Goal: Task Accomplishment & Management: Manage account settings

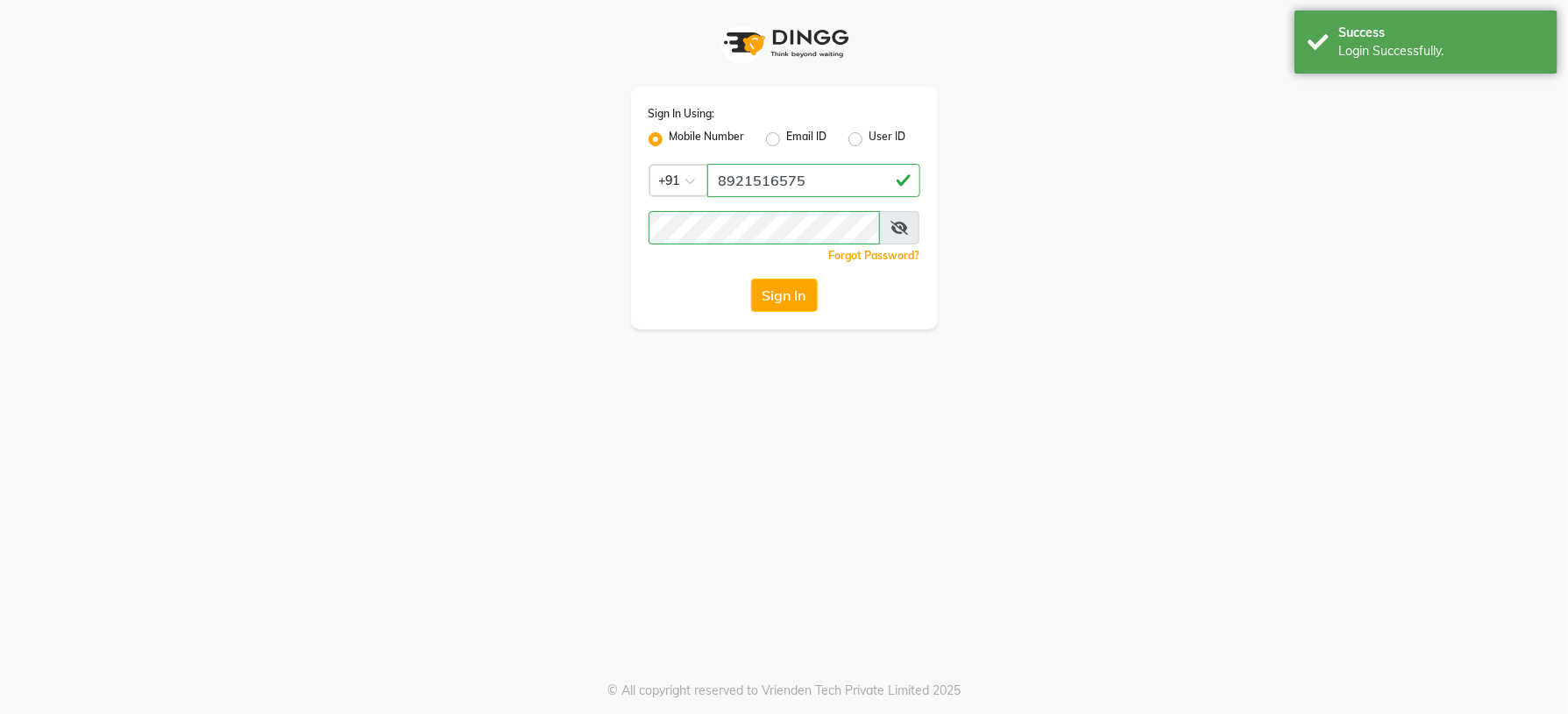
select select "service"
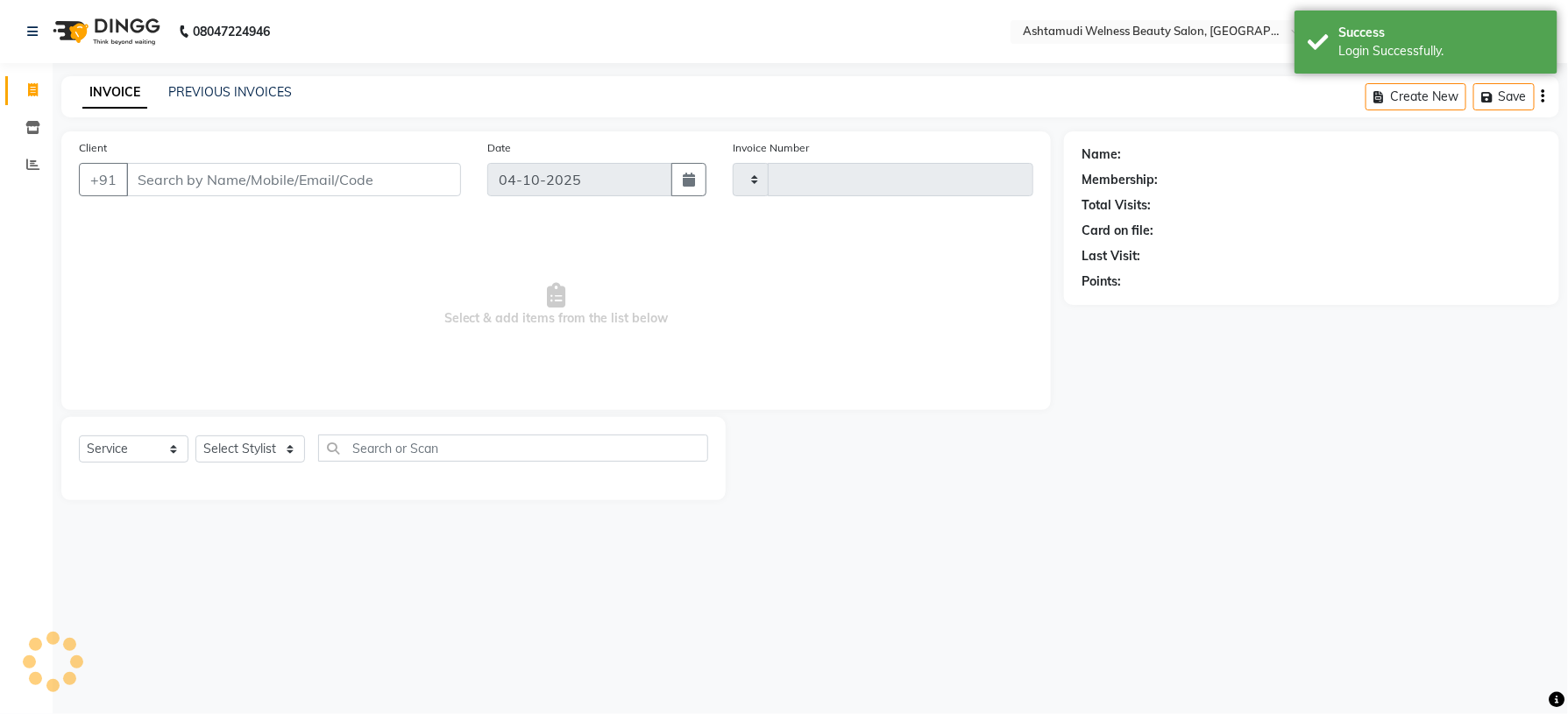
type input "9014"
select select "4529"
click at [31, 142] on li "Inventory" at bounding box center [26, 128] width 53 height 38
click at [31, 138] on link "Inventory" at bounding box center [25, 129] width 42 height 29
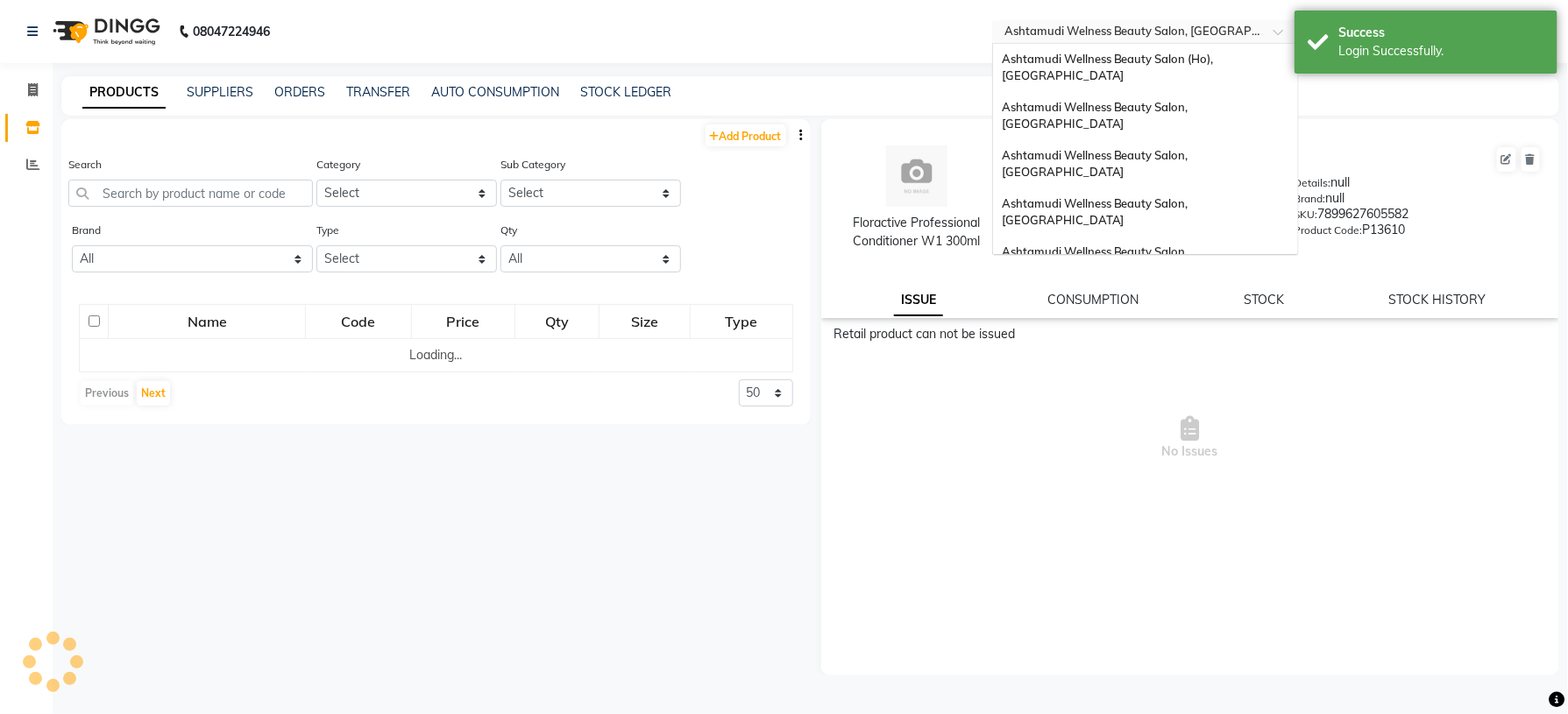
click at [1239, 27] on input "text" at bounding box center [1128, 33] width 254 height 18
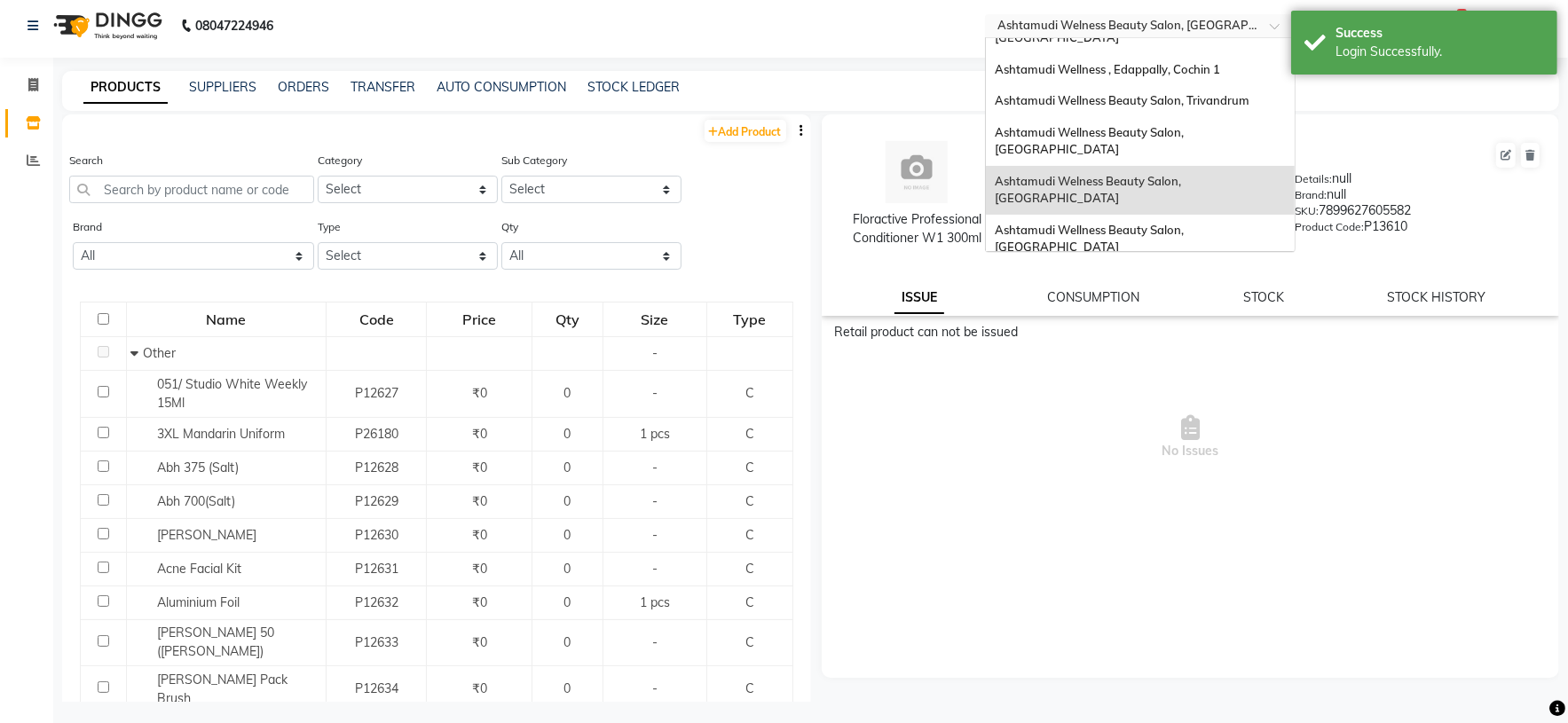
scroll to position [10, 0]
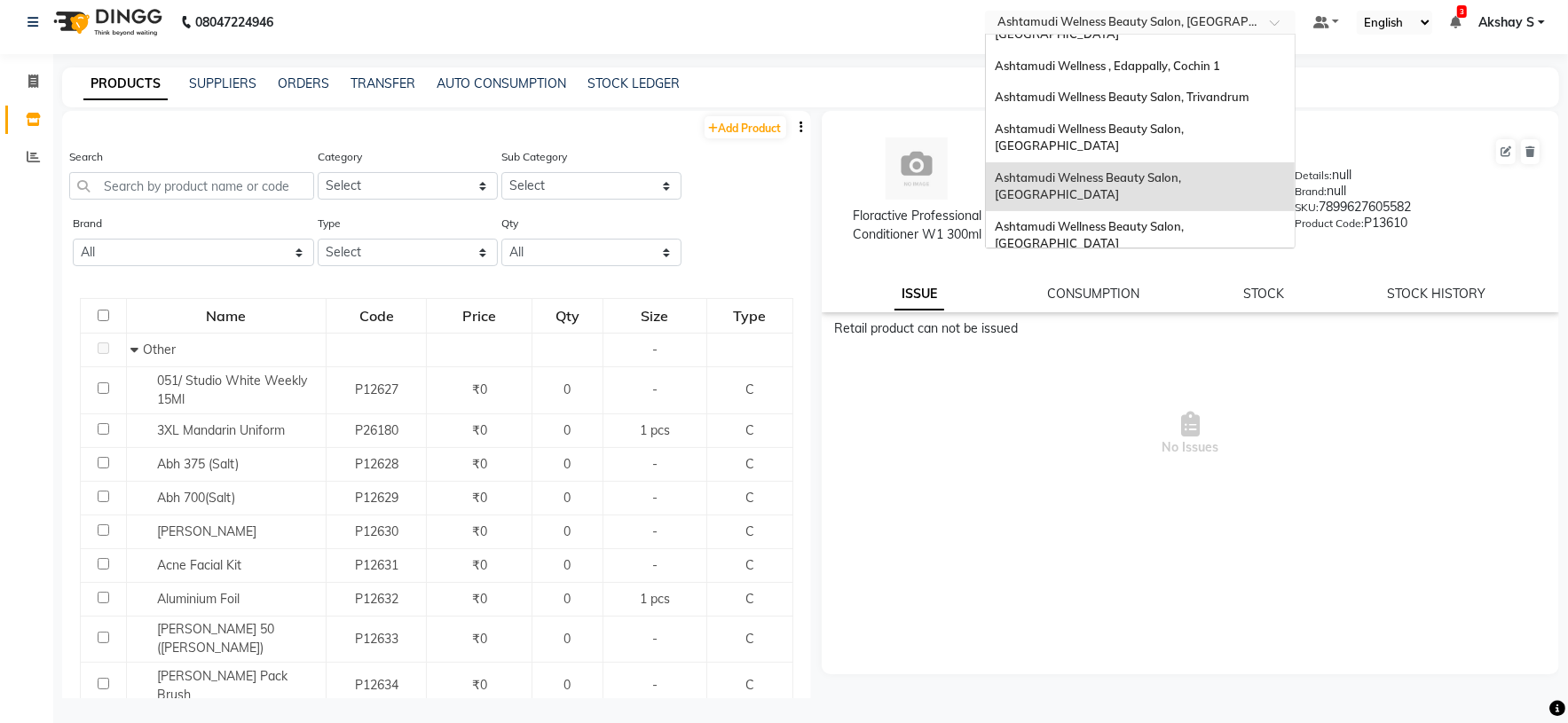
click at [1112, 340] on div "Ashtamudi Unisex Salon, Dreams Mall, Dreams Mall Kottiyam" at bounding box center [1139, 364] width 309 height 48
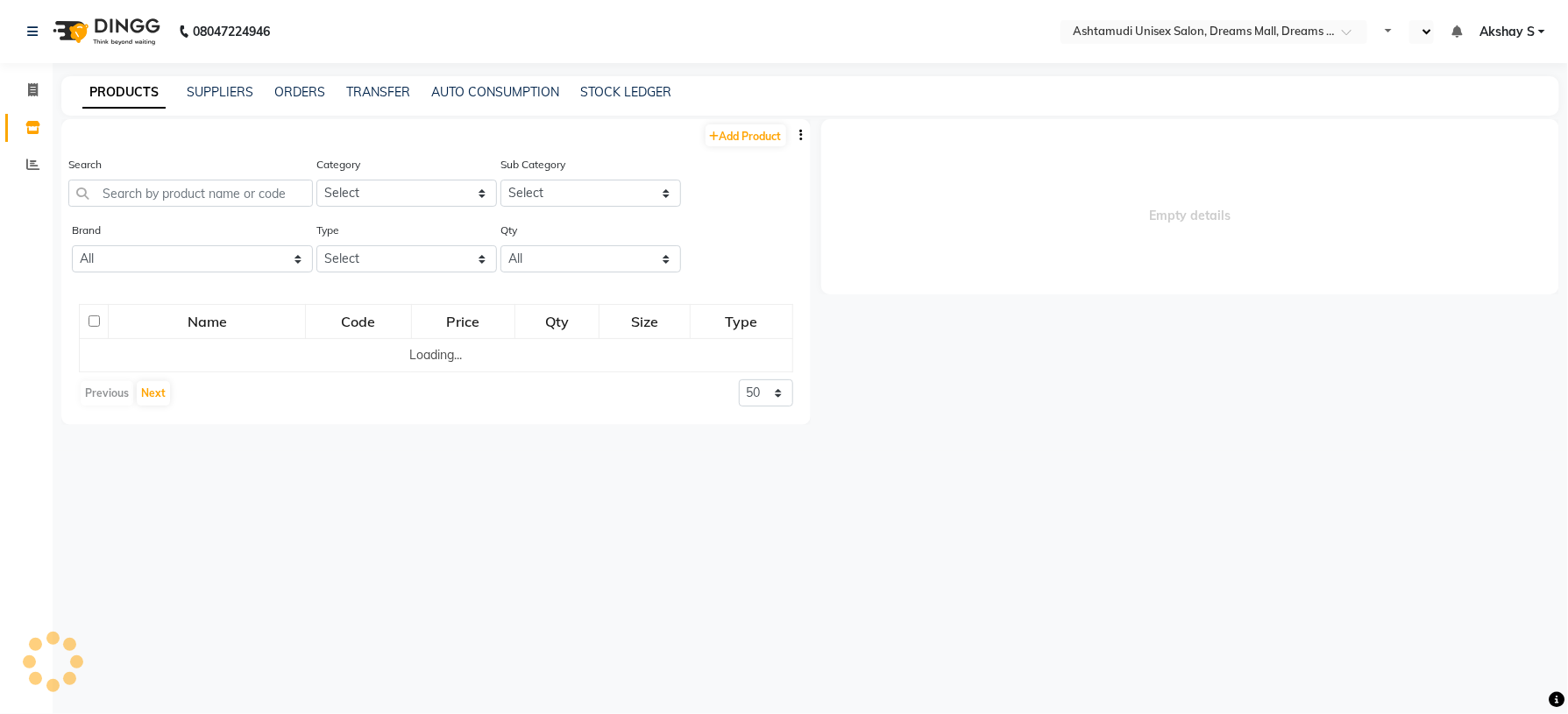
select select "en"
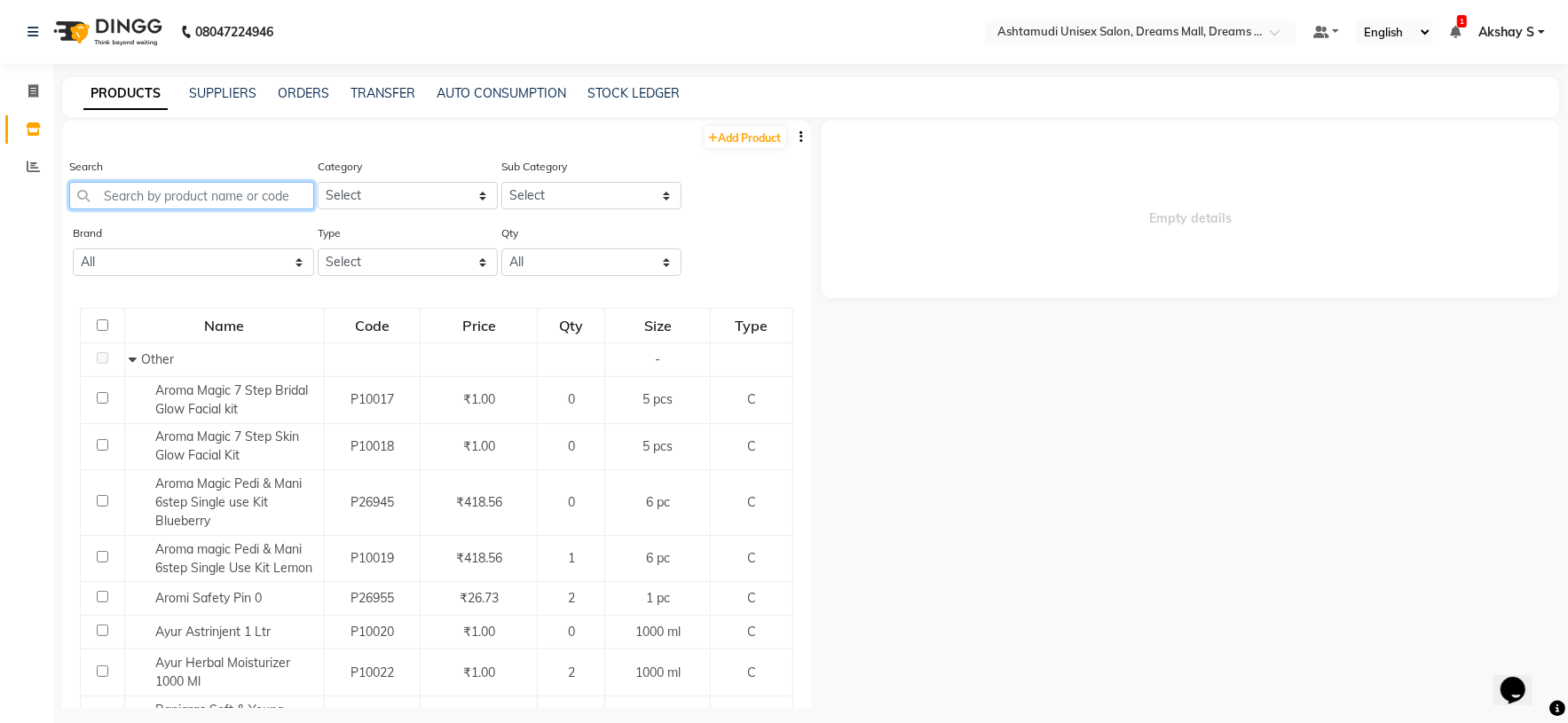
click at [190, 200] on input "text" at bounding box center [191, 195] width 245 height 28
paste input "Krone Proboto-X Keratin Satin Serum 100Ml"
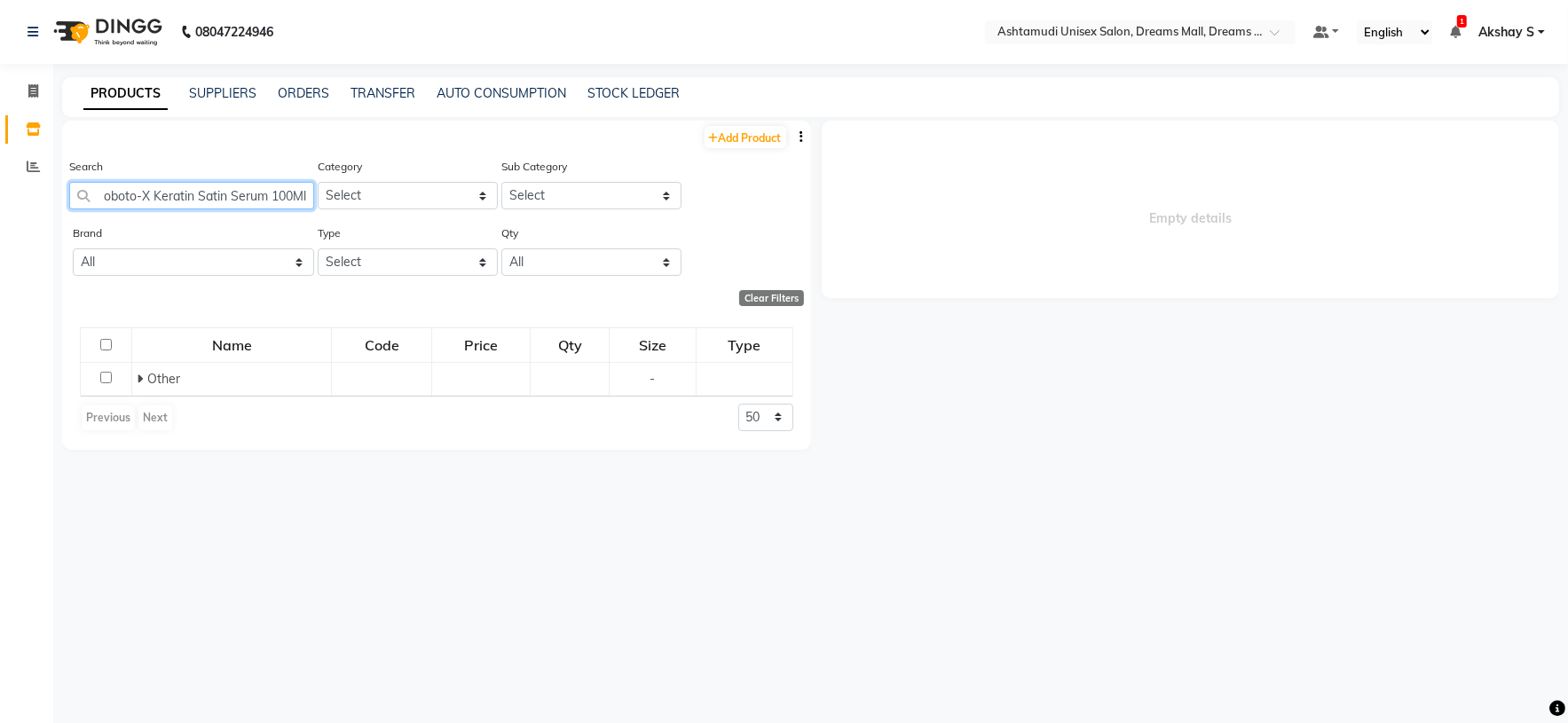
scroll to position [0, 49]
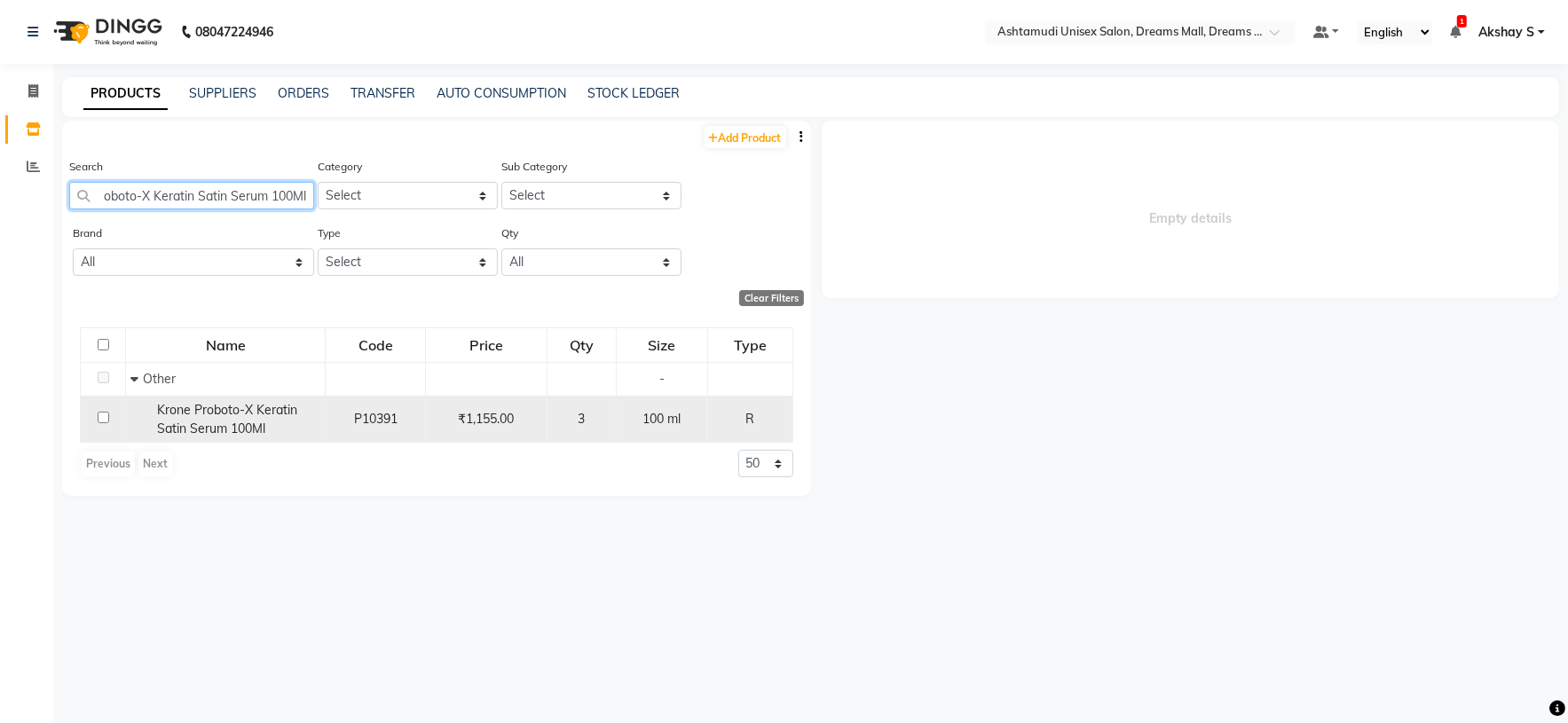
type input "Krone Proboto-X Keratin Satin Serum 100Ml"
click at [223, 421] on span "Krone Proboto-X Keratin Satin Serum 100Ml" at bounding box center [227, 418] width 140 height 35
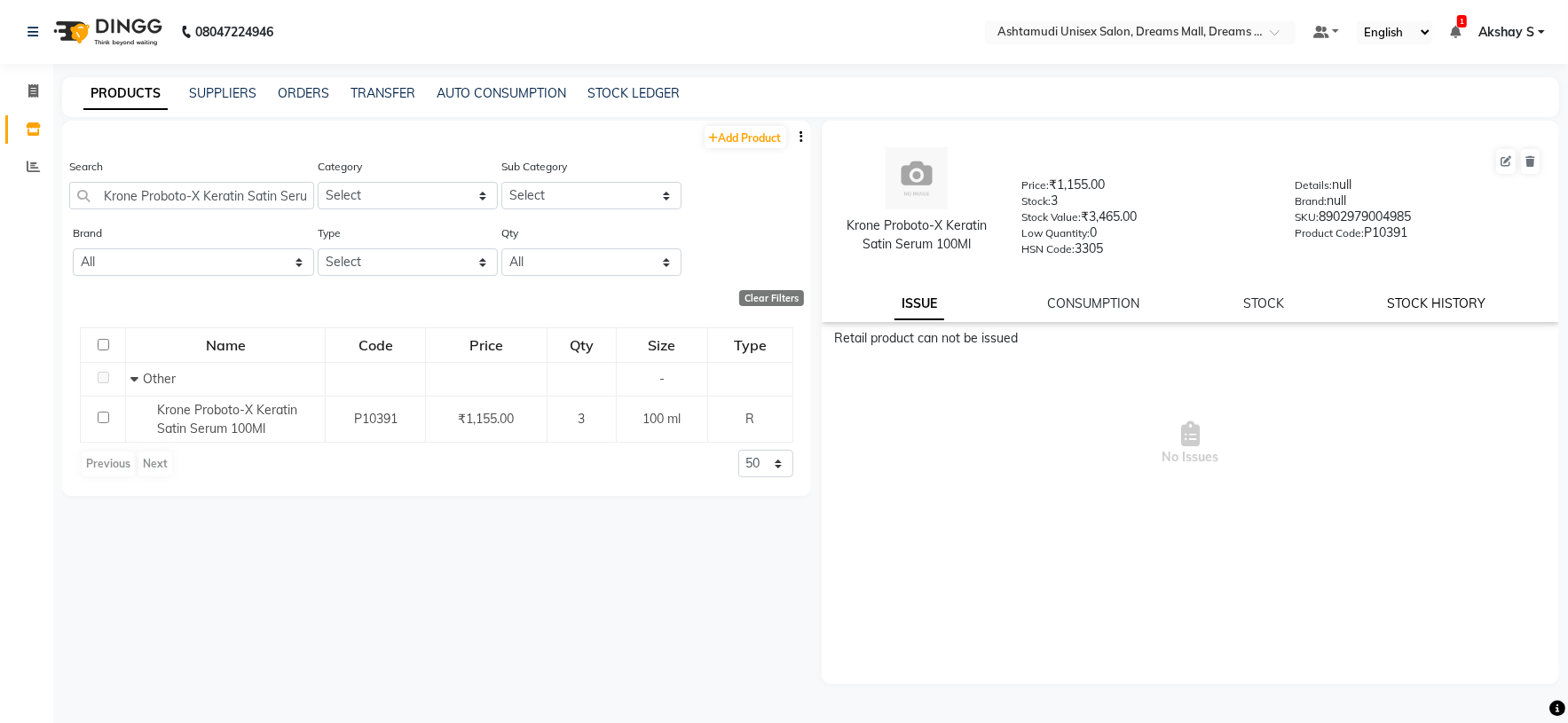
click at [1474, 308] on link "STOCK HISTORY" at bounding box center [1437, 304] width 99 height 16
select select "all"
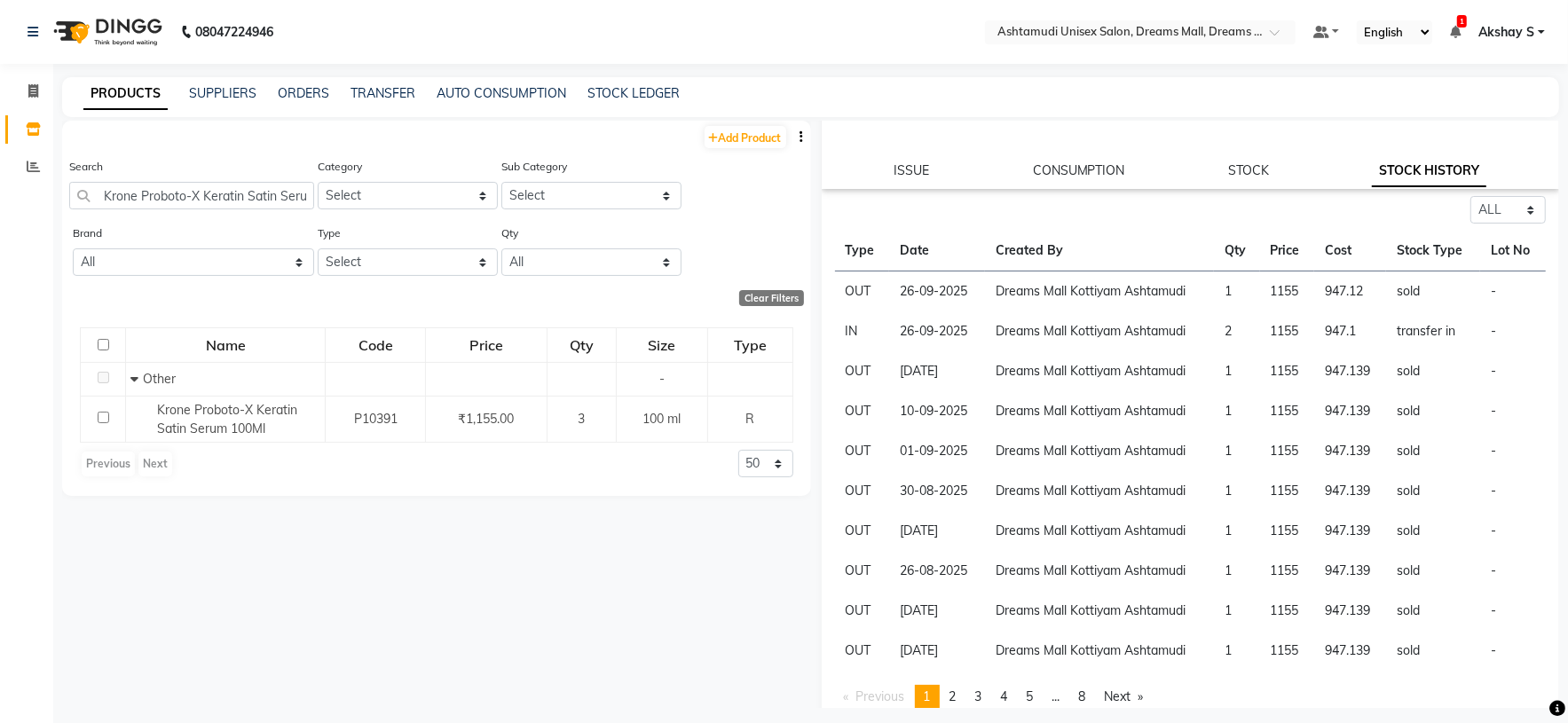
scroll to position [149, 0]
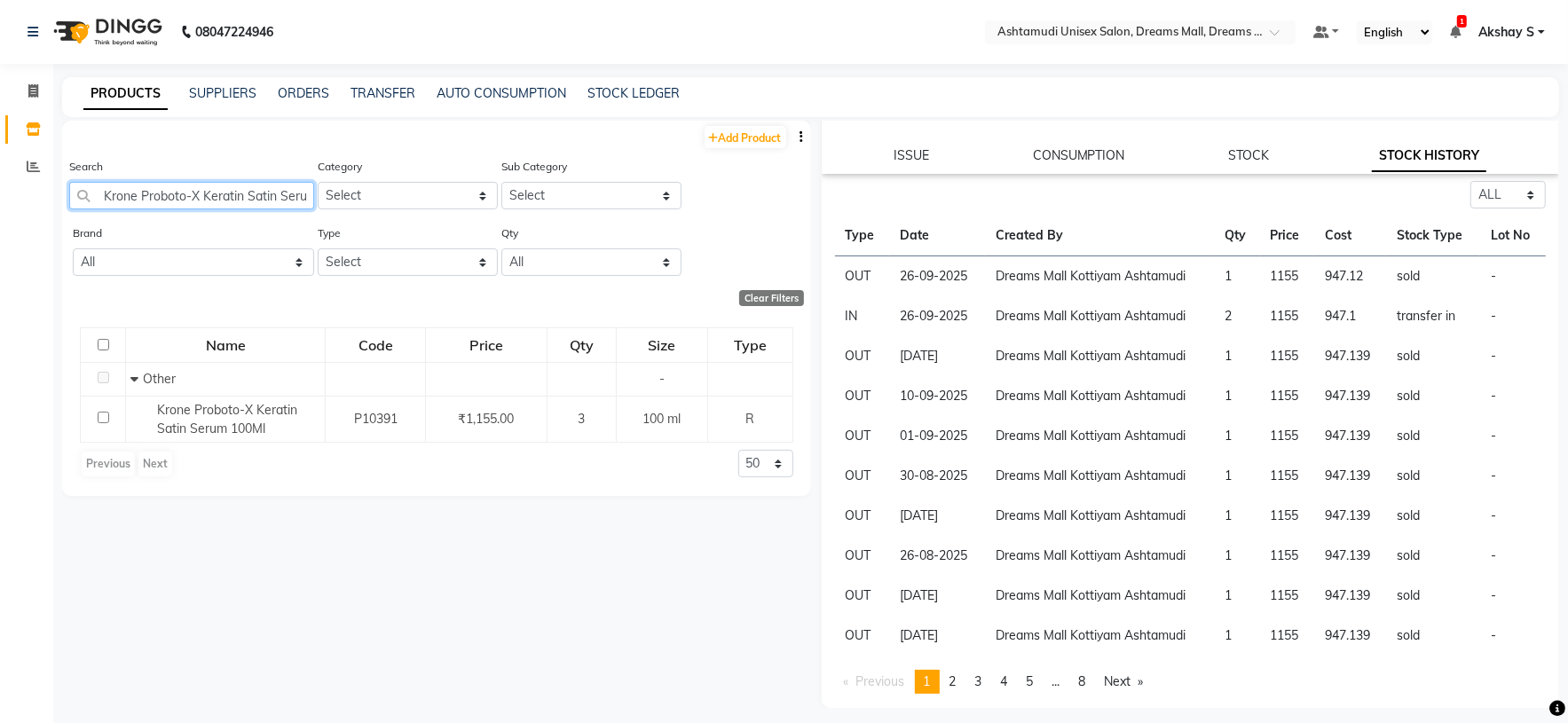
click at [232, 202] on input "Krone Proboto-X Keratin Satin Serum 100Ml" at bounding box center [191, 195] width 245 height 28
paste input "hine"
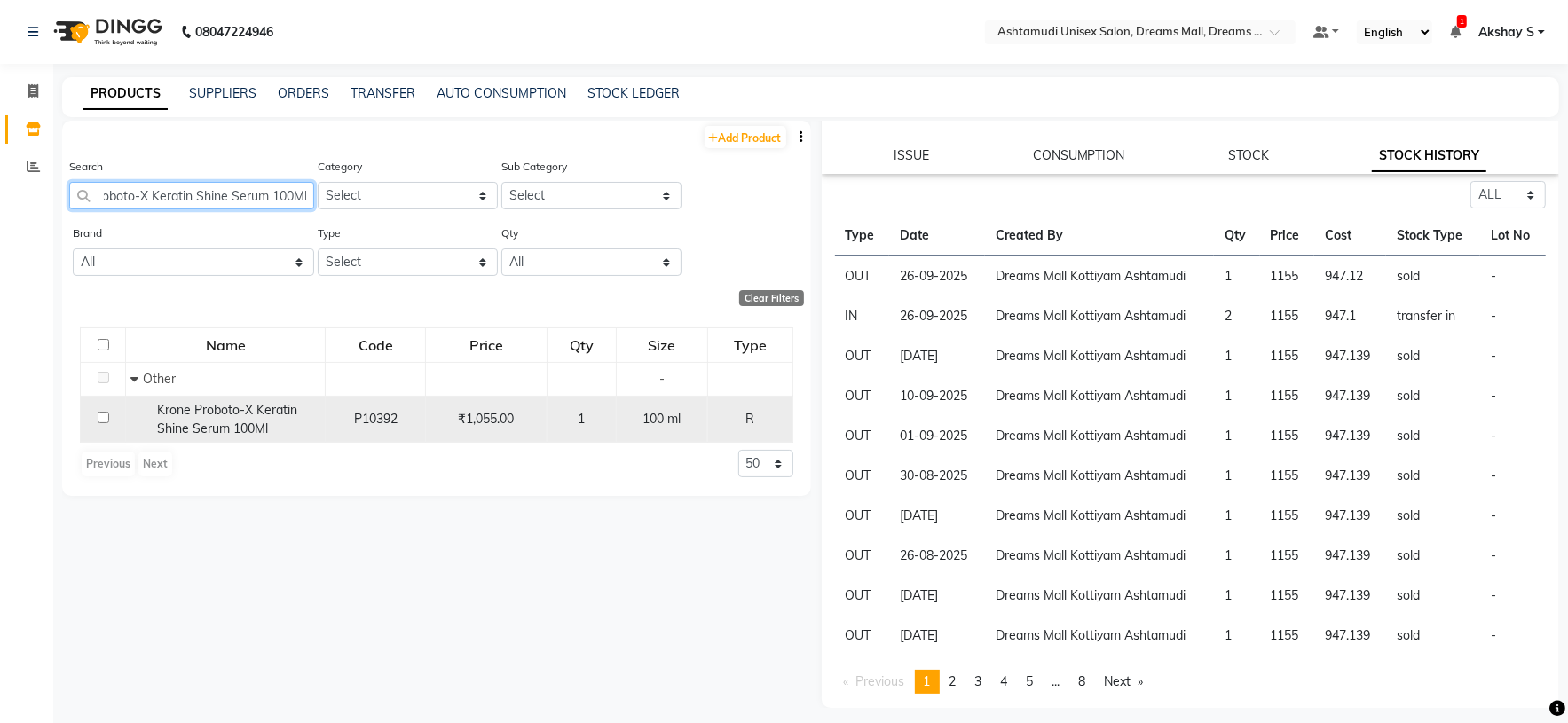
type input "Krone Proboto-X Keratin Shine Serum 100Ml"
click at [249, 416] on span "Krone Proboto-X Keratin Shine Serum 100Ml" at bounding box center [227, 418] width 140 height 35
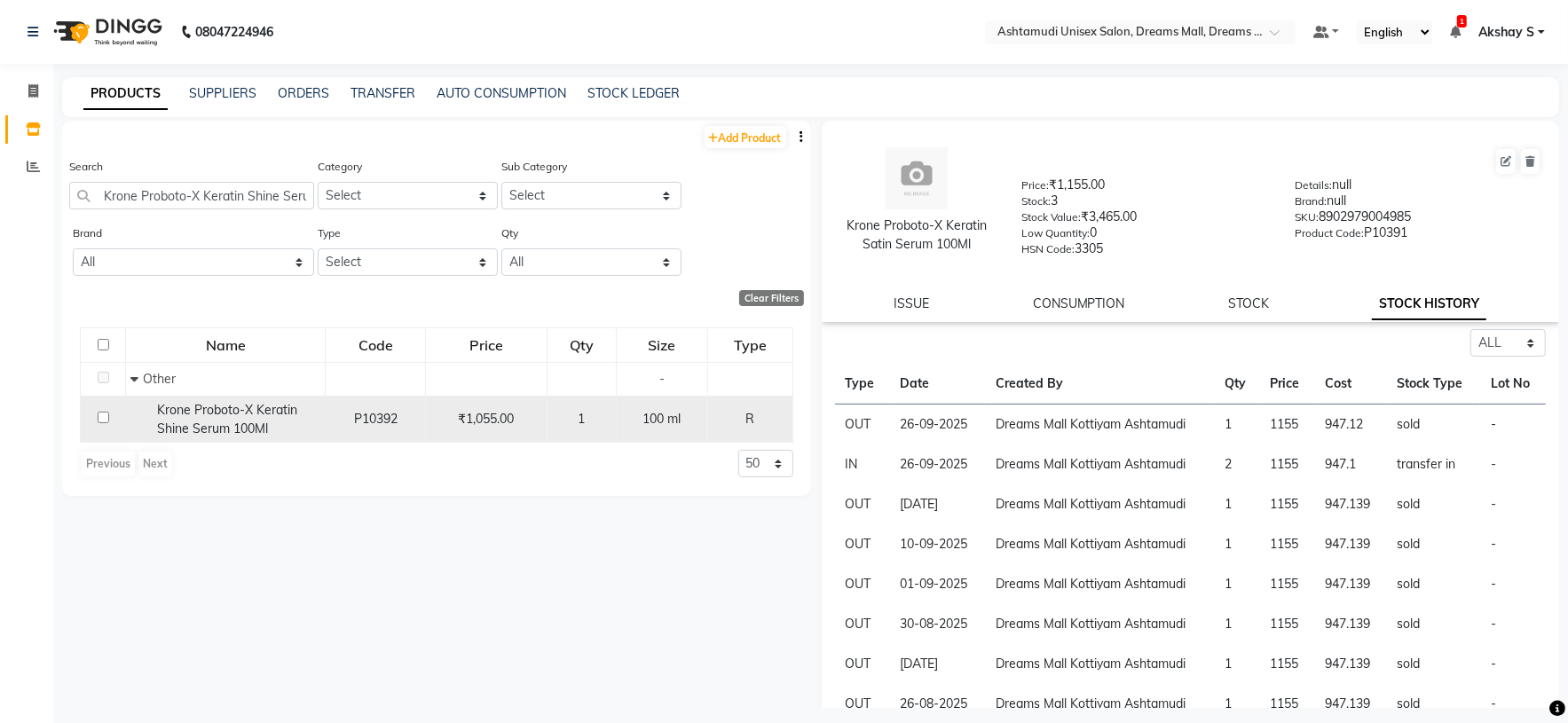
select select "all"
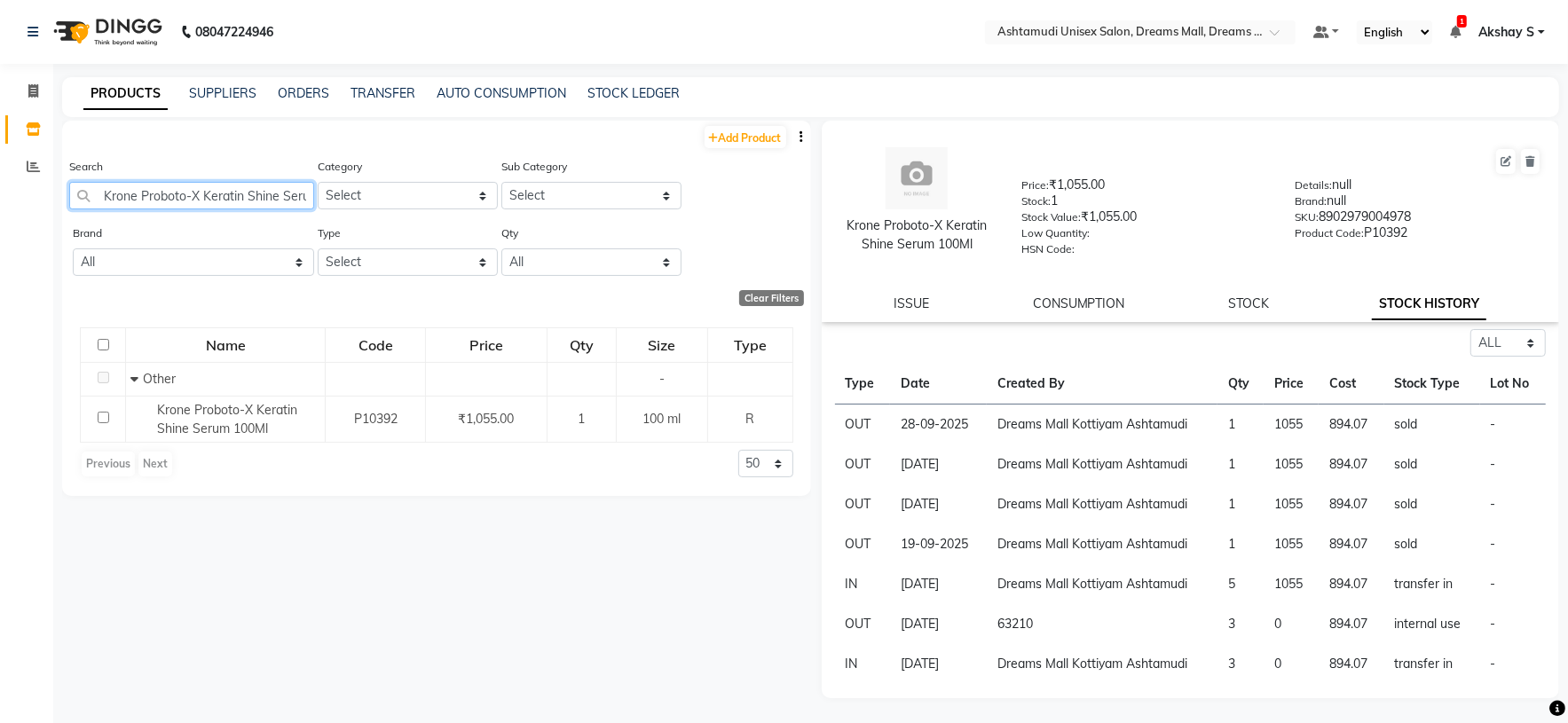
click at [225, 199] on input "Krone Proboto-X Keratin Shine Serum 100Ml" at bounding box center [191, 195] width 245 height 28
paste input "x-X Keratin Sul.Free Cleanser 200"
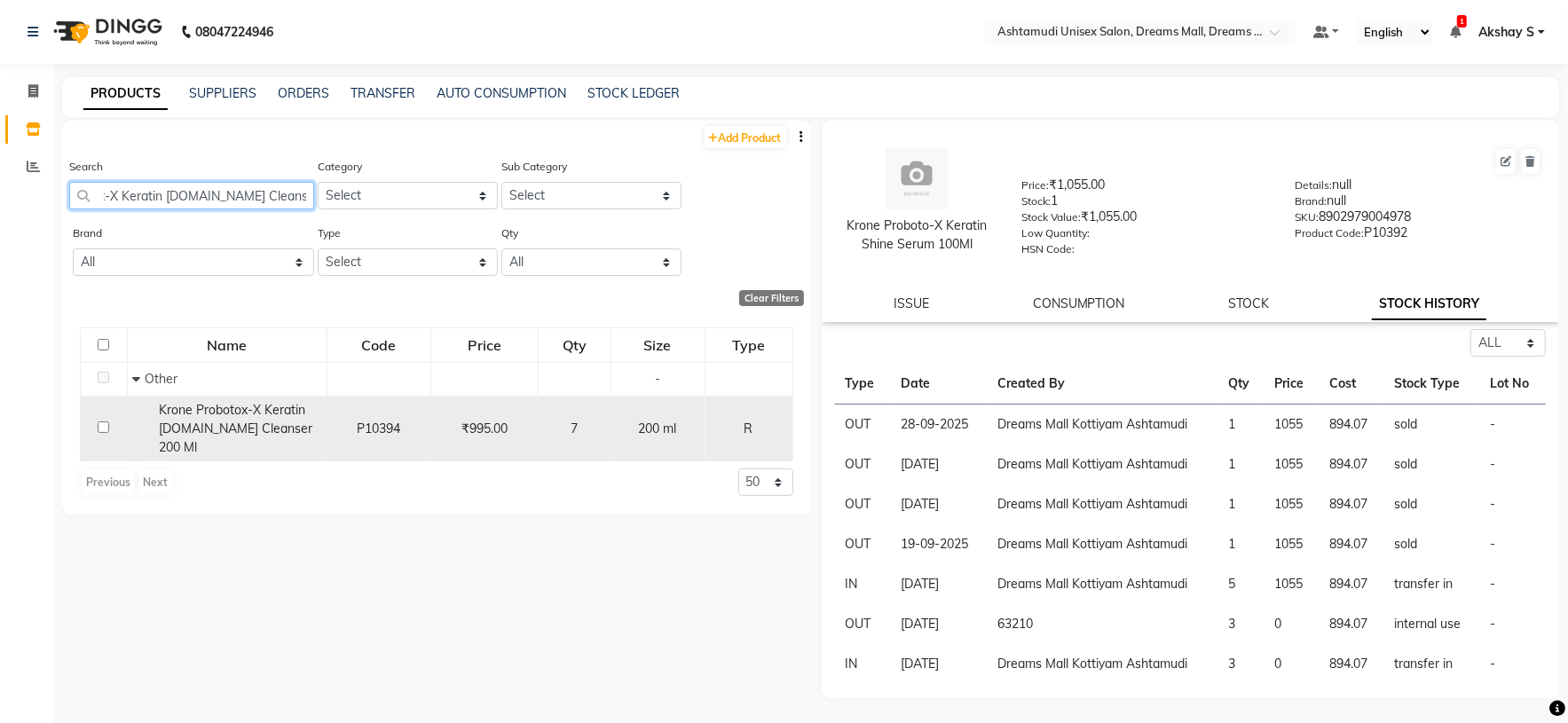
type input "Krone Probotox-X Keratin Sul.Free Cleanser 200 Ml"
click at [250, 428] on span "Krone Probotox-X Keratin Sul.Free Cleanser 200 Ml" at bounding box center [236, 428] width 154 height 53
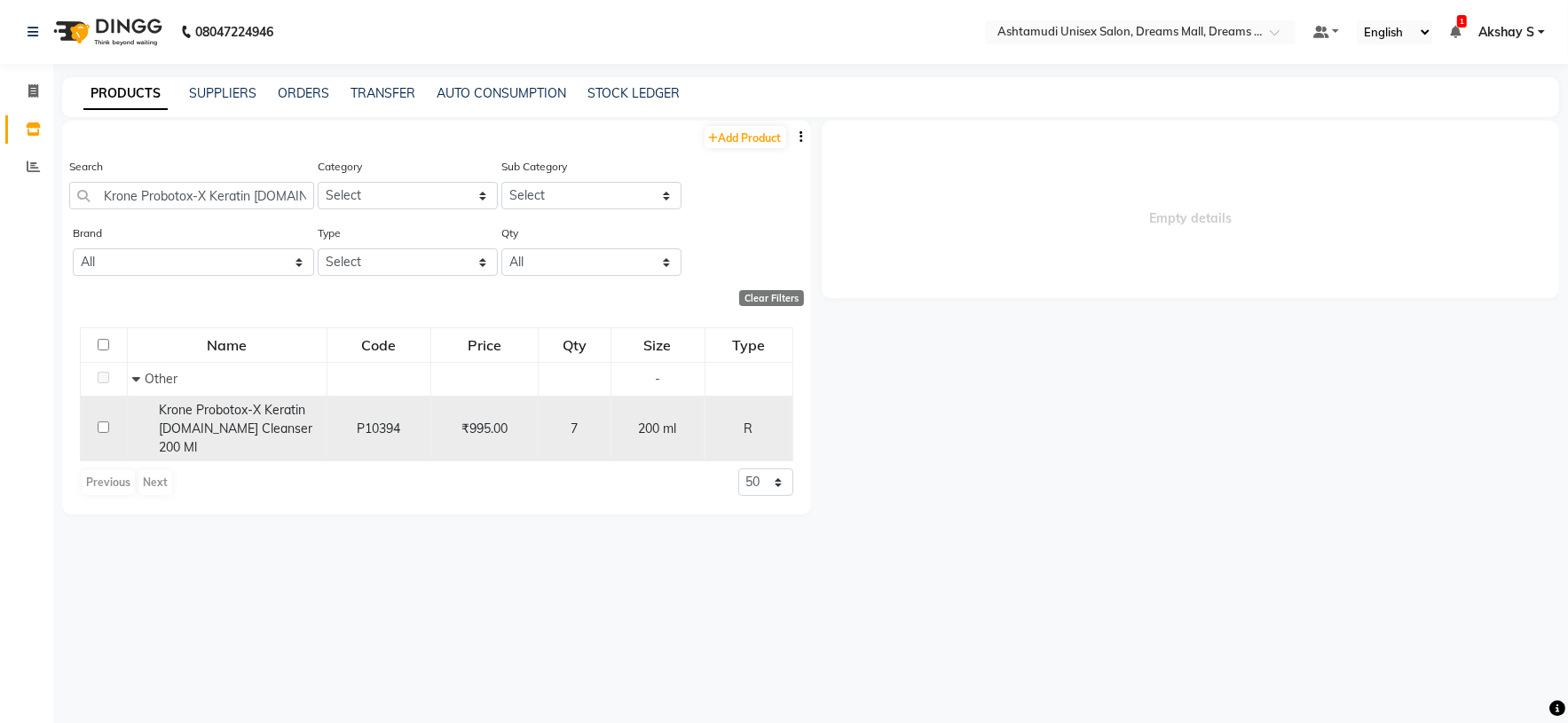
select select "all"
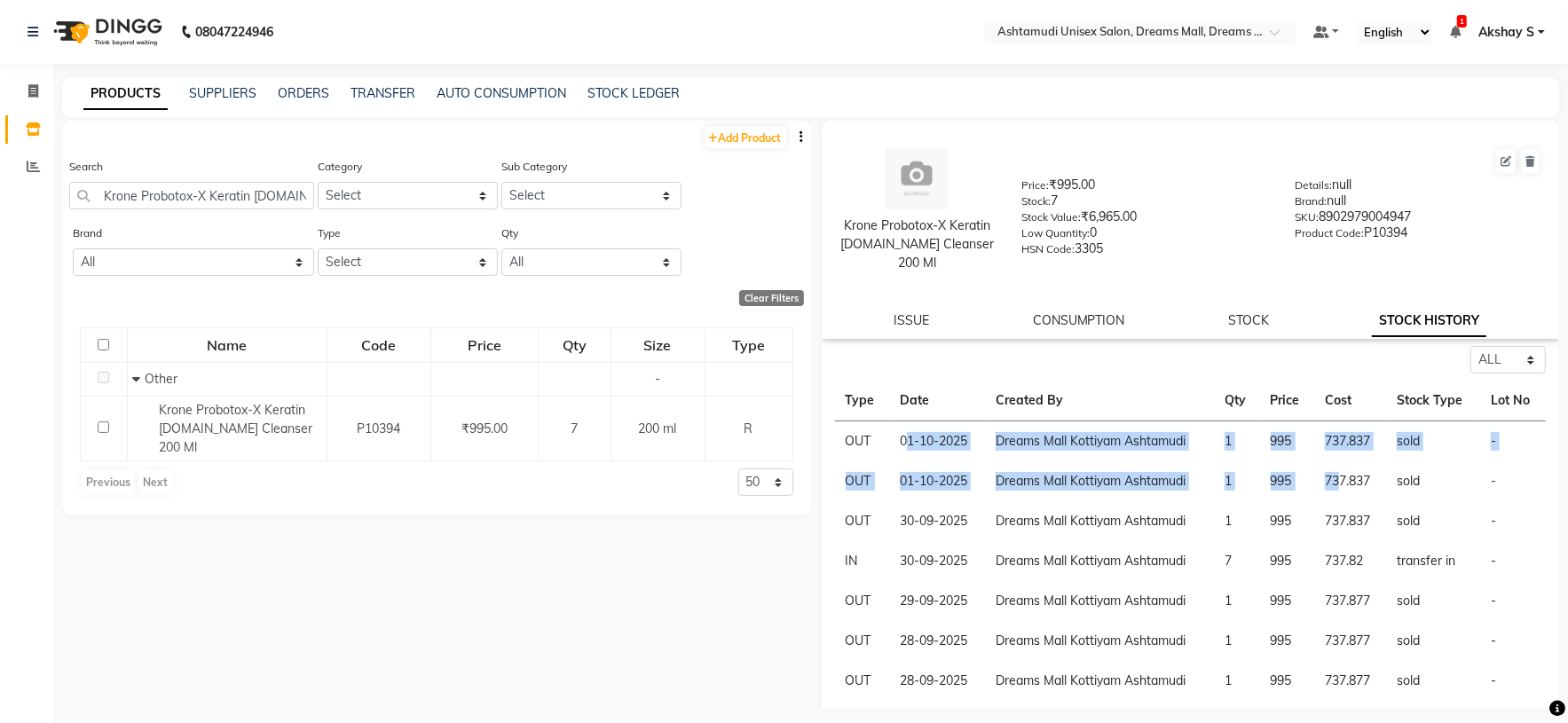
drag, startPoint x: 903, startPoint y: 425, endPoint x: 1325, endPoint y: 459, distance: 423.4
click at [1325, 459] on tbody "OUT 01-10-2025 Dreams Mall Kottiyam Ashtamudi 1 995 737.837 sold - OUT 01-10-20…" at bounding box center [1189, 621] width 711 height 400
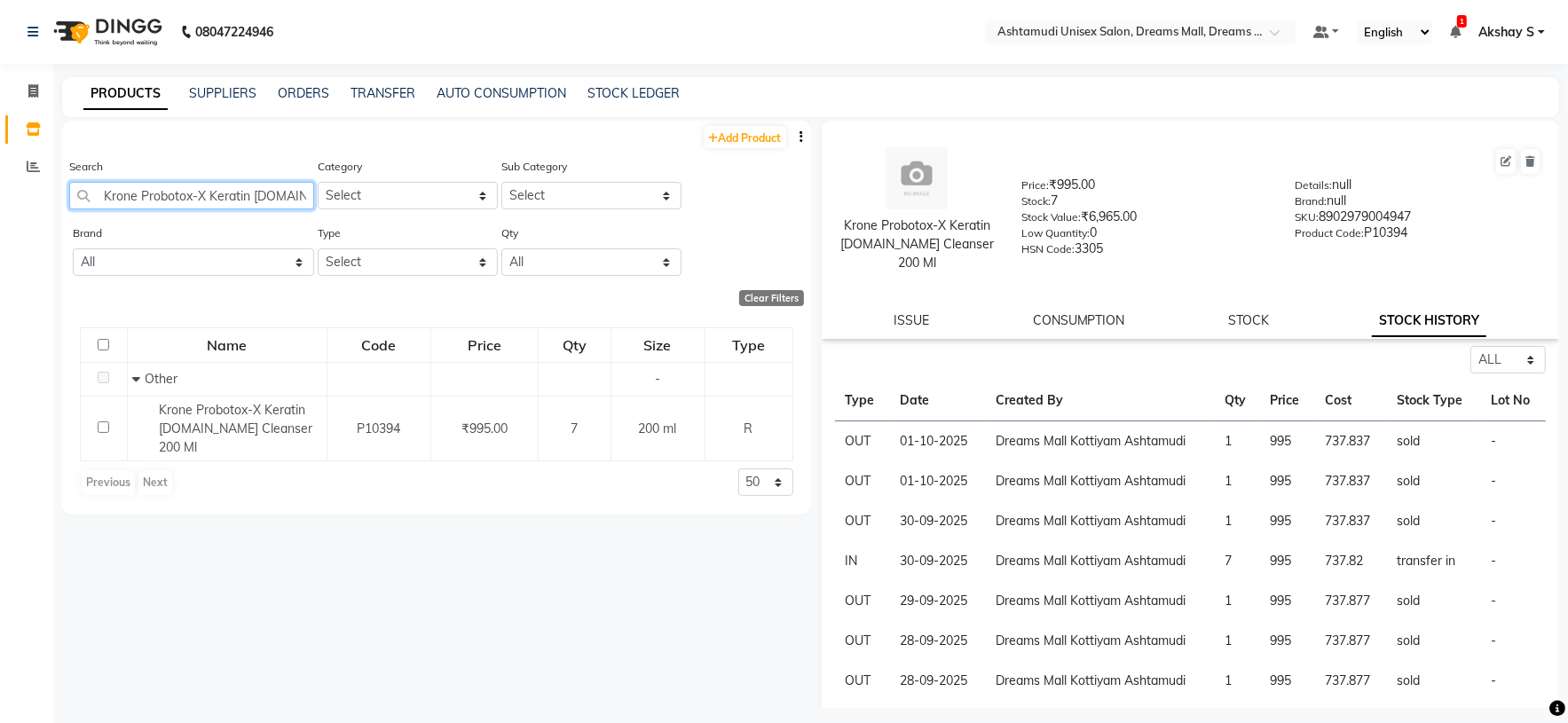
click at [186, 185] on input "Krone Probotox-X Keratin Sul.Free Cleanser 200 Ml" at bounding box center [191, 195] width 245 height 28
paste input "x-X Keratin Nourishing Masque 200ML"
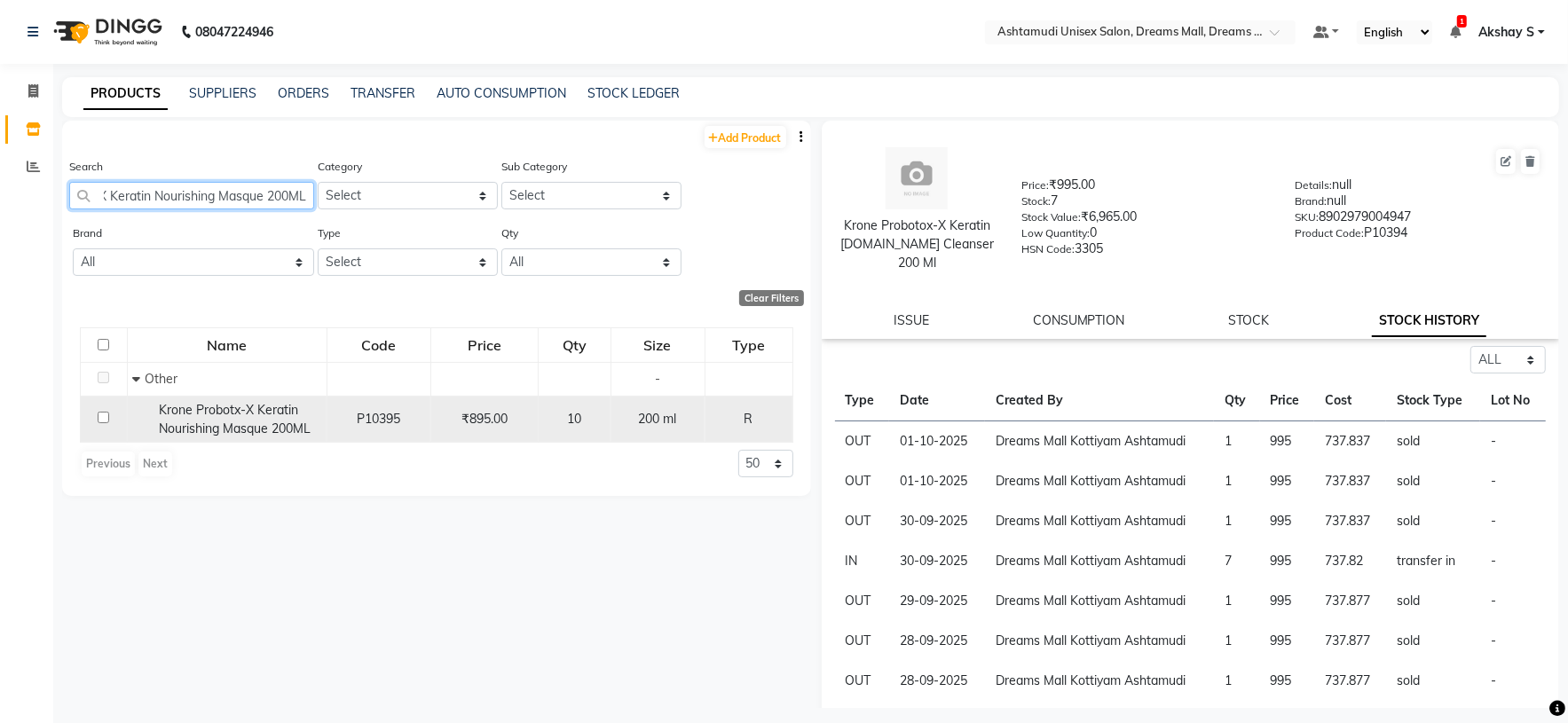
type input "Krone Probotx-X Keratin Nourishing Masque 200ML"
click at [268, 421] on span "Krone Probotx-X Keratin Nourishing Masque 200ML" at bounding box center [235, 418] width 152 height 35
select select "all"
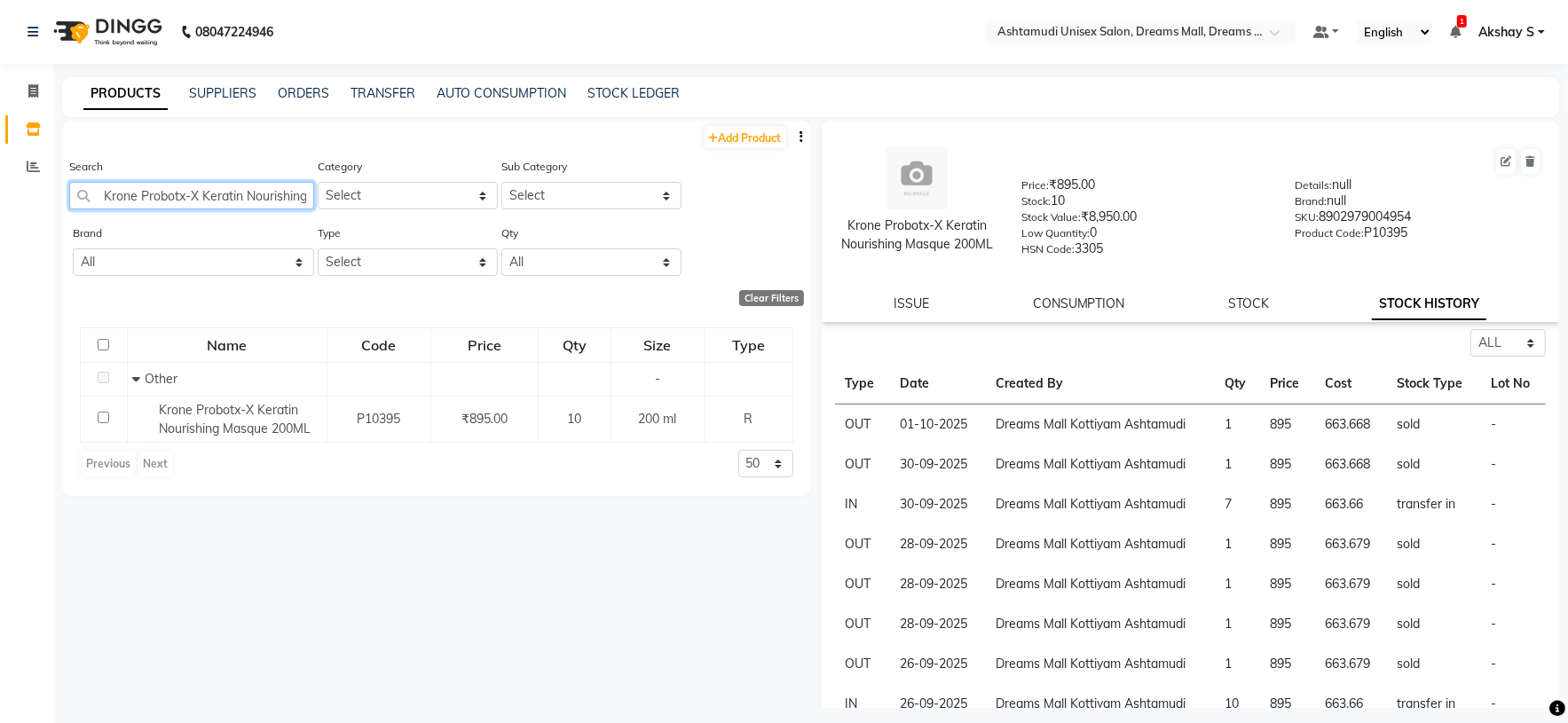
click at [216, 207] on input "Krone Probotx-X Keratin Nourishing Masque 200ML" at bounding box center [191, 195] width 245 height 28
click at [212, 206] on input "Krone Probotx-X Keratin Nourishing Masque 200ML" at bounding box center [191, 195] width 245 height 28
paste input "Raaga Sun Screen Lotion SPF 50"
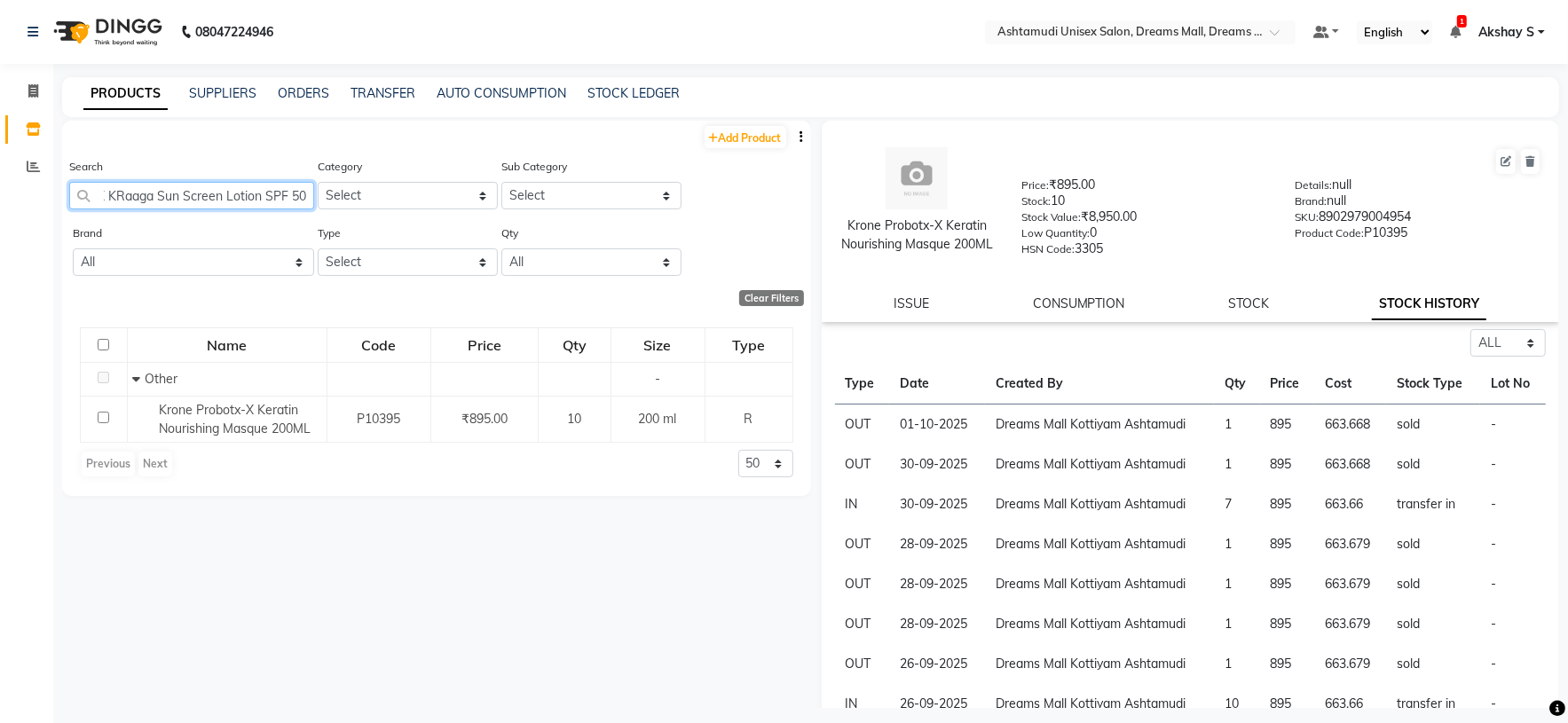
click at [185, 183] on input "Krone Probotx-X KRaaga Sun Screen Lotion SPF 50eratin Nourishing Masque 200ML" at bounding box center [191, 195] width 245 height 28
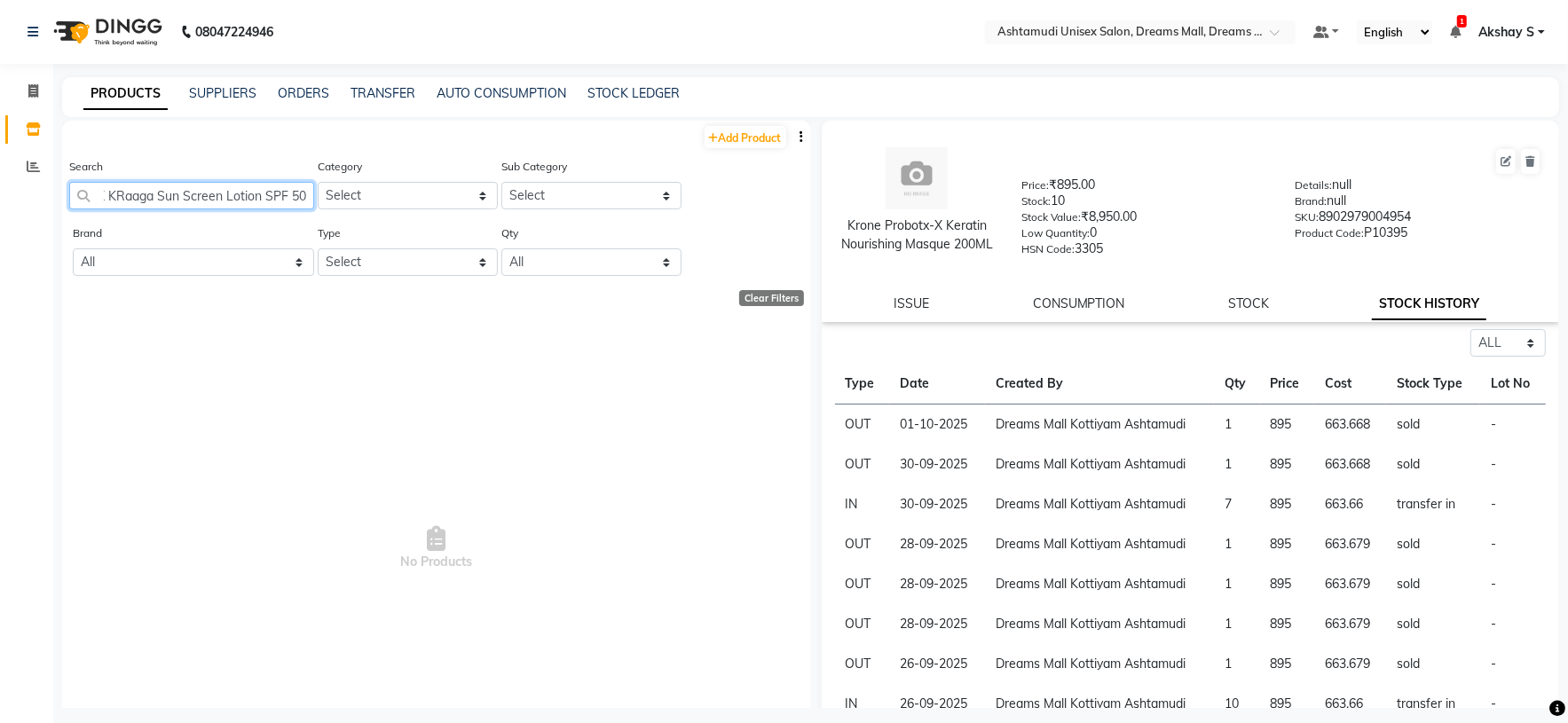
paste input "Raaga Sun Screen Lotion SPF 50"
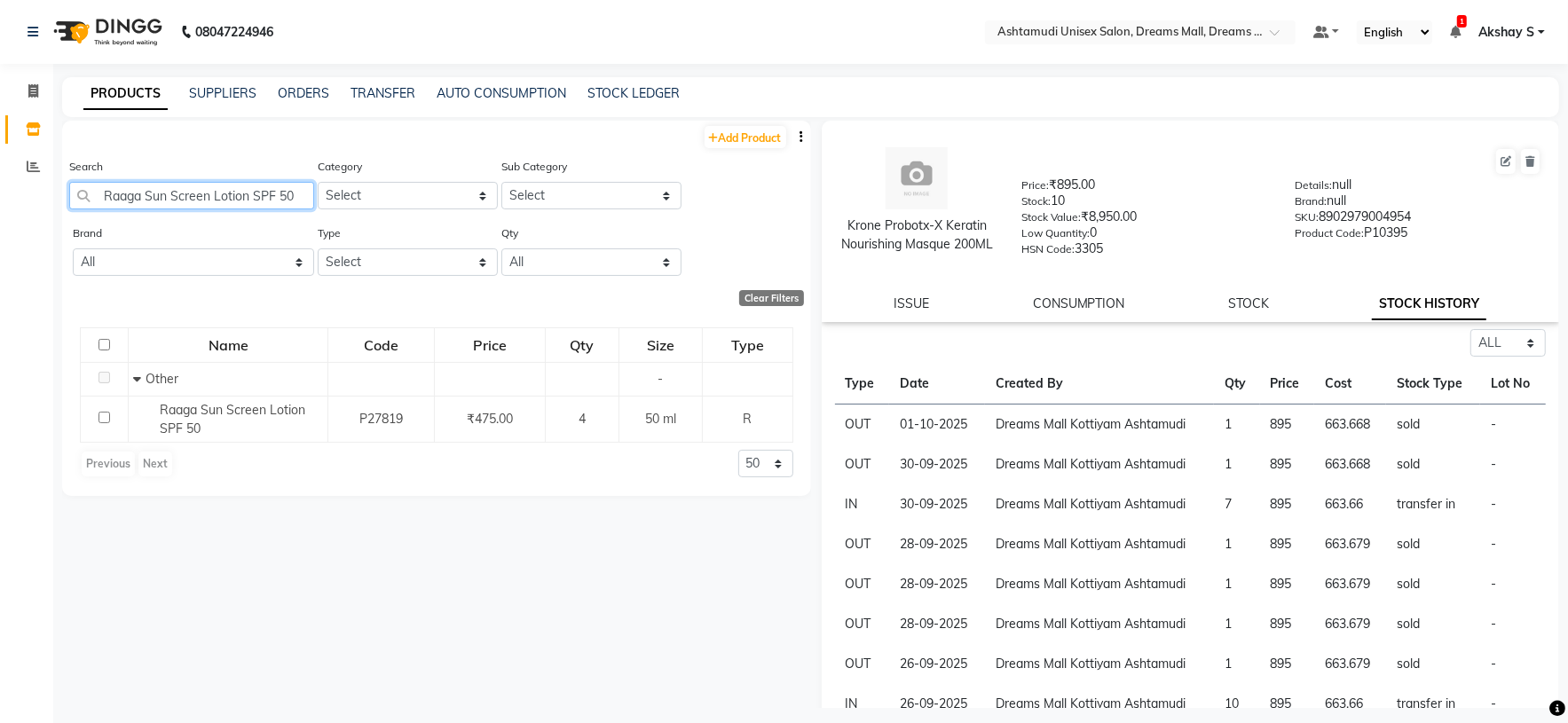
click at [178, 195] on input "Raaga Sun Screen Lotion SPF 50" at bounding box center [191, 195] width 245 height 28
paste input "Sch Bc Peptide Repair Rescue Shampoo 250 Ml"
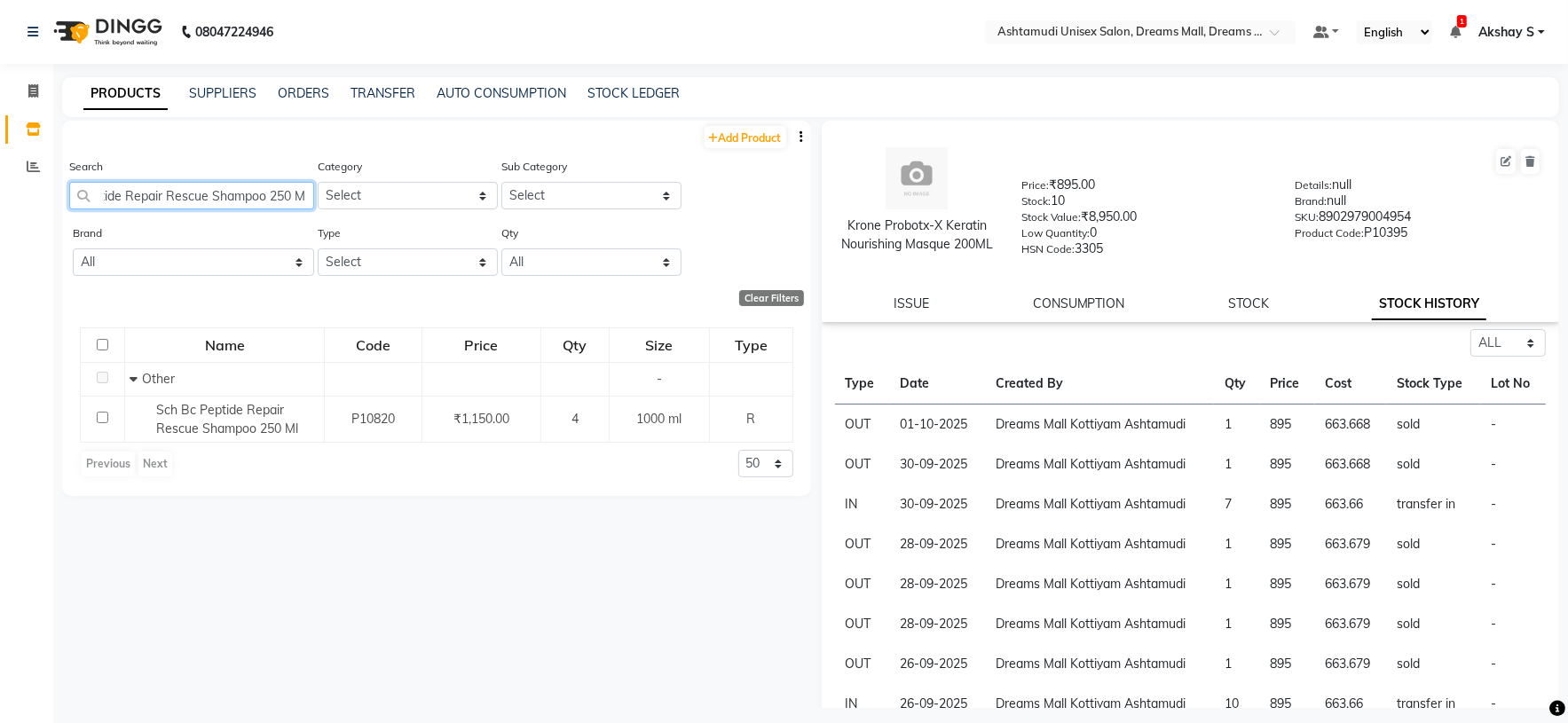
type input "Sch Bc Peptide Repair Rescue Shampoo 250 Ml"
click at [178, 187] on input "Sch Bc Peptide Repair Rescue Shampoo 250 Ml" at bounding box center [191, 195] width 245 height 28
drag, startPoint x: 1188, startPoint y: 24, endPoint x: 1181, endPoint y: 34, distance: 12.2
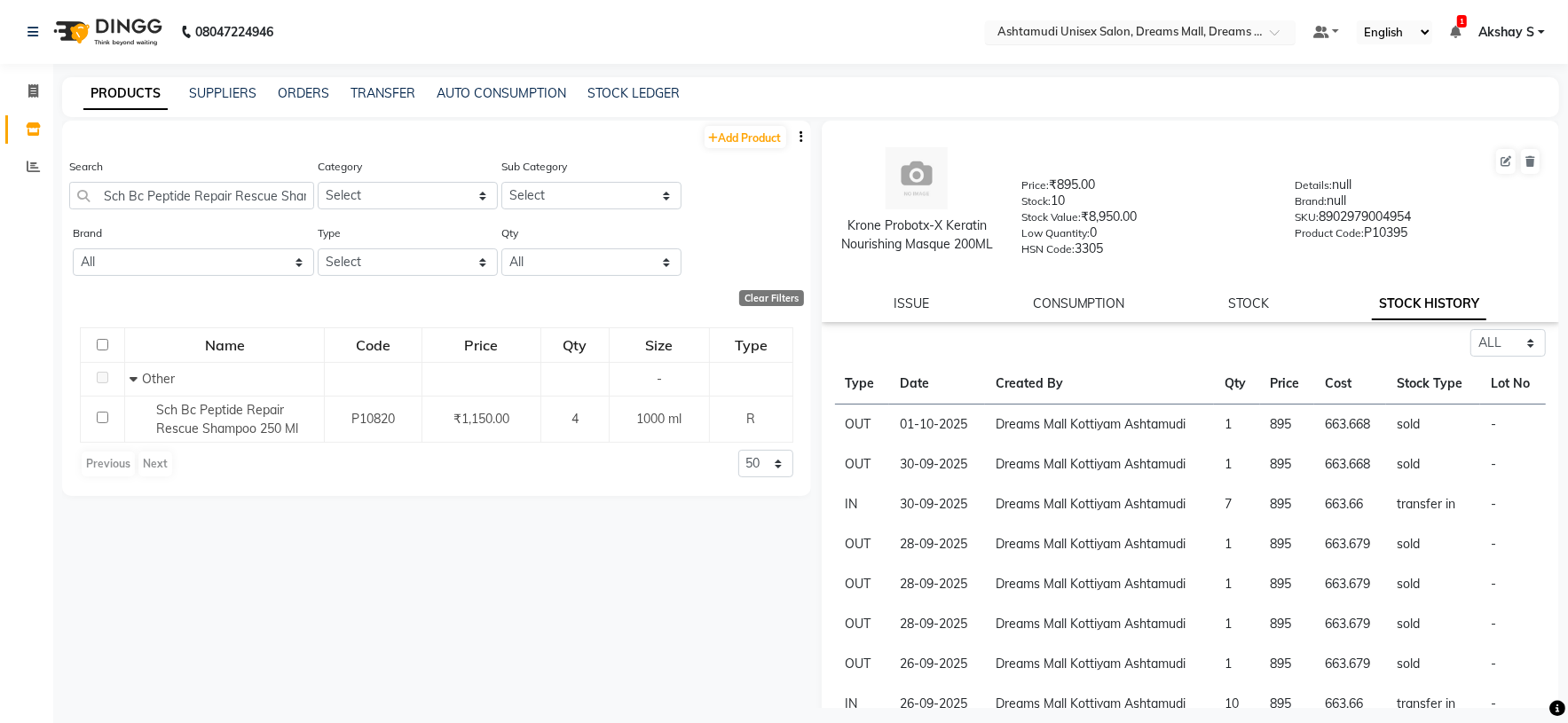
click at [1186, 25] on input "text" at bounding box center [1122, 34] width 257 height 18
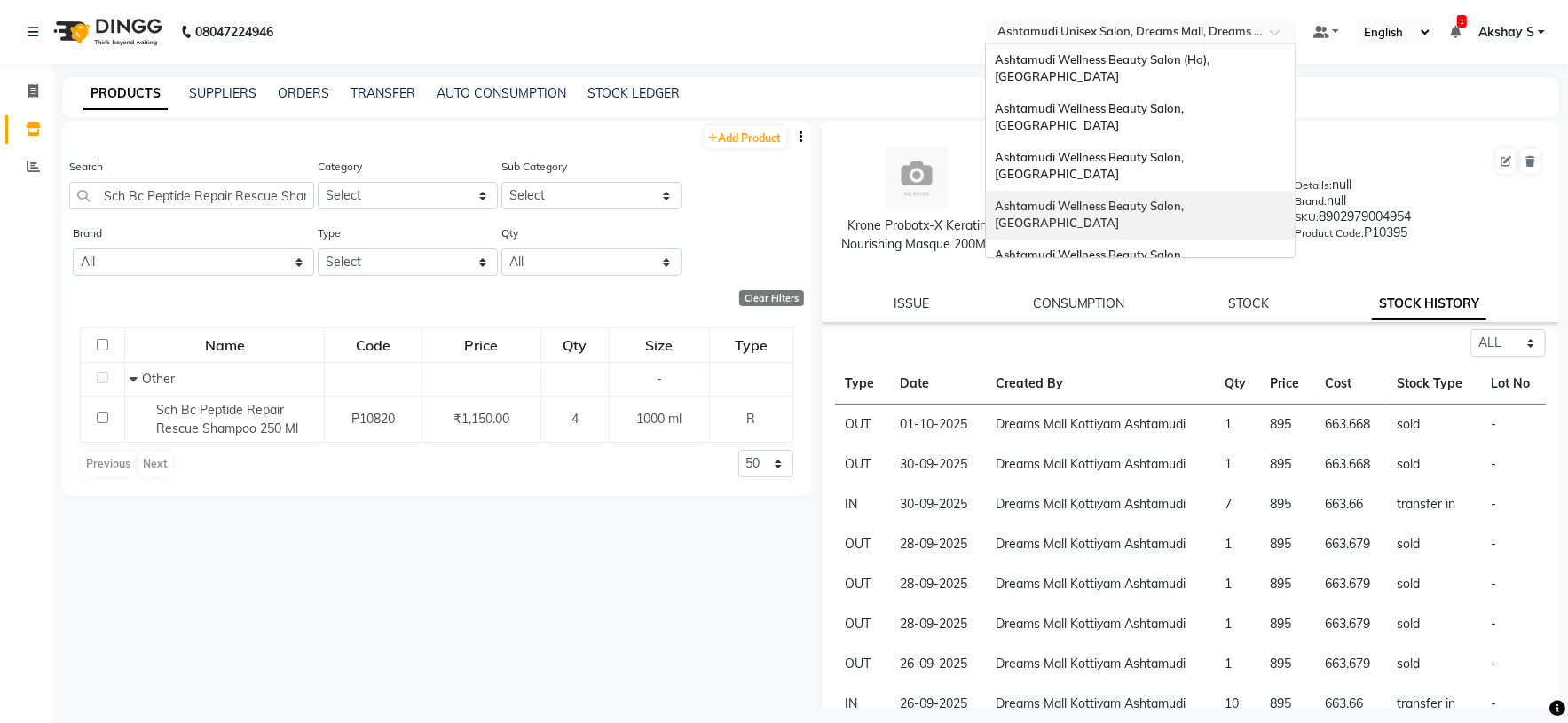
click at [1186, 199] on span "Ashtamudi Wellness Beauty Salon, [GEOGRAPHIC_DATA]" at bounding box center [1090, 215] width 191 height 32
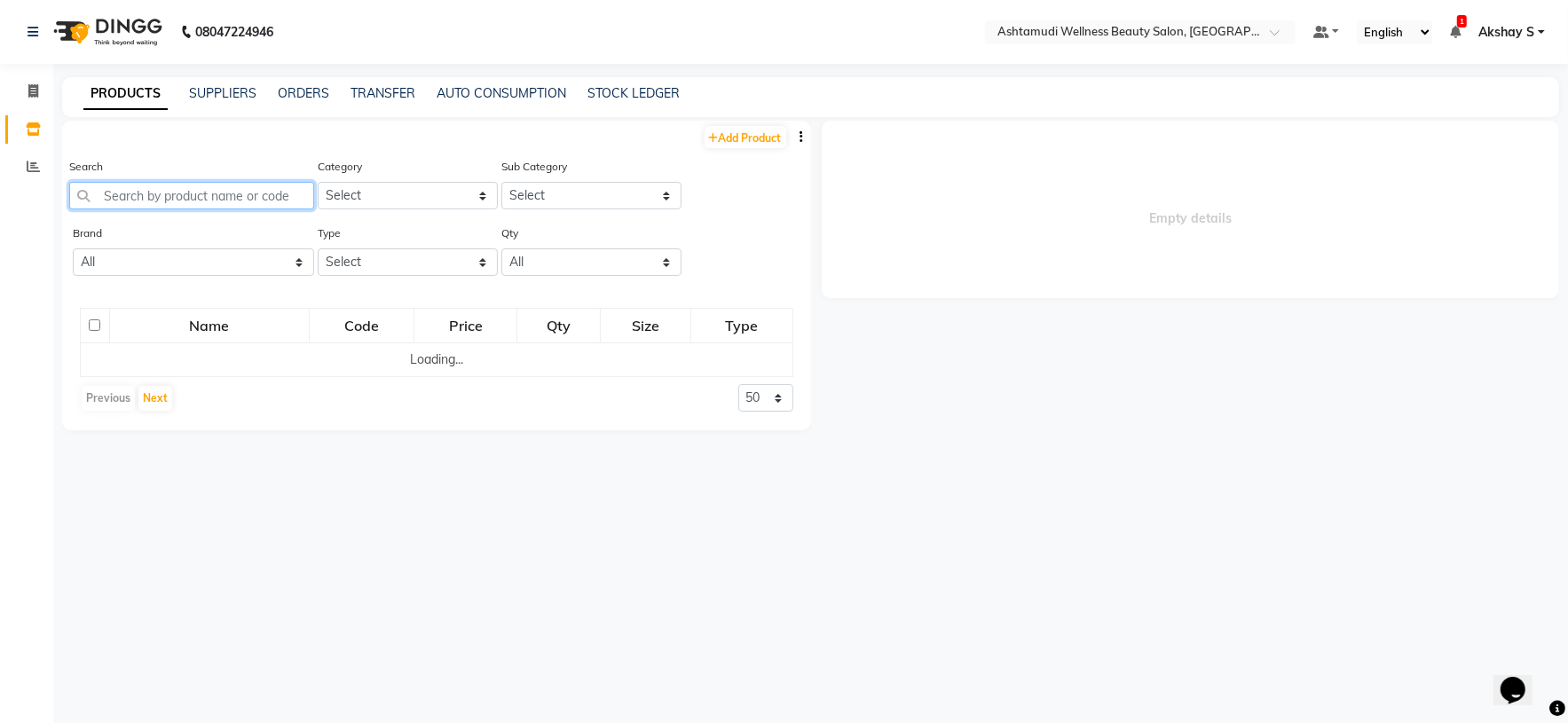
click at [249, 200] on input "text" at bounding box center [191, 195] width 245 height 28
paste input "Sch [PERSON_NAME] 6-88 60 Ml"
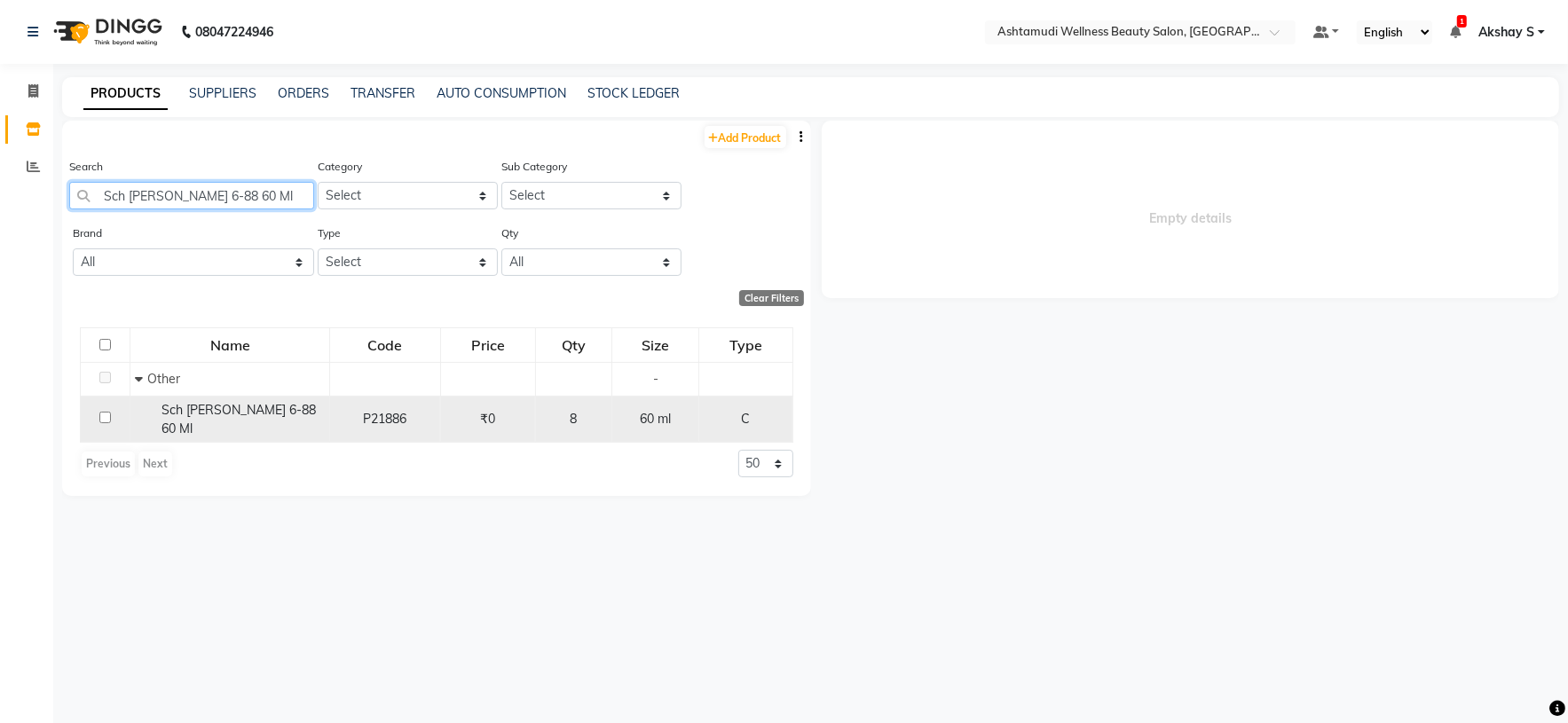
type input "Sch [PERSON_NAME] 6-88 60 Ml"
click at [261, 422] on div "Sch [PERSON_NAME] 6-88 60 Ml" at bounding box center [230, 420] width 190 height 37
select select
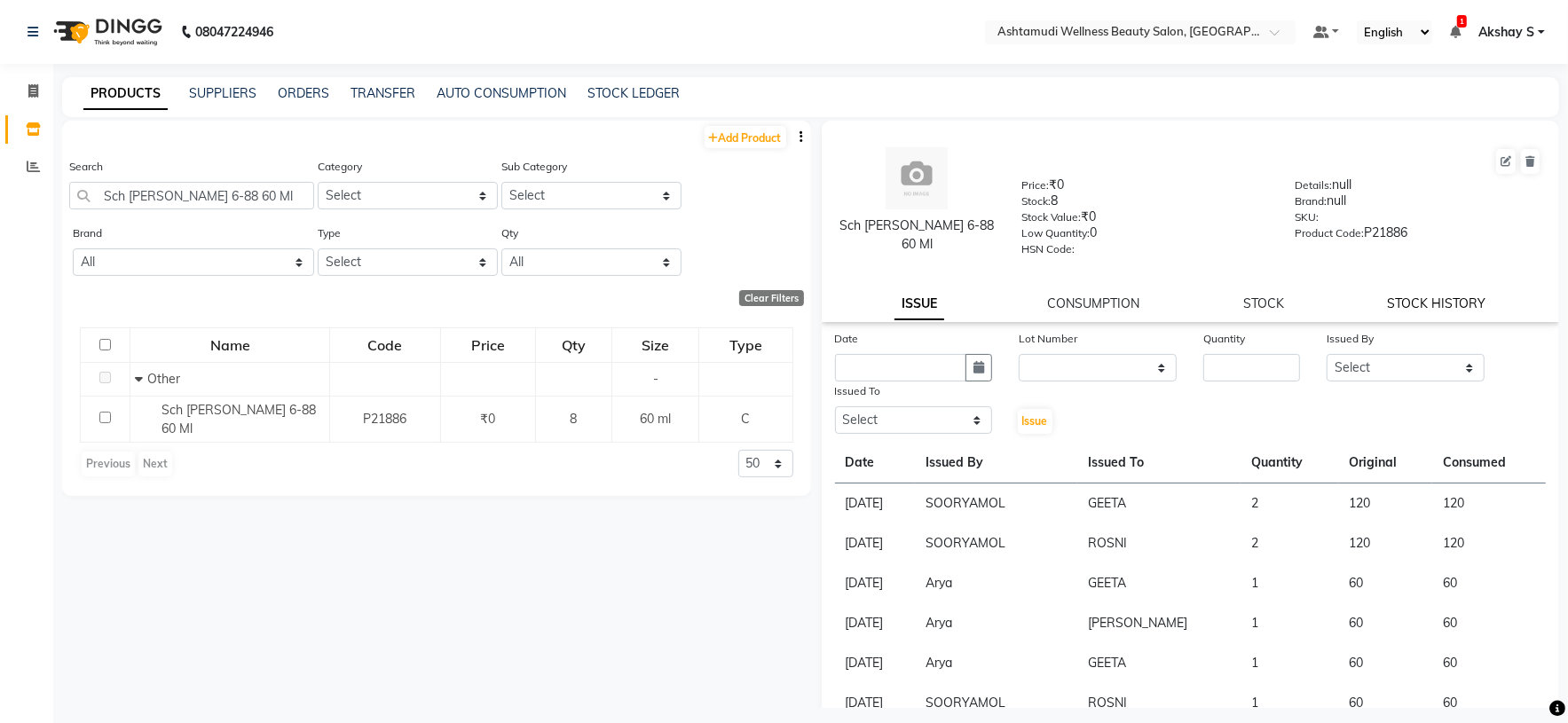
click at [1436, 308] on link "STOCK HISTORY" at bounding box center [1437, 304] width 99 height 16
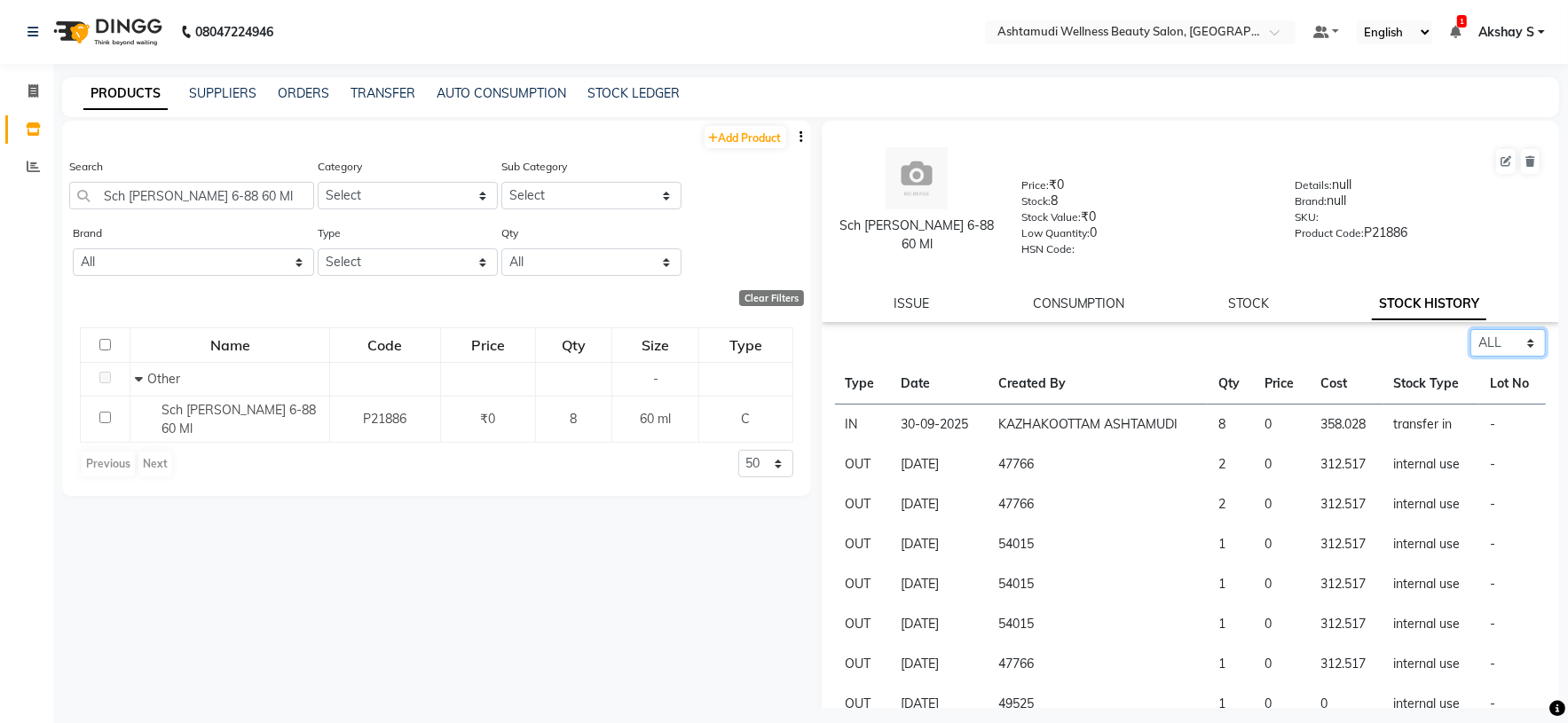
click at [1523, 345] on select "Select ALL IN OUT" at bounding box center [1508, 343] width 75 height 28
select select "in"
click at [1470, 331] on select "Select ALL IN OUT" at bounding box center [1508, 343] width 75 height 28
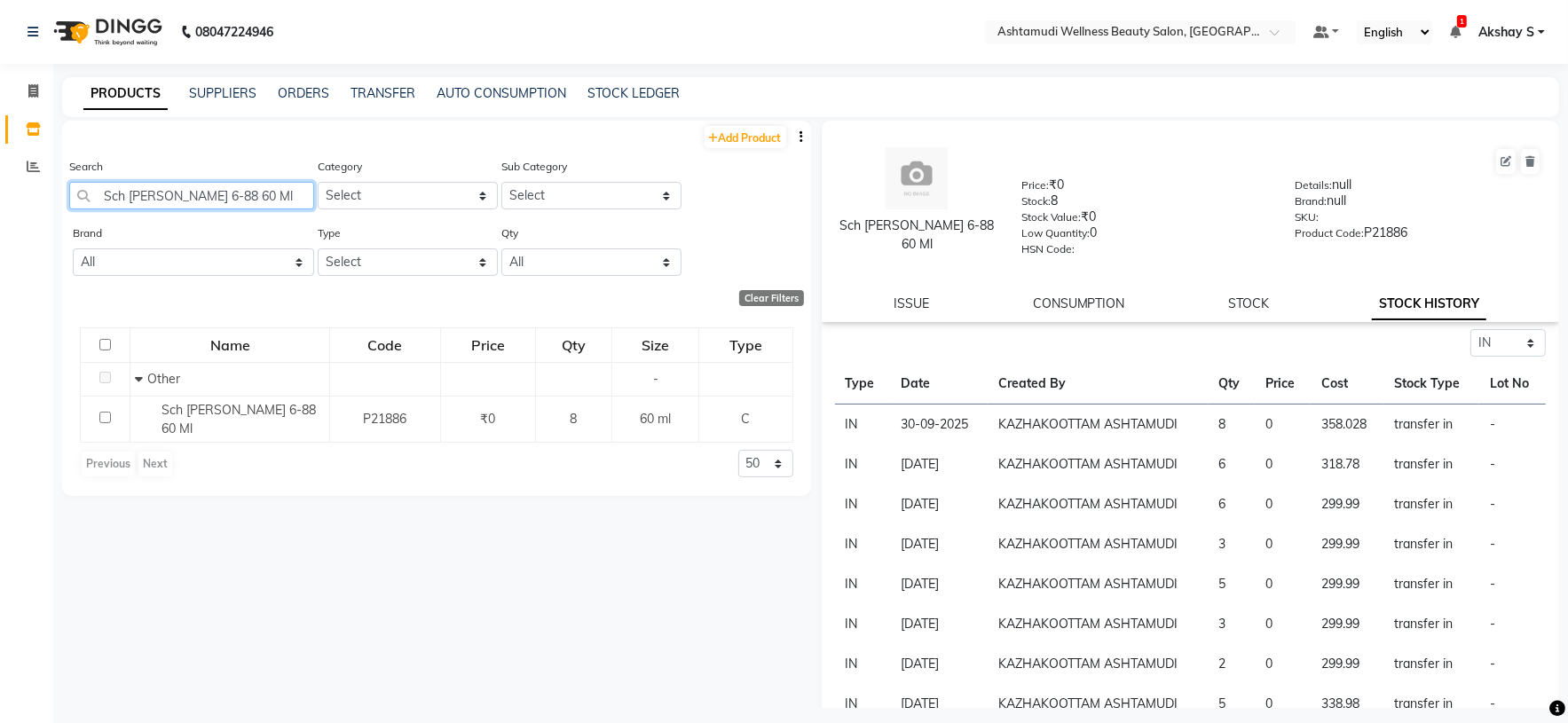
click at [213, 200] on input "Sch Igora Royal 6-88 60 Ml" at bounding box center [191, 195] width 245 height 28
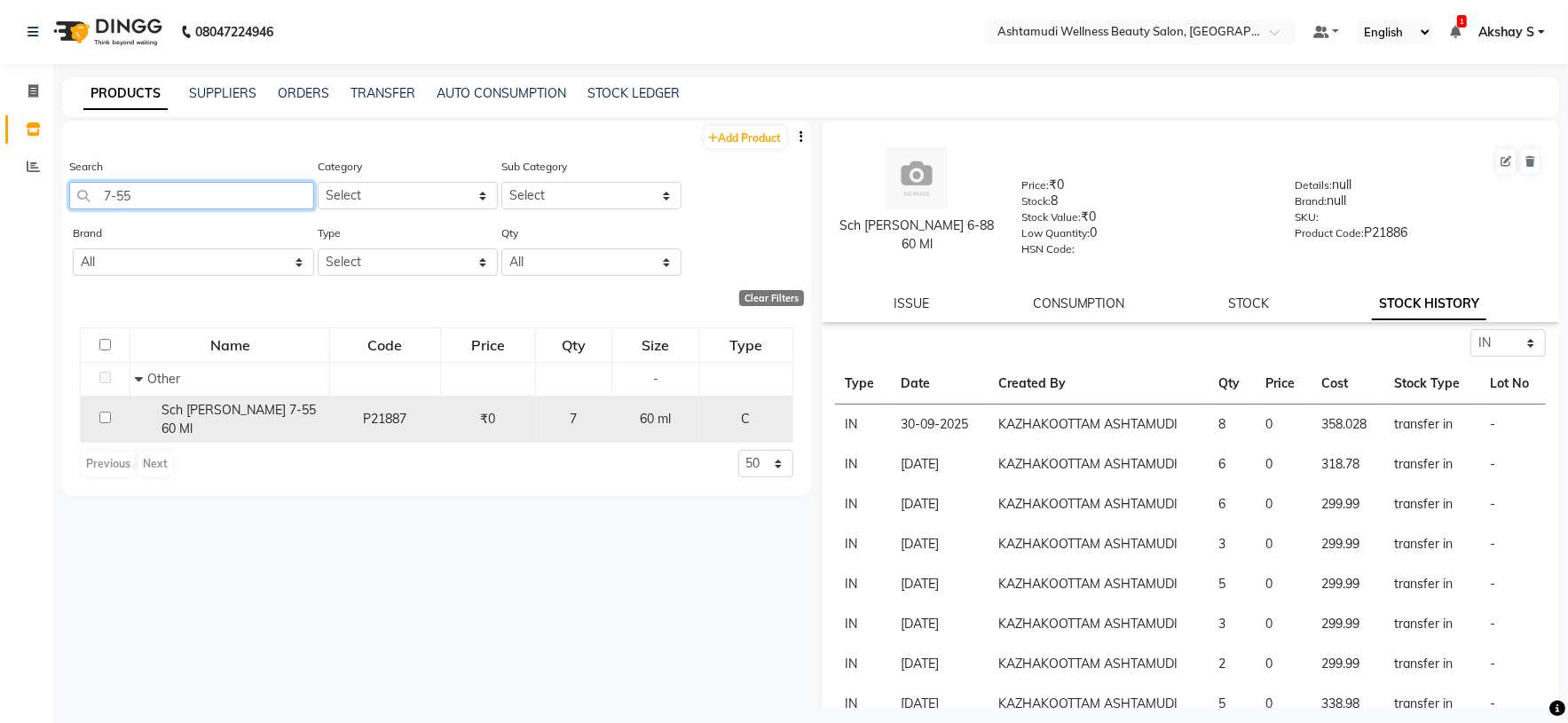
type input "7-55"
click at [216, 420] on span "Sch Igora Royal 7-55 60 Ml" at bounding box center [239, 418] width 155 height 35
select select "in"
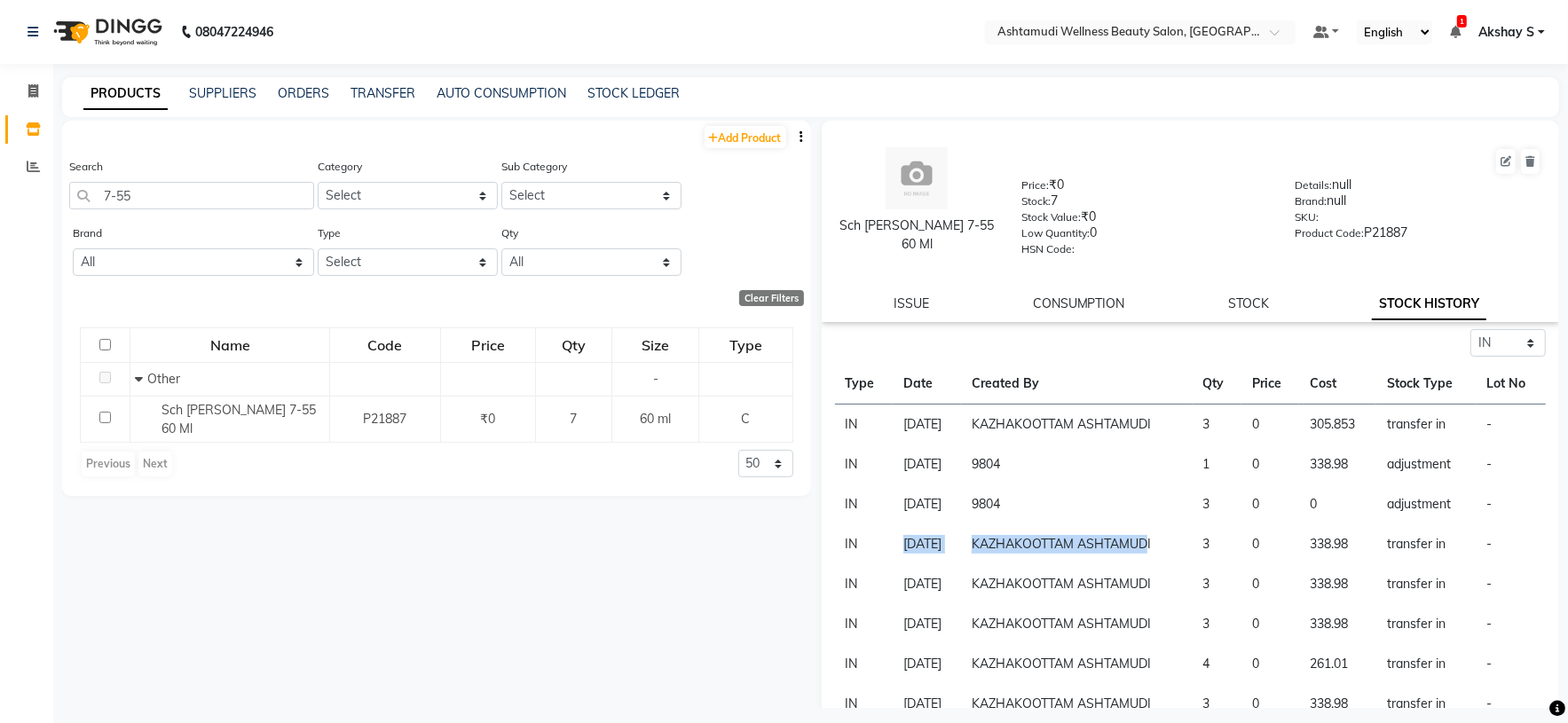
drag, startPoint x: 895, startPoint y: 546, endPoint x: 1170, endPoint y: 548, distance: 275.0
click at [1170, 548] on tr "IN 03-08-2024 KAZHAKOOTTAM ASHTAMUDI 3 0 338.98 transfer in -" at bounding box center [1189, 544] width 711 height 39
drag, startPoint x: 174, startPoint y: 199, endPoint x: 51, endPoint y: 199, distance: 123.0
click at [53, 199] on main "PRODUCTS SUPPLIERS ORDERS TRANSFER AUTO CONSUMPTION STOCK LEDGER Add Product Se…" at bounding box center [811, 405] width 1515 height 658
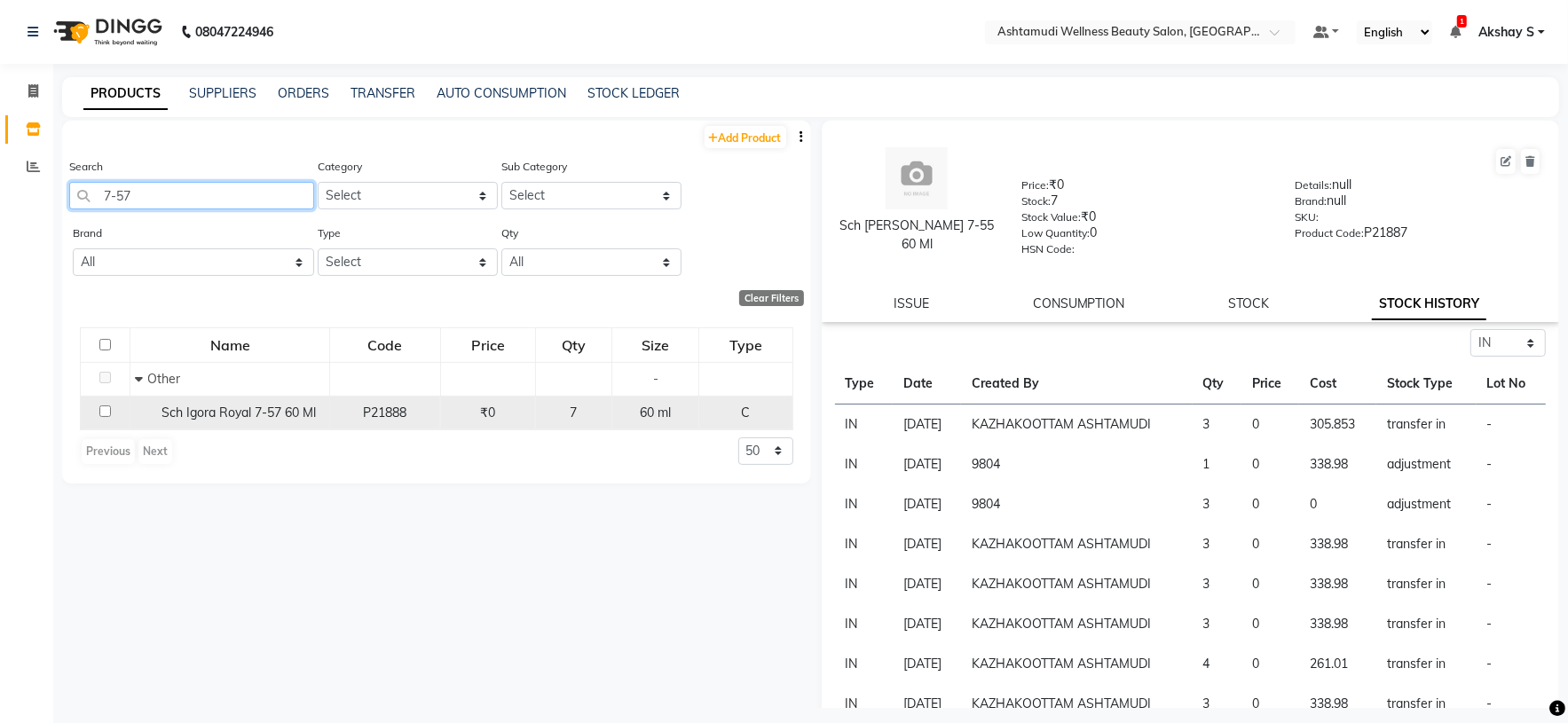
type input "7-57"
click at [261, 420] on span "Sch Igora Royal 7-57 60 Ml" at bounding box center [239, 412] width 155 height 16
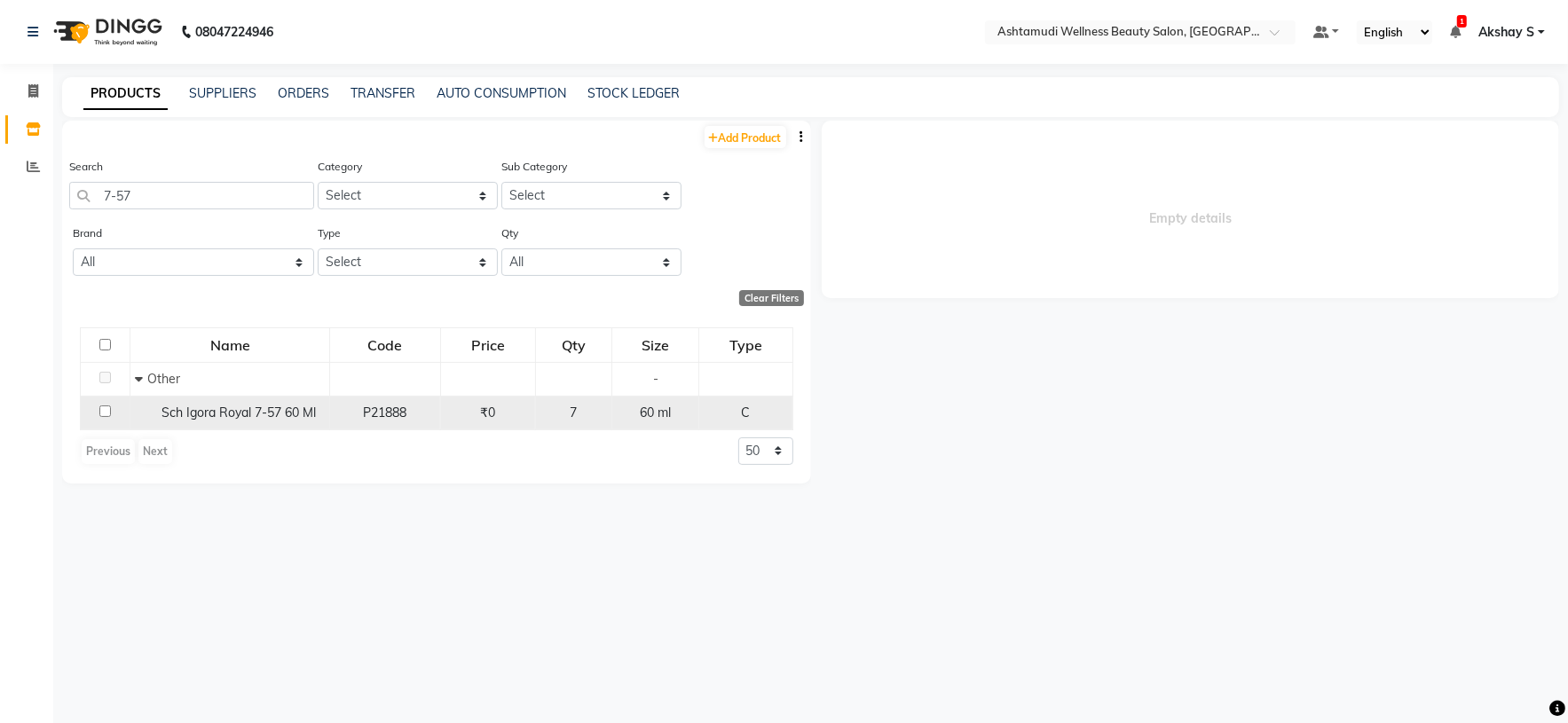
select select "in"
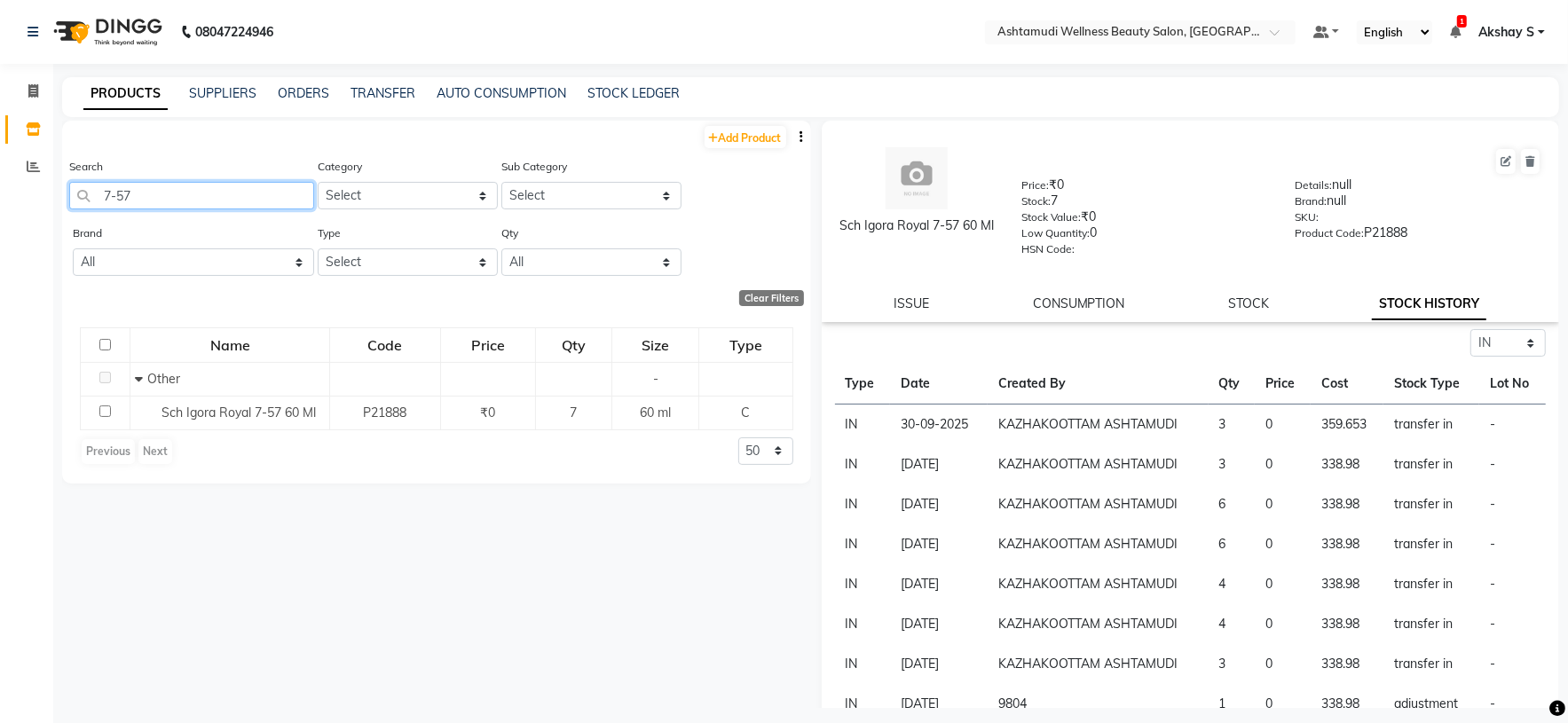
drag, startPoint x: 194, startPoint y: 196, endPoint x: 60, endPoint y: 200, distance: 134.1
click at [62, 200] on div "Search 7-57 Category Select Hair Skin Makeup Personal Care Appliances Beard Wax…" at bounding box center [436, 189] width 748 height 66
paste input "Sch Spa Essence Hydrating Cream Masque 500 Ml"
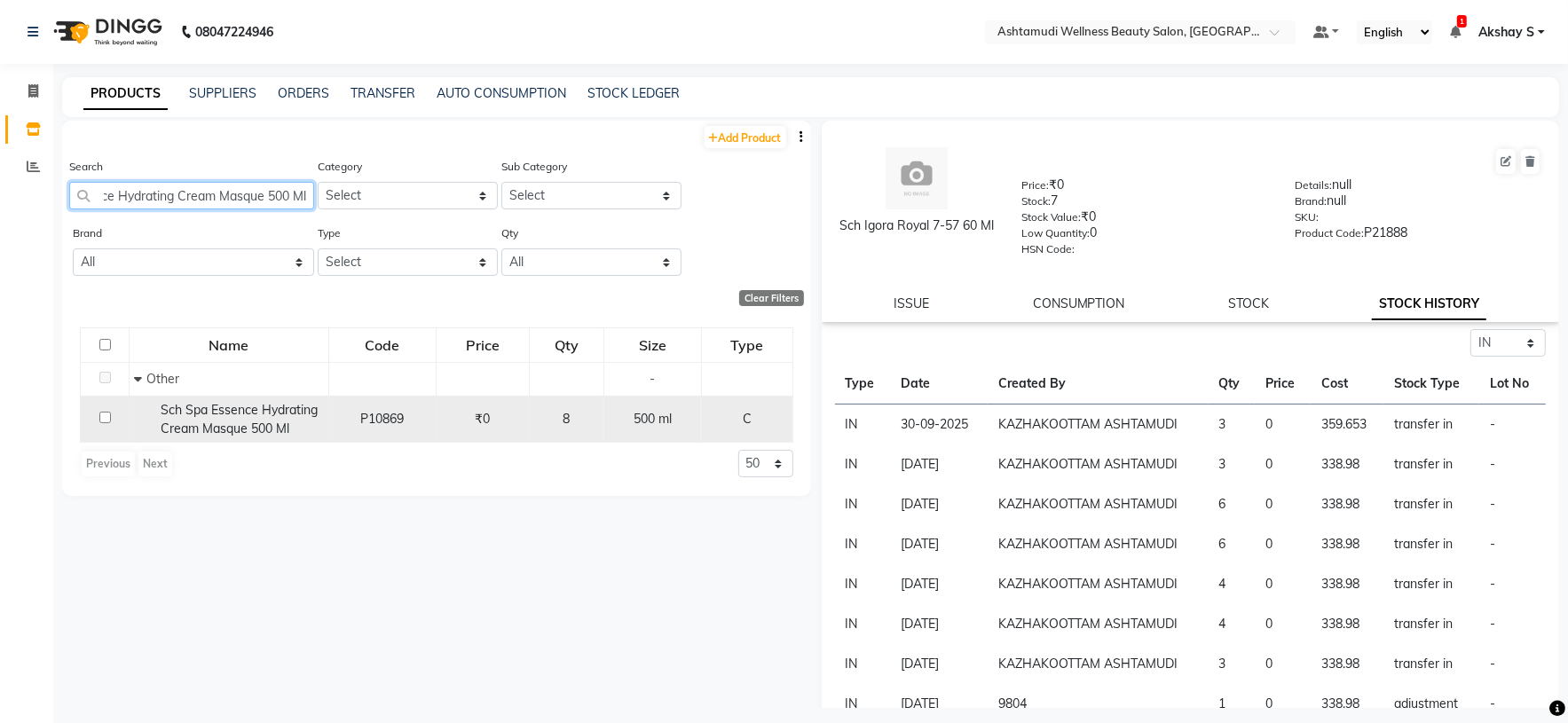
type input "Sch Spa Essence Hydrating Cream Masque 500 Ml"
click at [258, 416] on span "Sch Spa Essence Hydrating Cream Masque 500 Ml" at bounding box center [239, 418] width 157 height 35
select select "in"
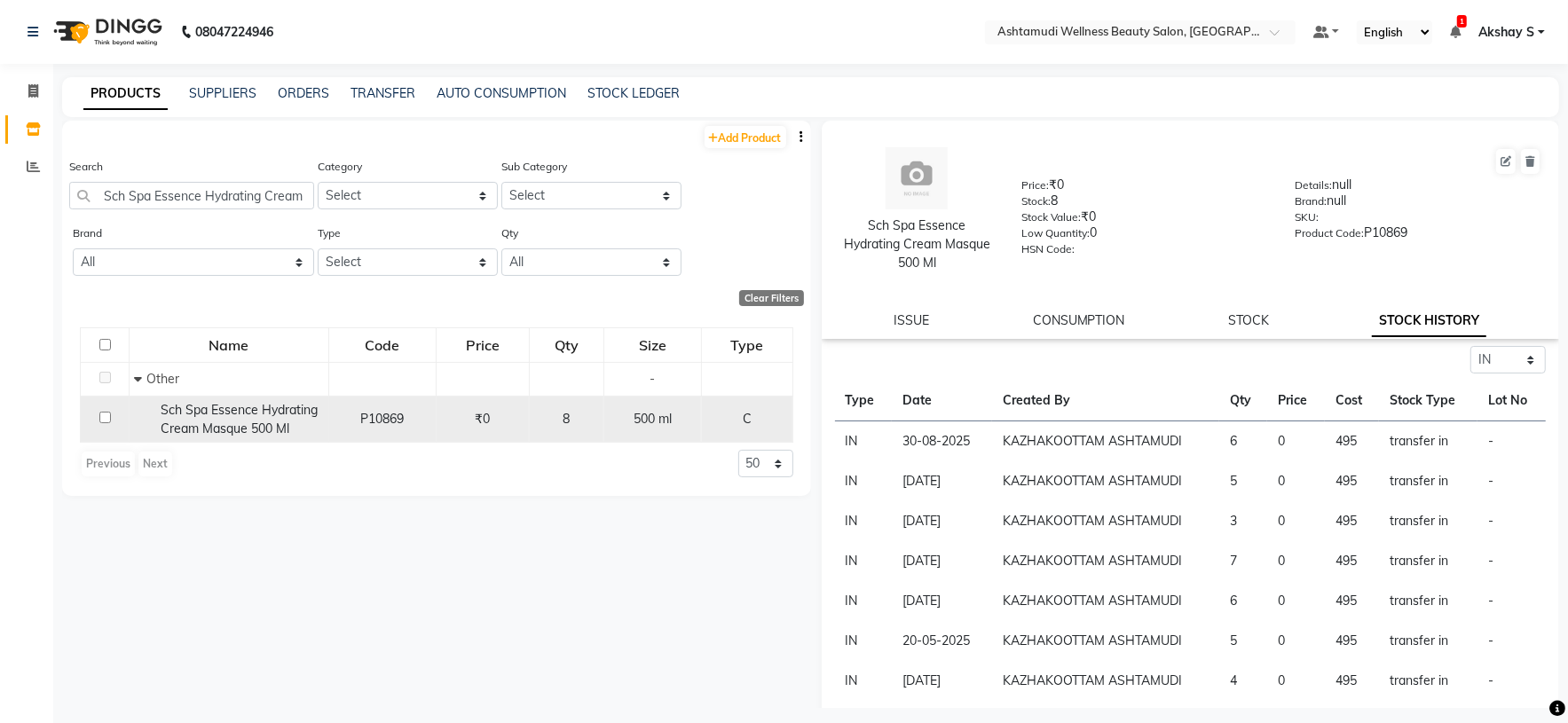
click at [272, 426] on span "Sch Spa Essence Hydrating Cream Masque 500 Ml" at bounding box center [239, 418] width 157 height 35
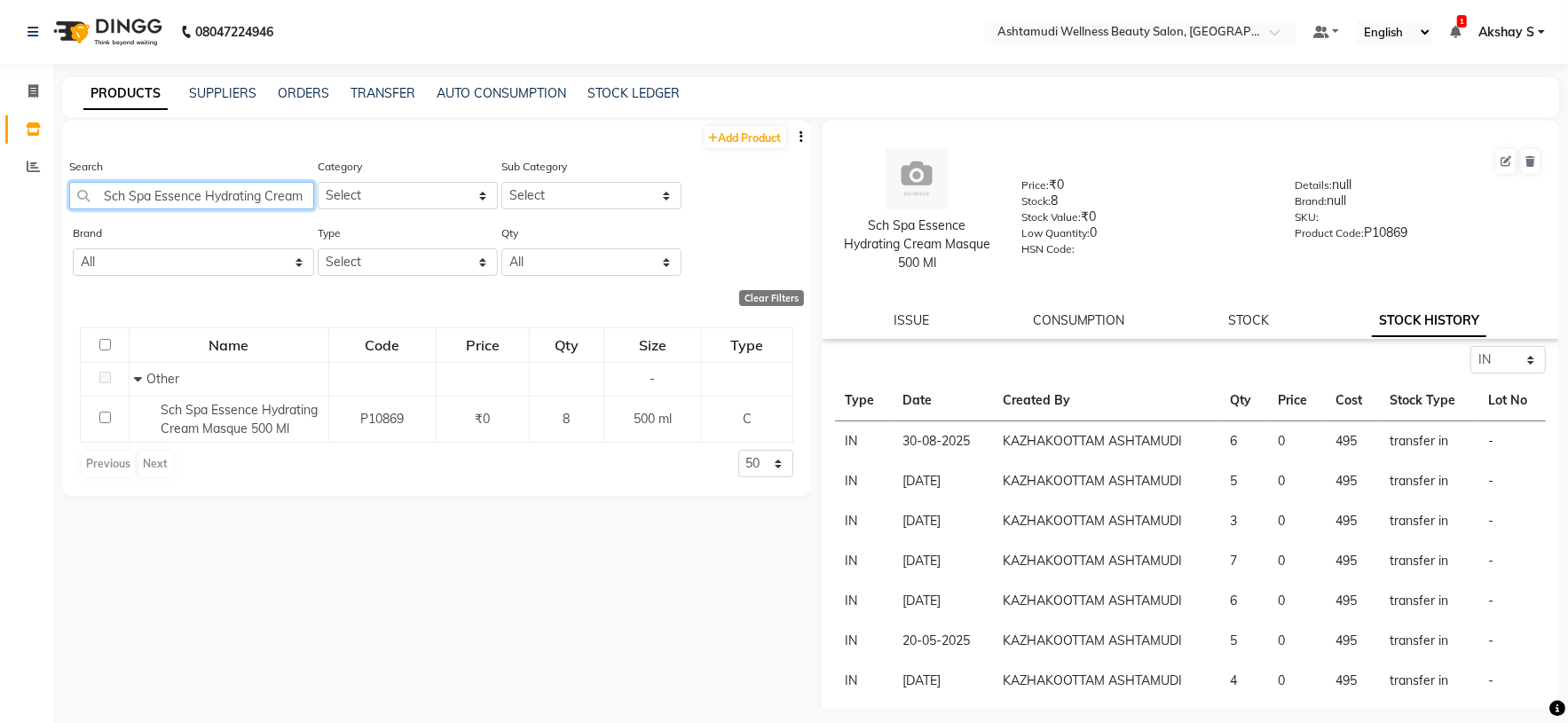
click at [205, 200] on input "Sch Spa Essence Hydrating Cream Masque 500 Ml" at bounding box center [191, 195] width 245 height 28
paste input "Enrich"
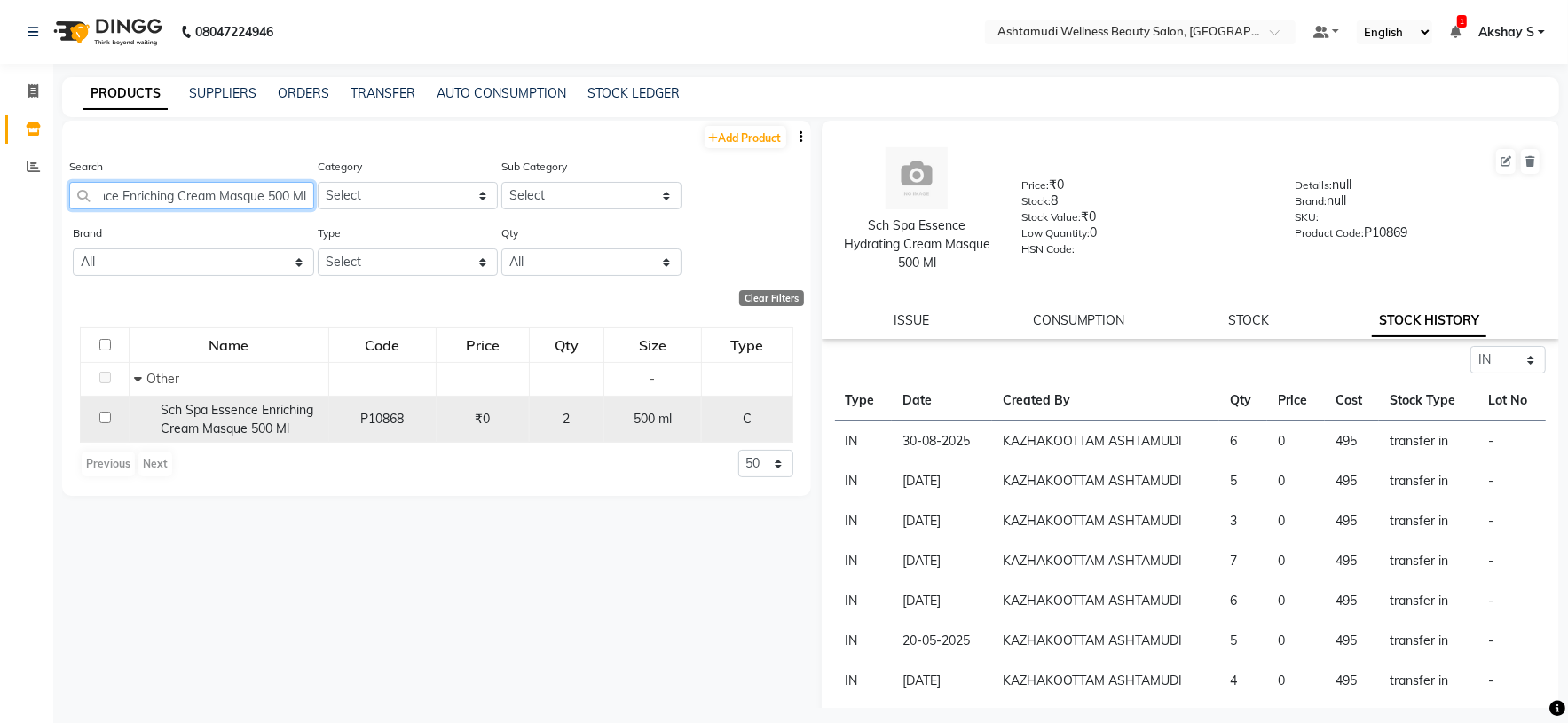
type input "Sch Spa Essence Enriching Cream Masque 500 Ml"
click at [220, 422] on span "Sch Spa Essence Enriching Cream Masque 500 Ml" at bounding box center [237, 418] width 153 height 35
select select "in"
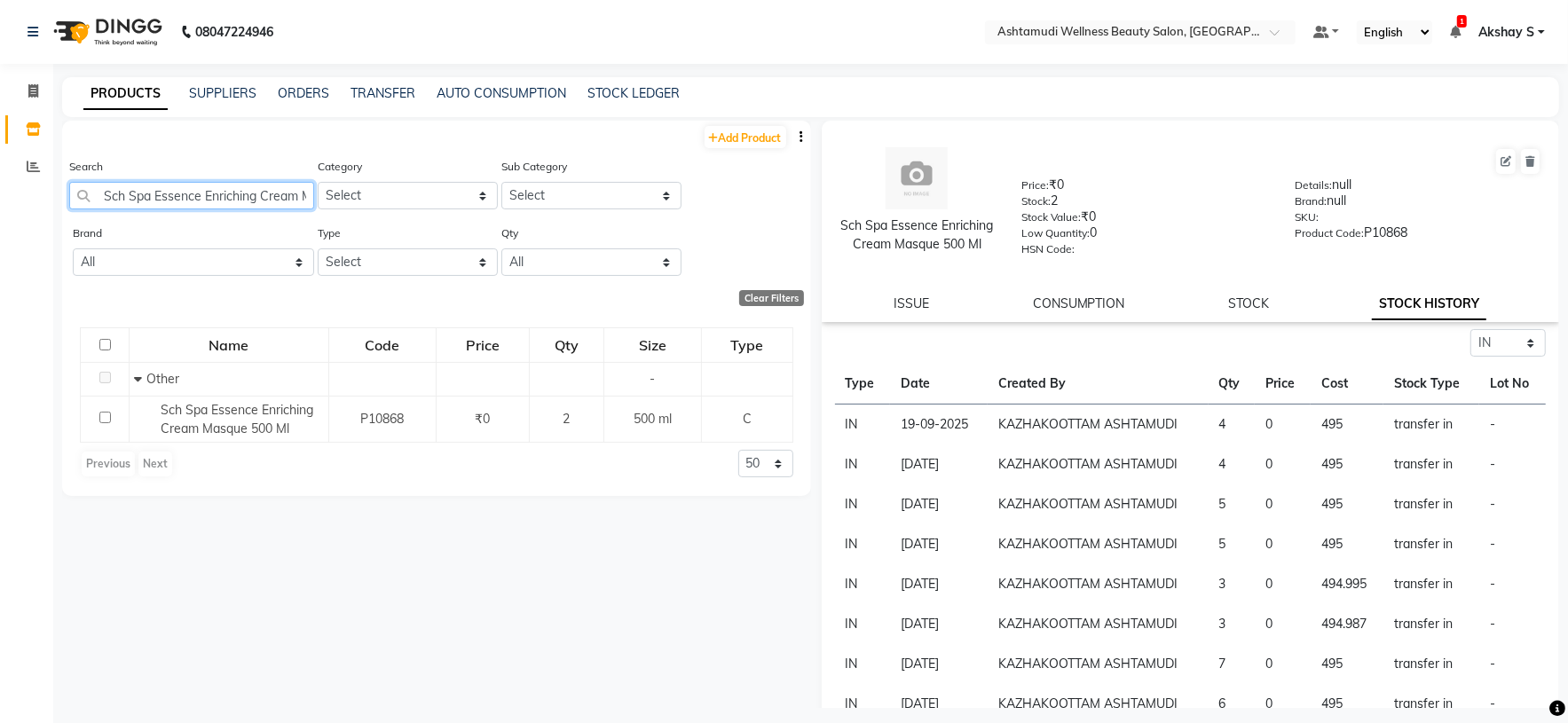
click at [216, 185] on input "Sch Spa Essence Enriching Cream Masque 500 Ml" at bounding box center [191, 195] width 245 height 28
paste input "Nourishing Shampoo 1000"
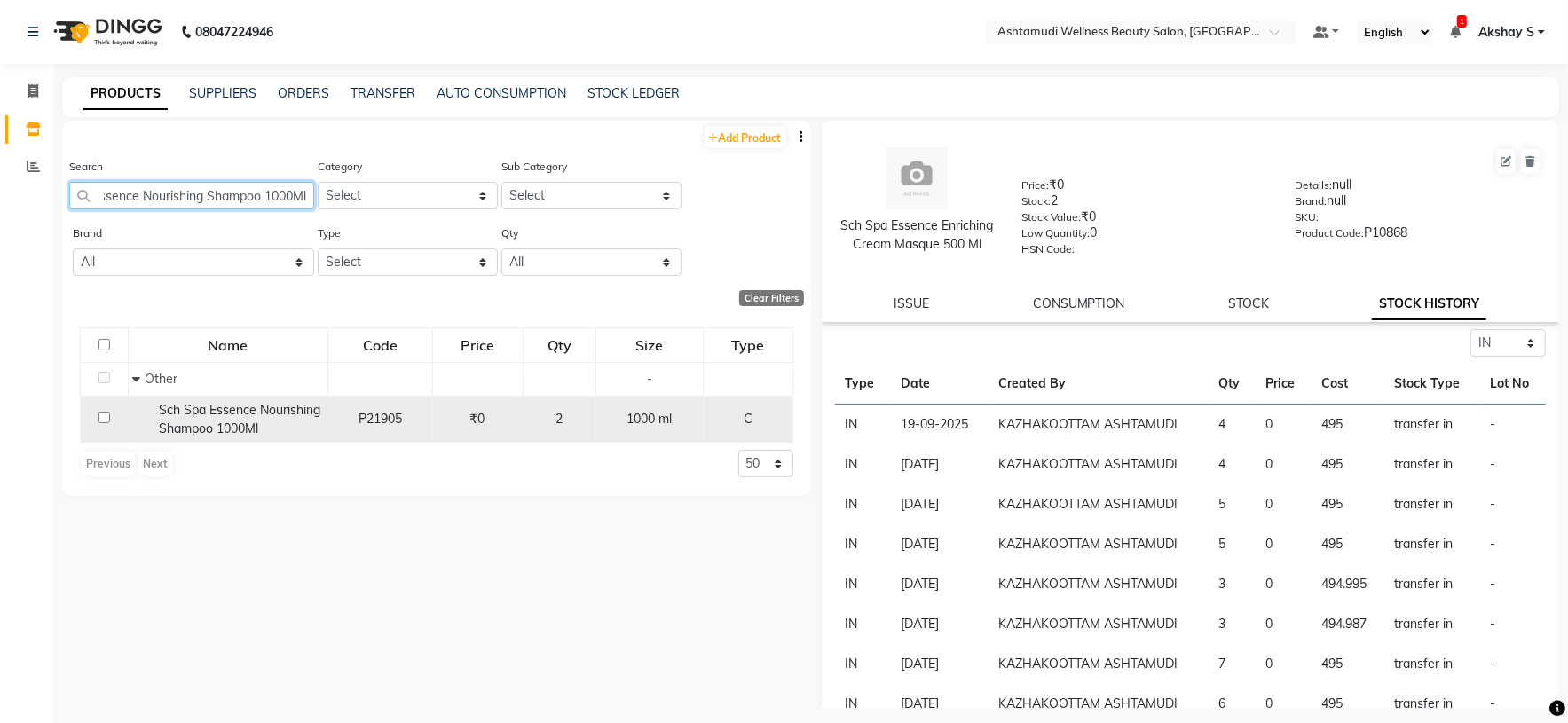
type input "Sch Spa Essence Nourishing Shampoo 1000Ml"
click at [226, 437] on span "Sch Spa Essence Nourishing Shampoo 1000Ml" at bounding box center [240, 418] width 162 height 35
select select "in"
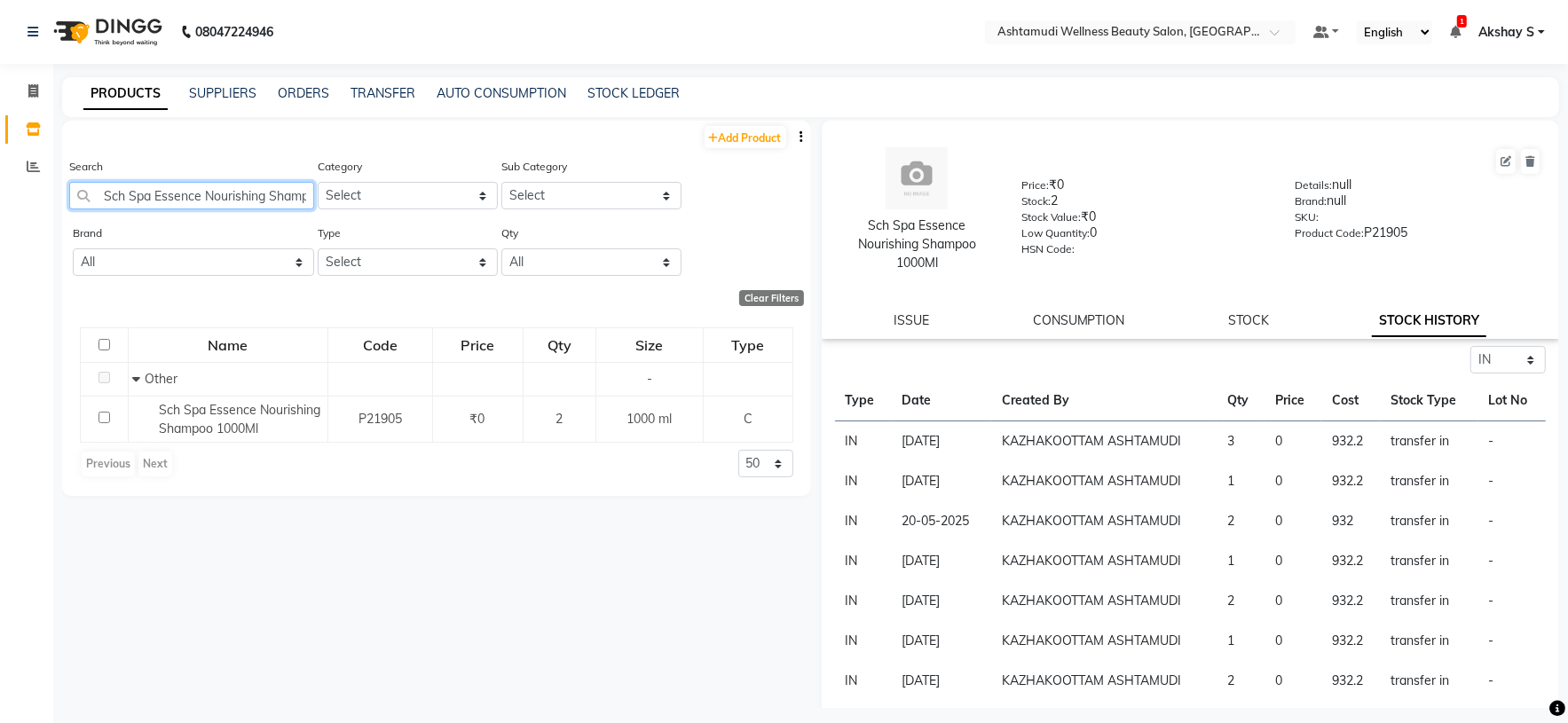
click at [211, 202] on input "Sch Spa Essence Nourishing Shampoo 1000Ml" at bounding box center [191, 195] width 245 height 28
paste input "trait Therapy Neutralising Milk 1000m"
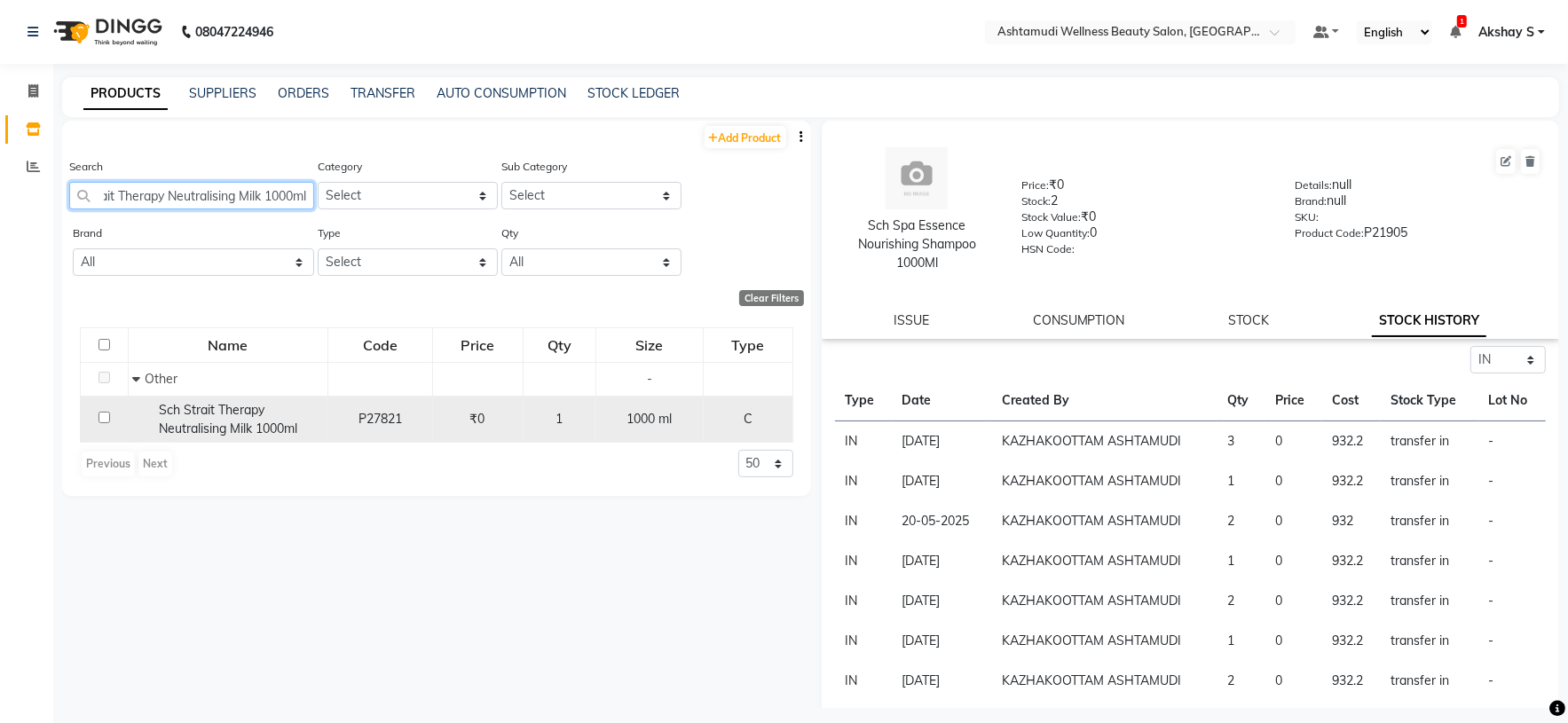
type input "Sch Strait Therapy Neutralising Milk 1000ml"
click at [260, 429] on span "Sch Strait Therapy Neutralising Milk 1000ml" at bounding box center [228, 418] width 138 height 35
select select "in"
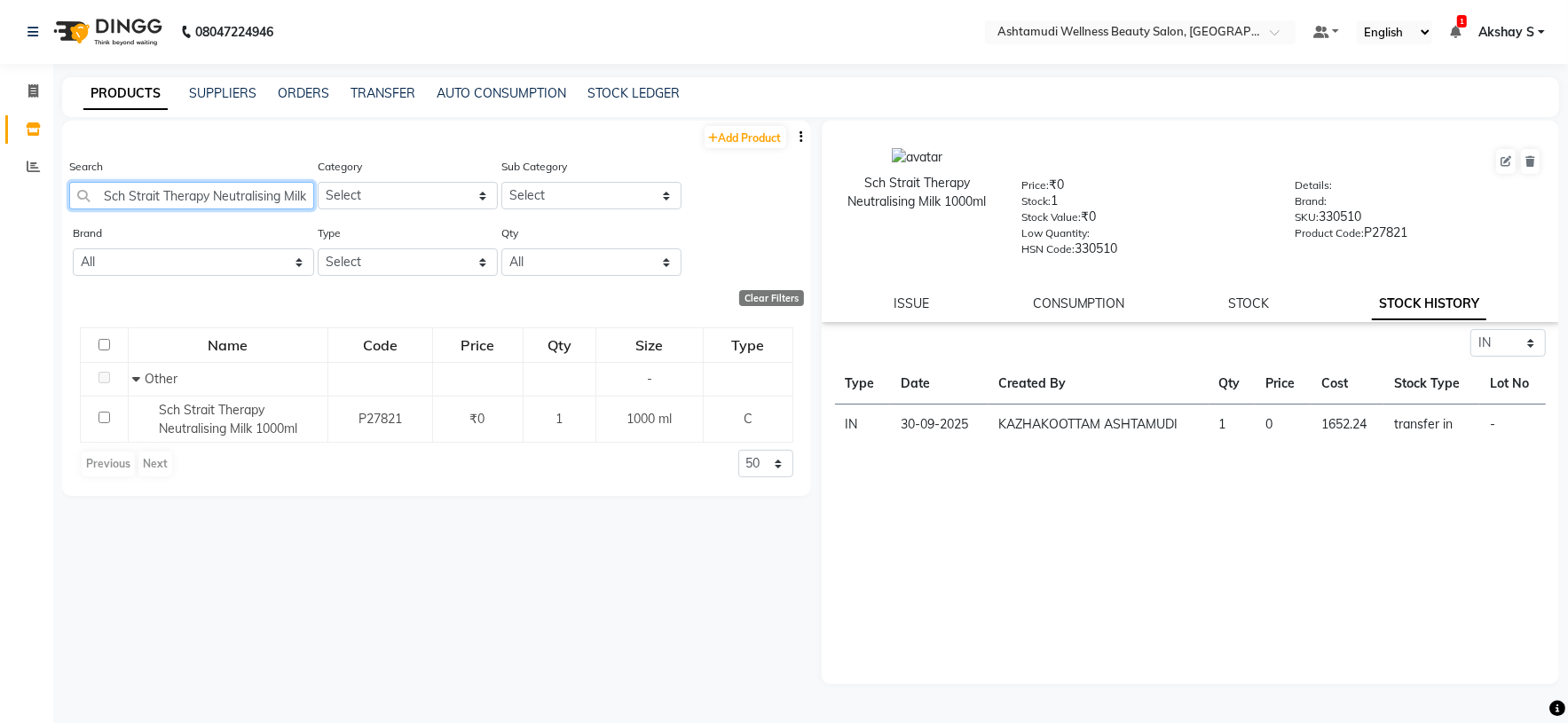
click at [201, 196] on input "Sch Strait Therapy Neutralising Milk 1000ml" at bounding box center [191, 195] width 245 height 28
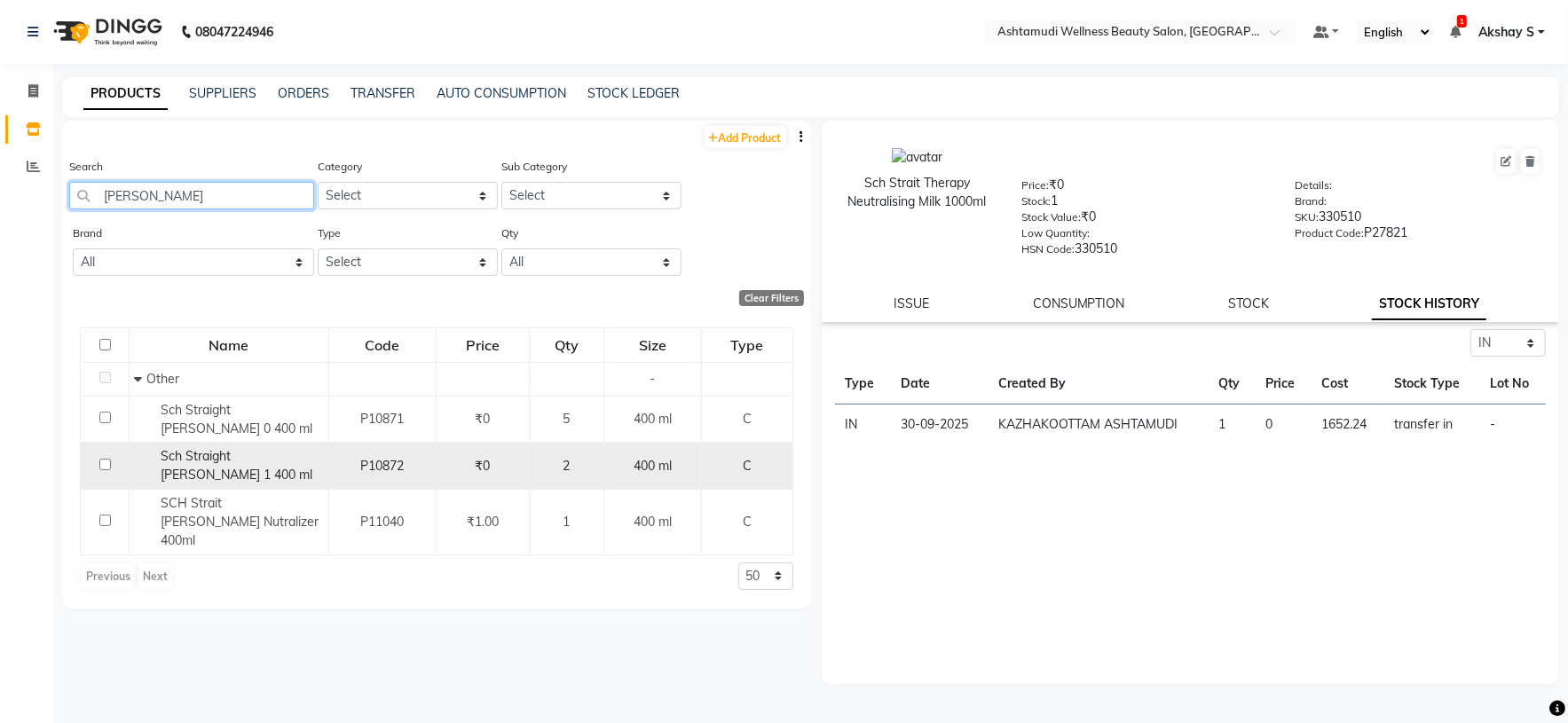
type input "glatt"
click at [294, 443] on td "Sch Straight Glatt 1 400 ml" at bounding box center [229, 467] width 199 height 47
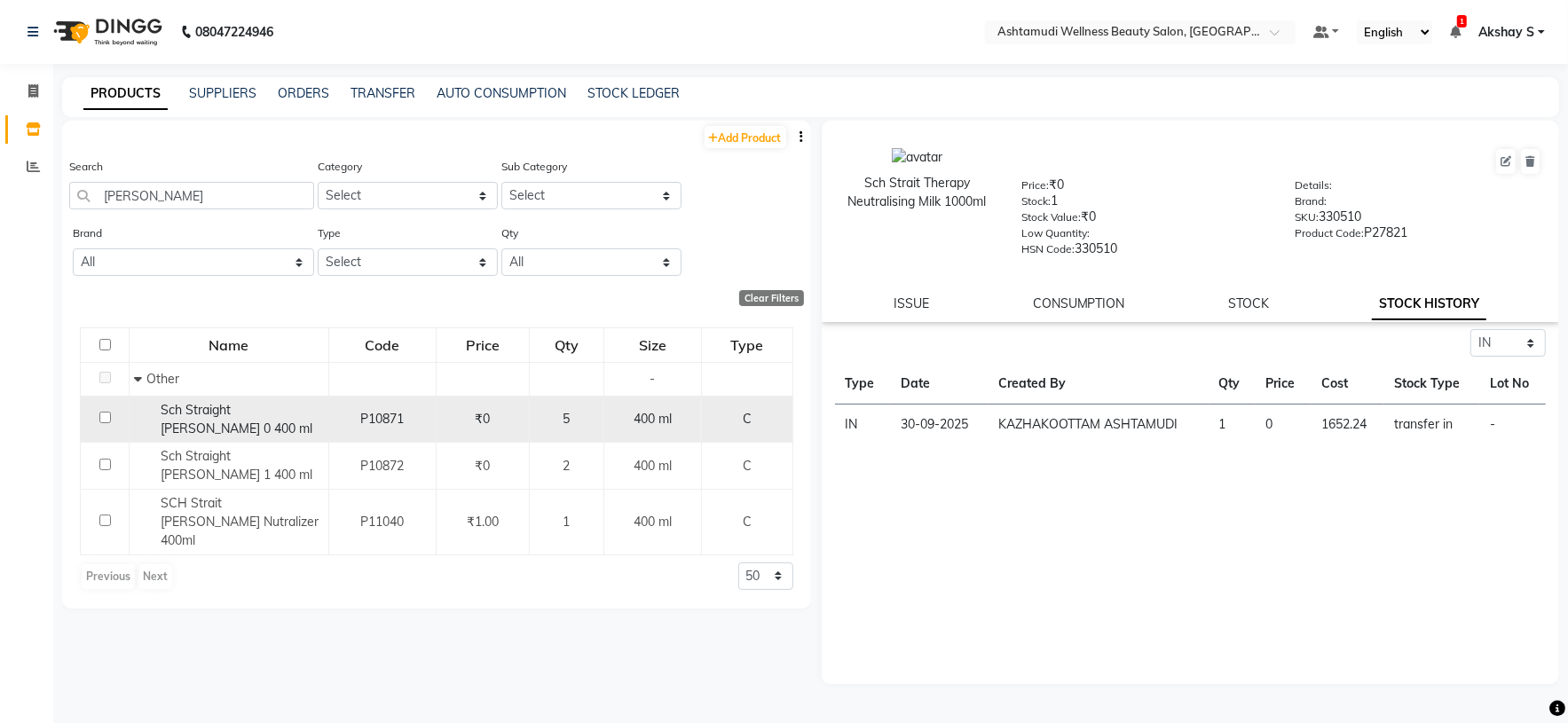
click at [287, 419] on span "Sch Straight Glatt 0 400 ml" at bounding box center [237, 418] width 152 height 35
select select "in"
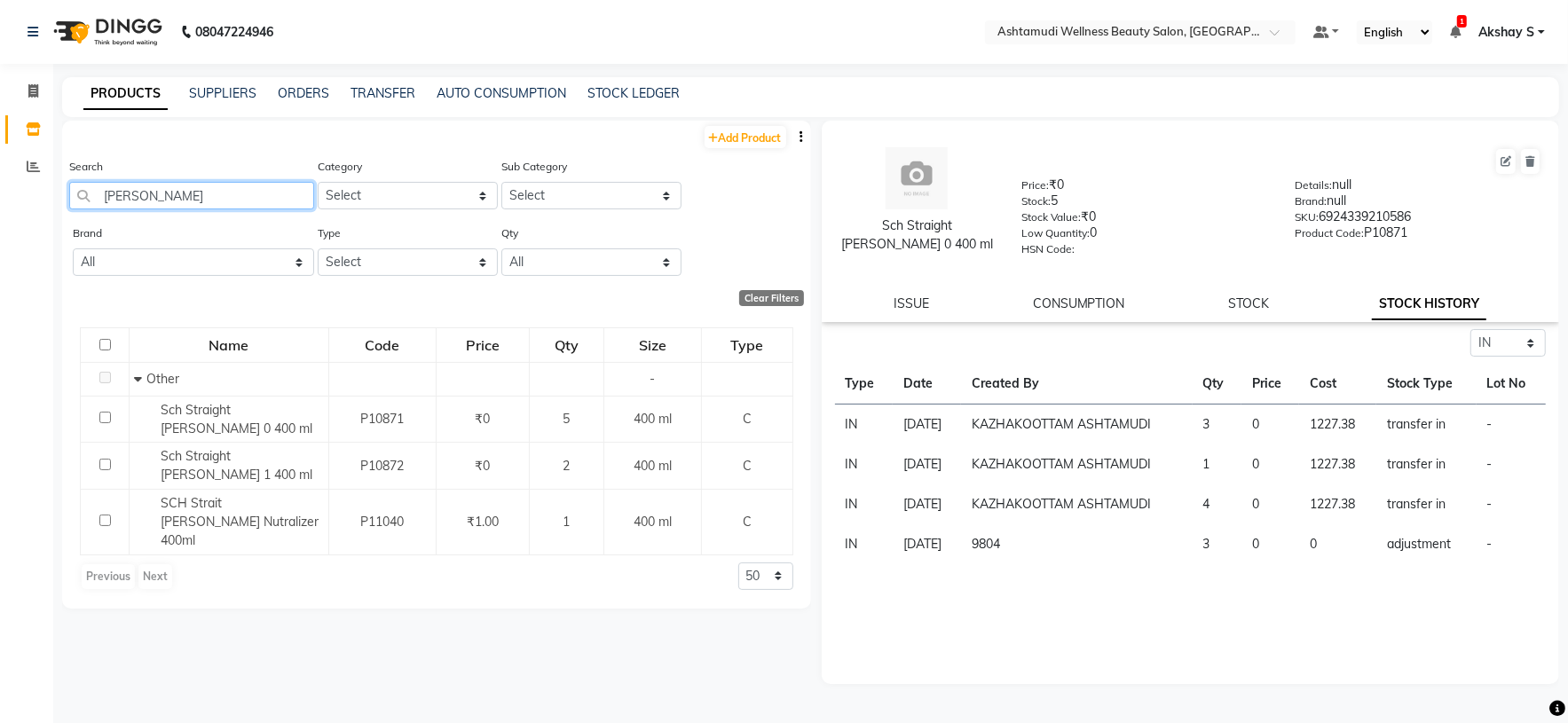
drag, startPoint x: 107, startPoint y: 188, endPoint x: 6, endPoint y: 188, distance: 101.0
click at [9, 188] on app-home "08047224946 Select Location × Ashtamudi Wellness Beauty Salon, Kazakoottam Defa…" at bounding box center [784, 367] width 1568 height 735
paste input "DUST BRUSH"
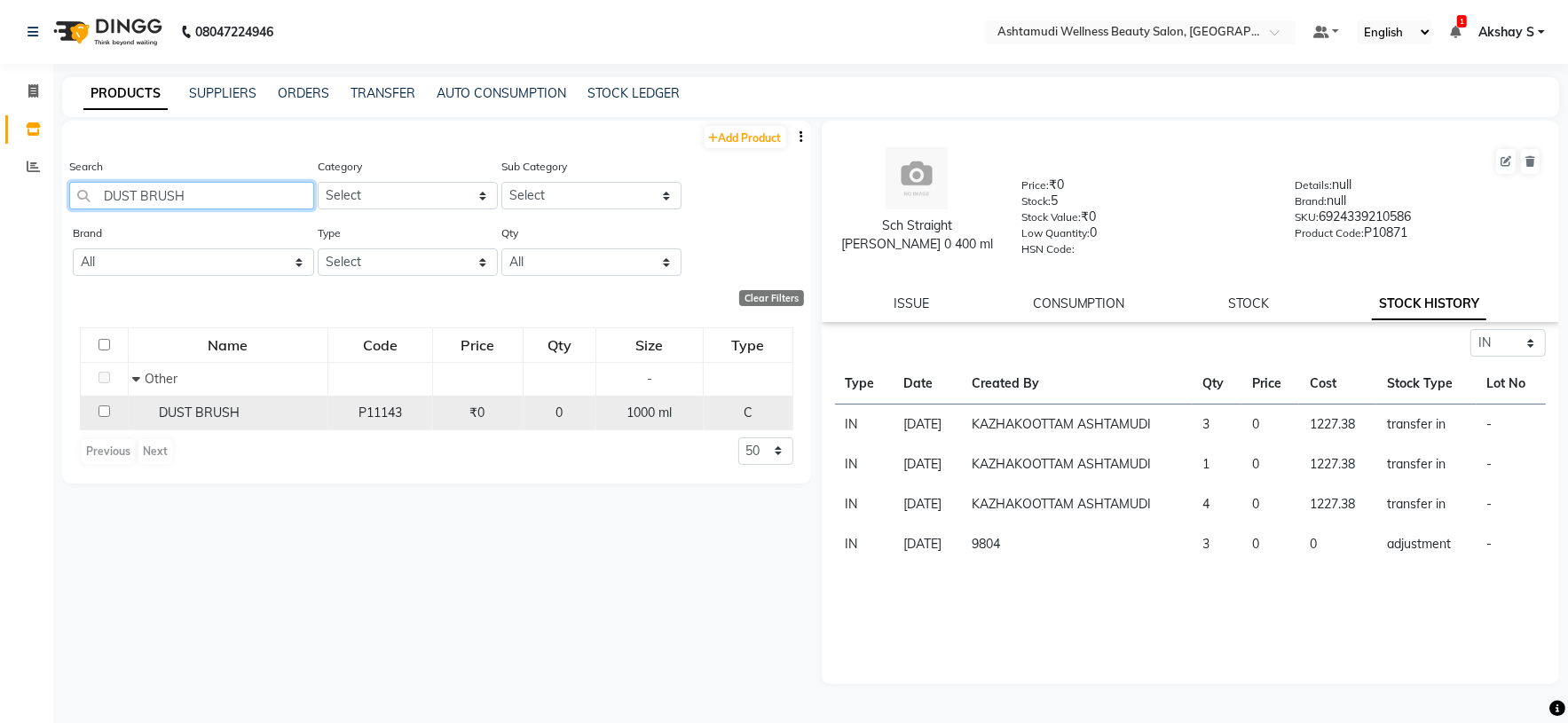
type input "DUST BRUSH"
click at [188, 417] on span "DUST BRUSH" at bounding box center [199, 412] width 81 height 16
select select "in"
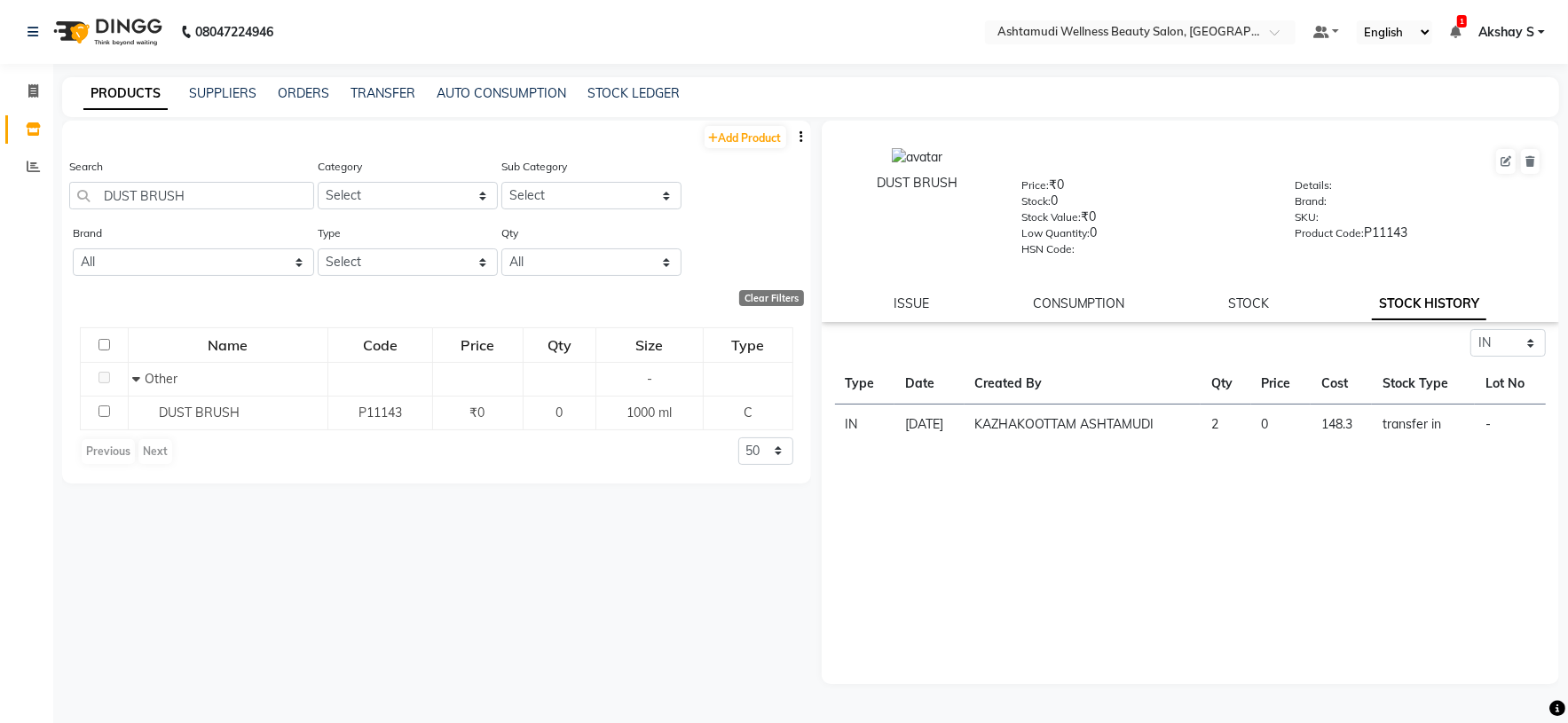
click at [1349, 426] on td "148.3" at bounding box center [1341, 424] width 62 height 40
copy td "148.3"
drag, startPoint x: 197, startPoint y: 194, endPoint x: 81, endPoint y: 192, distance: 116.0
click at [81, 192] on input "DUST BRUSH" at bounding box center [191, 195] width 245 height 28
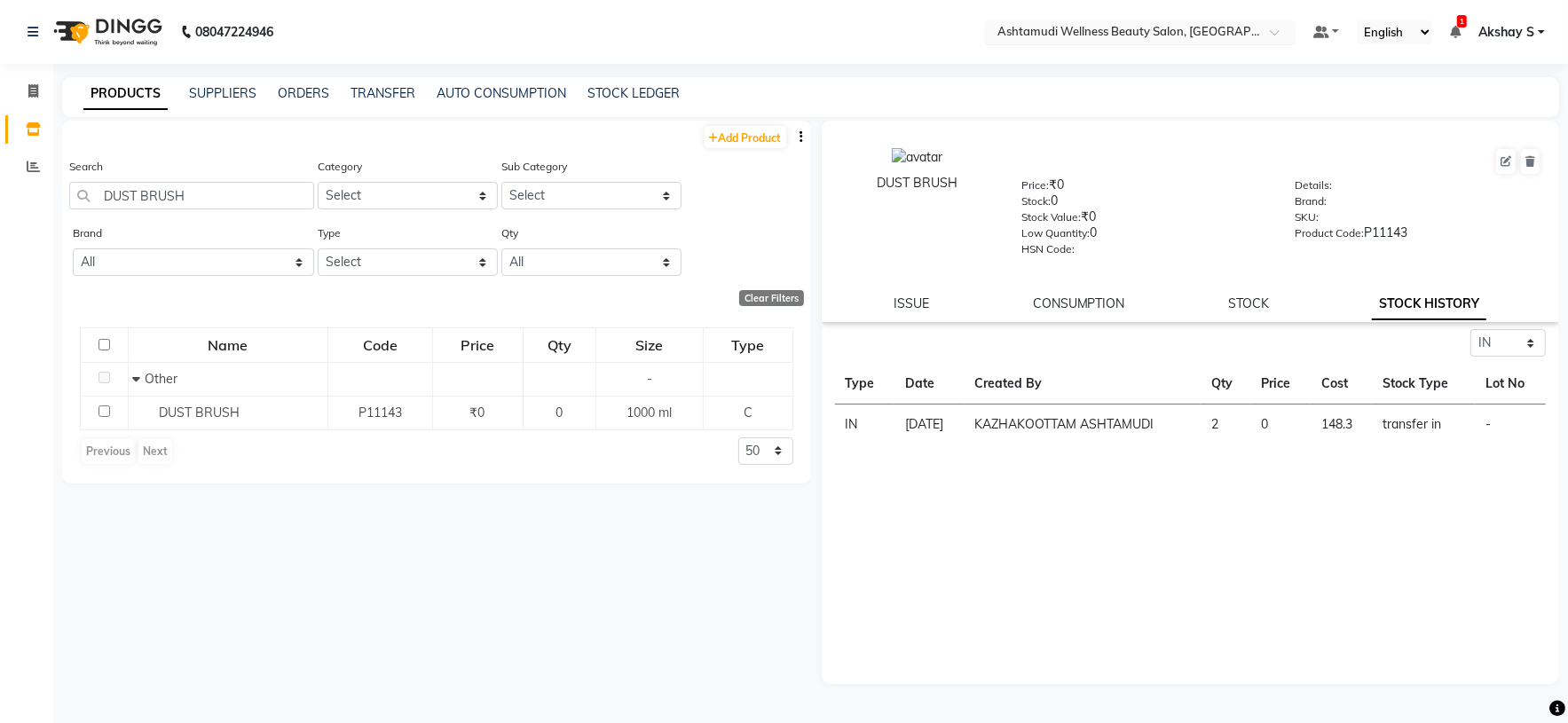
click at [1234, 30] on input "text" at bounding box center [1122, 34] width 257 height 18
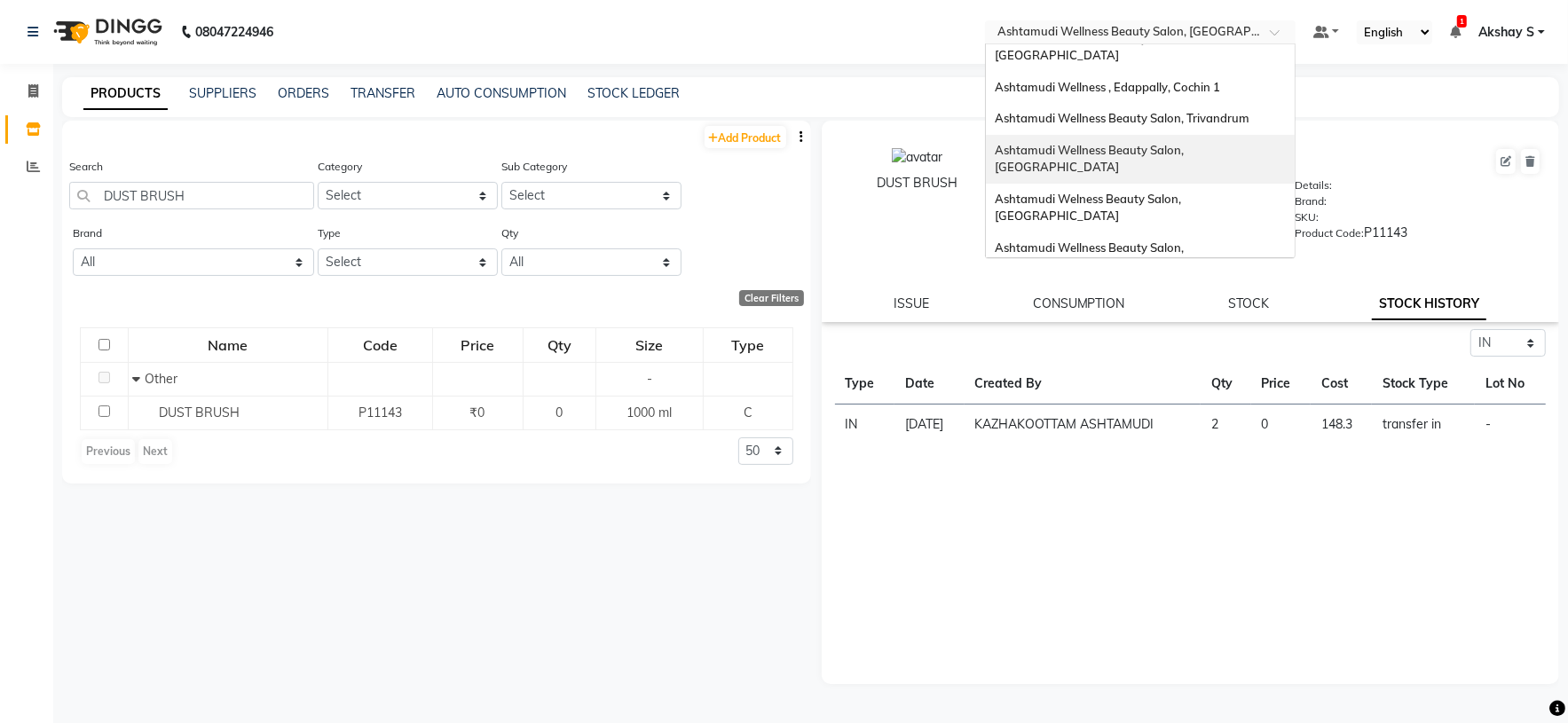
scroll to position [277, 0]
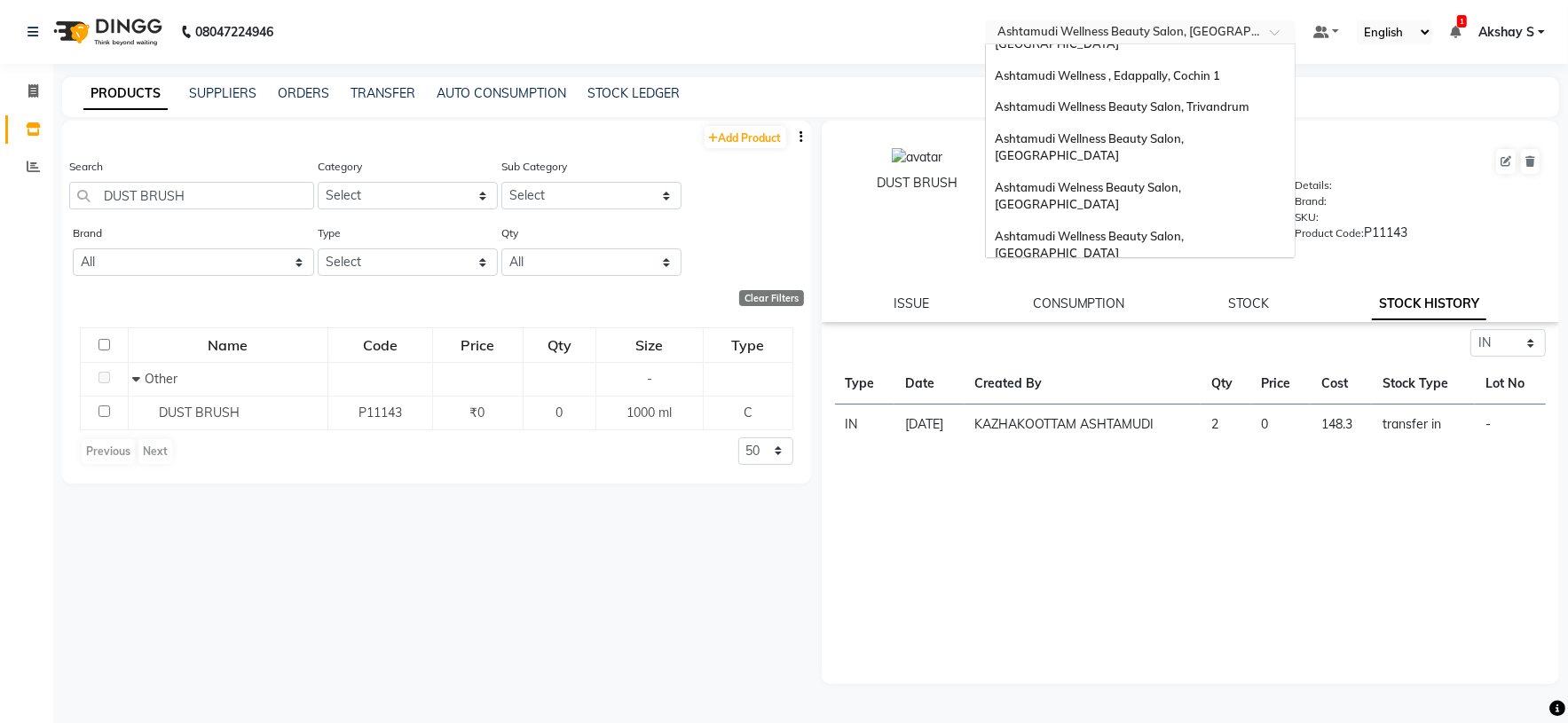
click at [1160, 406] on span "Ashtamudi Wellness Beauty Salon, [GEOGRAPHIC_DATA]" at bounding box center [1090, 422] width 191 height 32
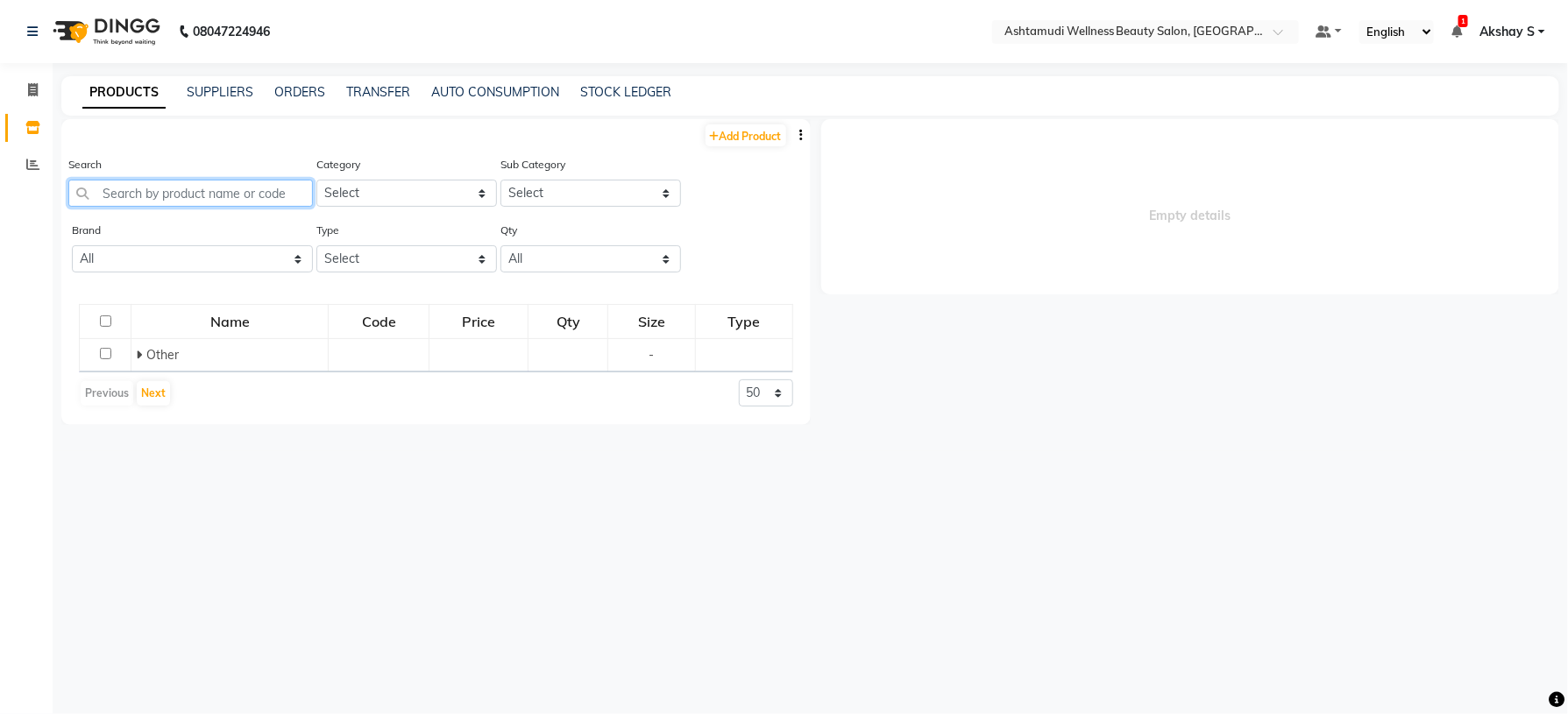
click at [228, 195] on input "text" at bounding box center [190, 193] width 245 height 27
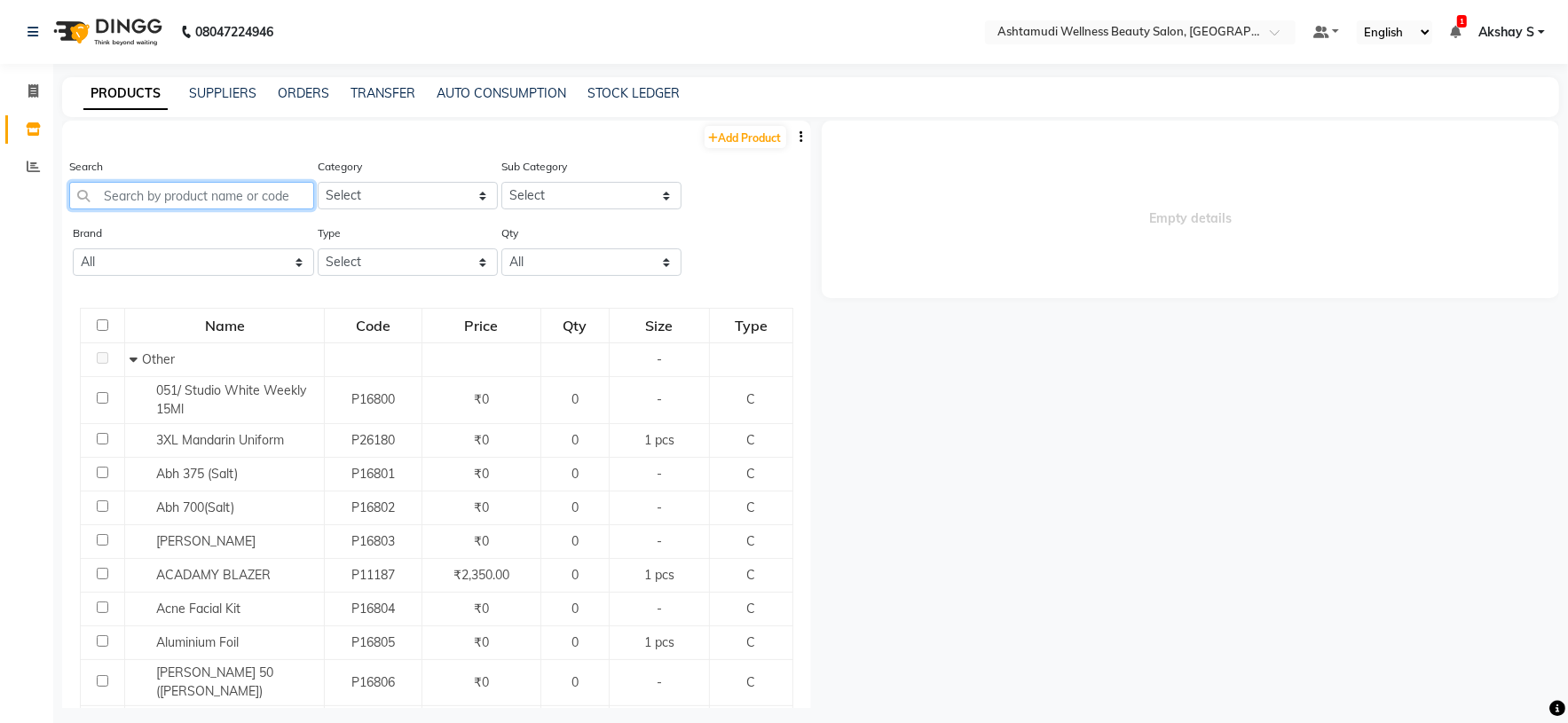
paste input "Sch Spa Essence Enriching Cream Masque 500 Ml"
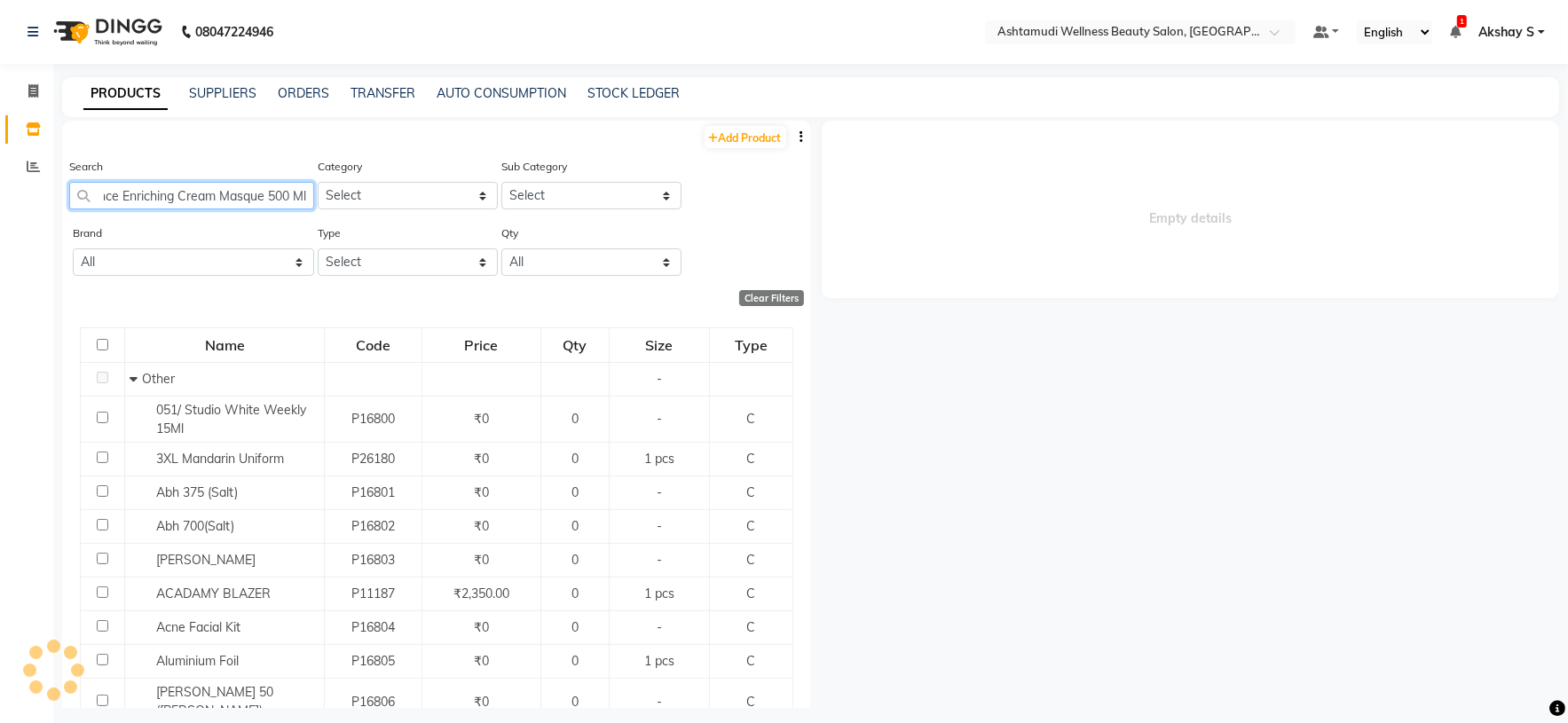
scroll to position [0, 84]
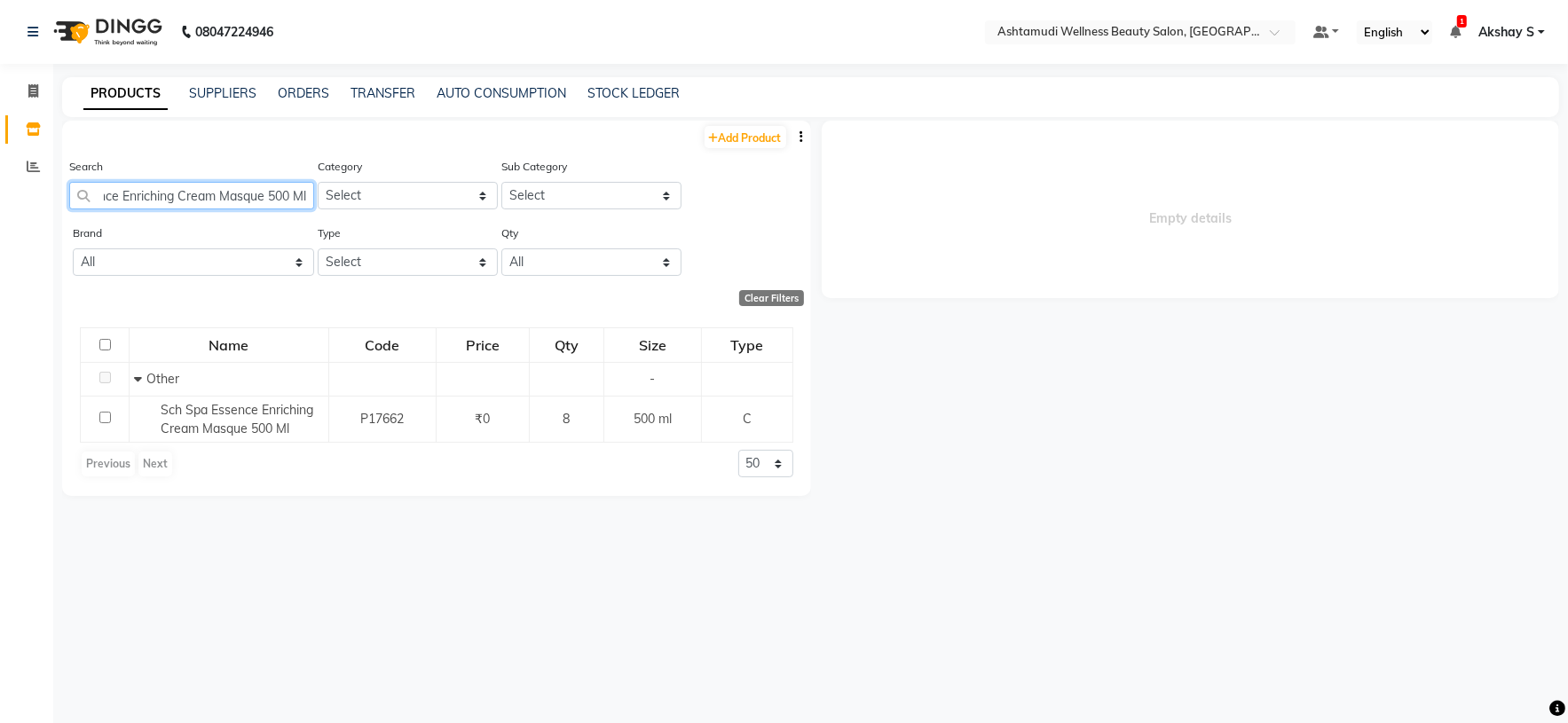
type input "Sch Spa Essence Enriching Cream Masque 500 Ml"
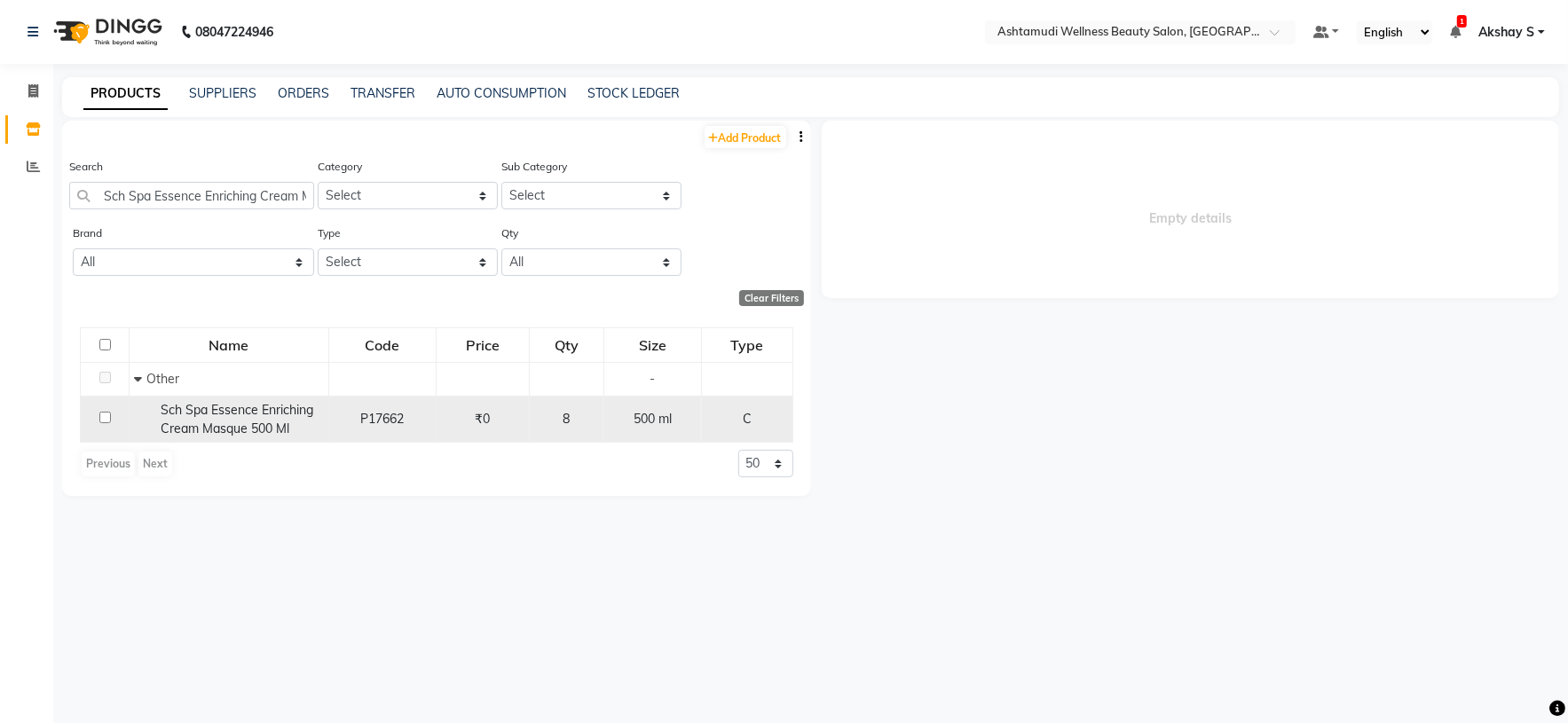
click at [215, 409] on span "Sch Spa Essence Enriching Cream Masque 500 Ml" at bounding box center [237, 418] width 153 height 35
select select
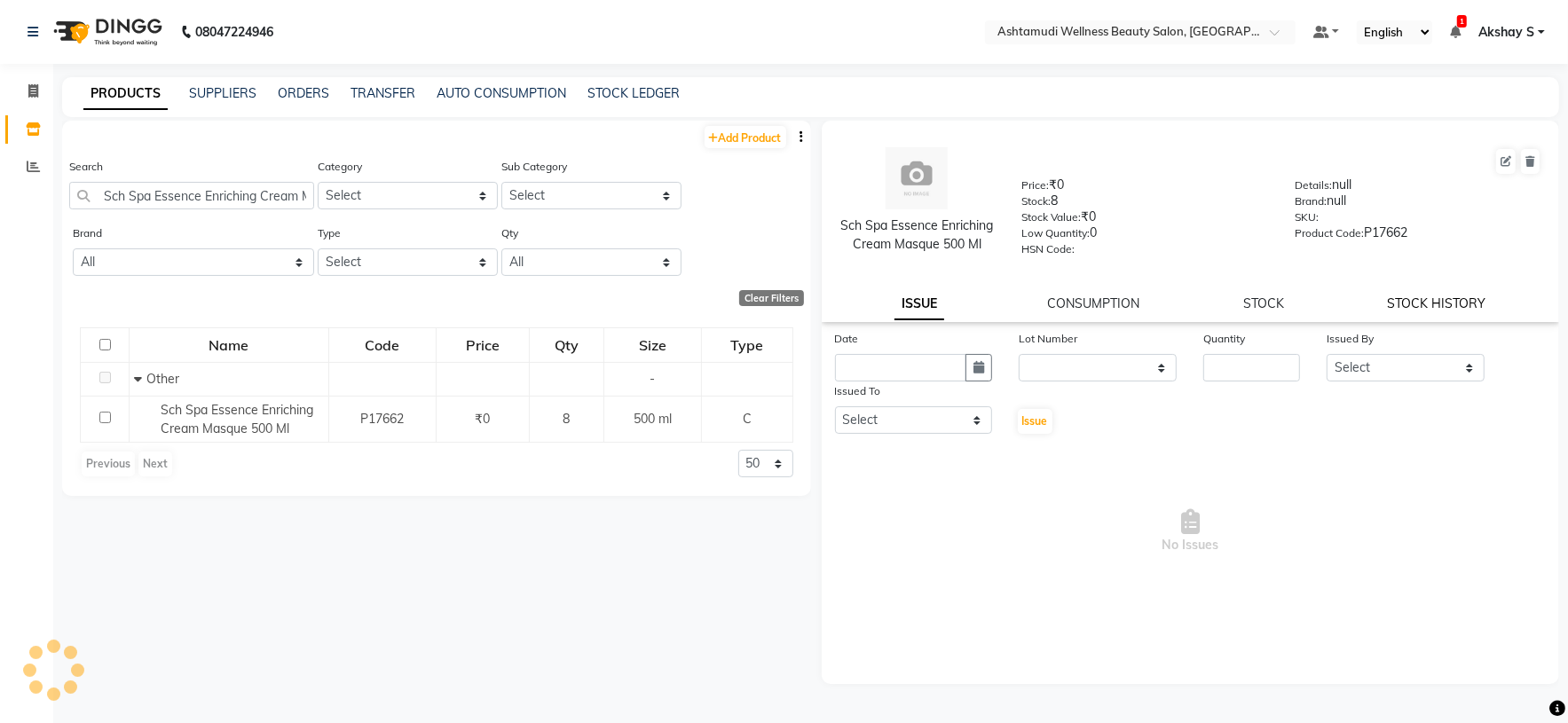
click at [1482, 296] on div "Sch Spa Essence Enriching Cream Masque 500 Ml Price: ₹0 Stock: 8 Stock Value: ₹…" at bounding box center [1190, 221] width 738 height 201
click at [1481, 300] on link "STOCK HISTORY" at bounding box center [1437, 304] width 99 height 16
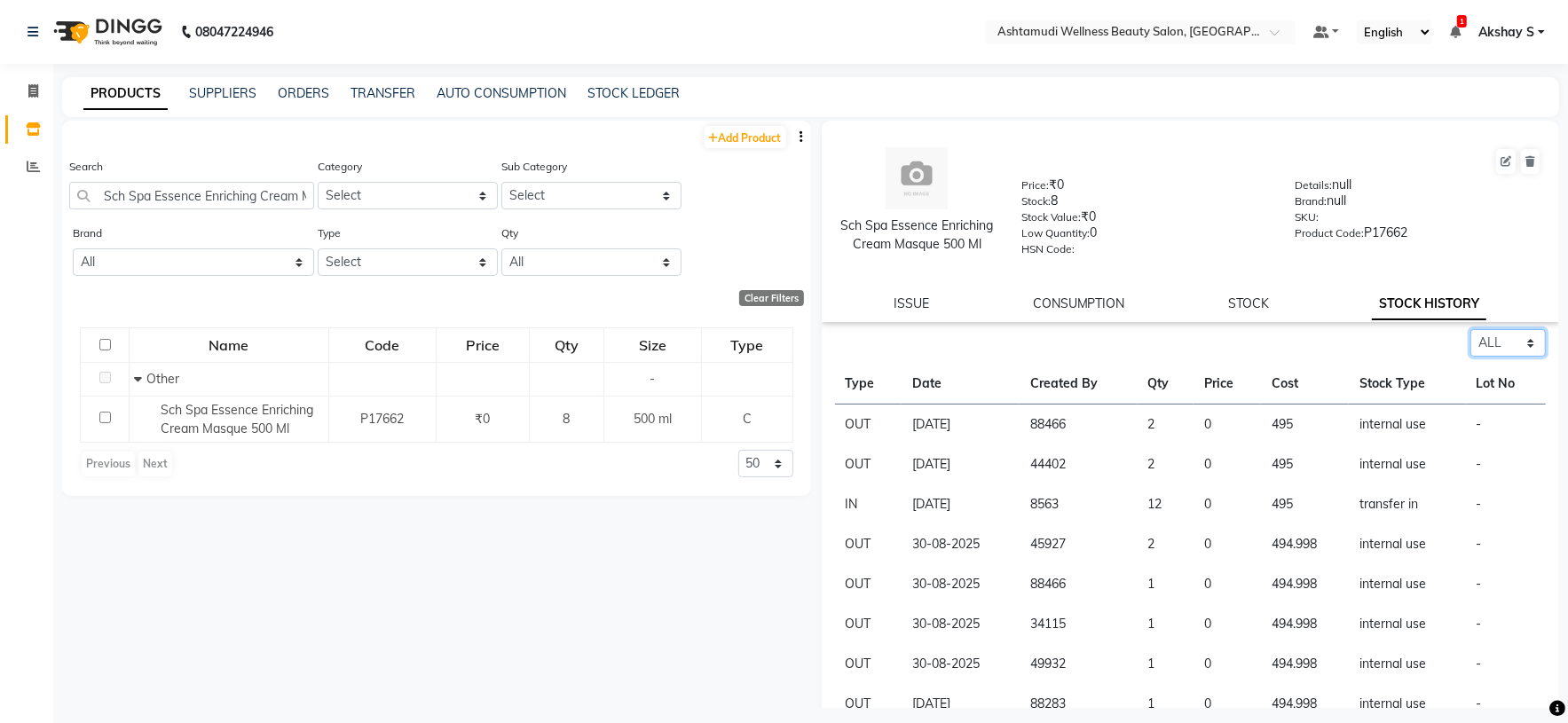
click at [1515, 357] on select "Select ALL IN OUT" at bounding box center [1508, 343] width 75 height 28
select select "in"
click at [1470, 345] on select "Select ALL IN OUT" at bounding box center [1508, 343] width 75 height 28
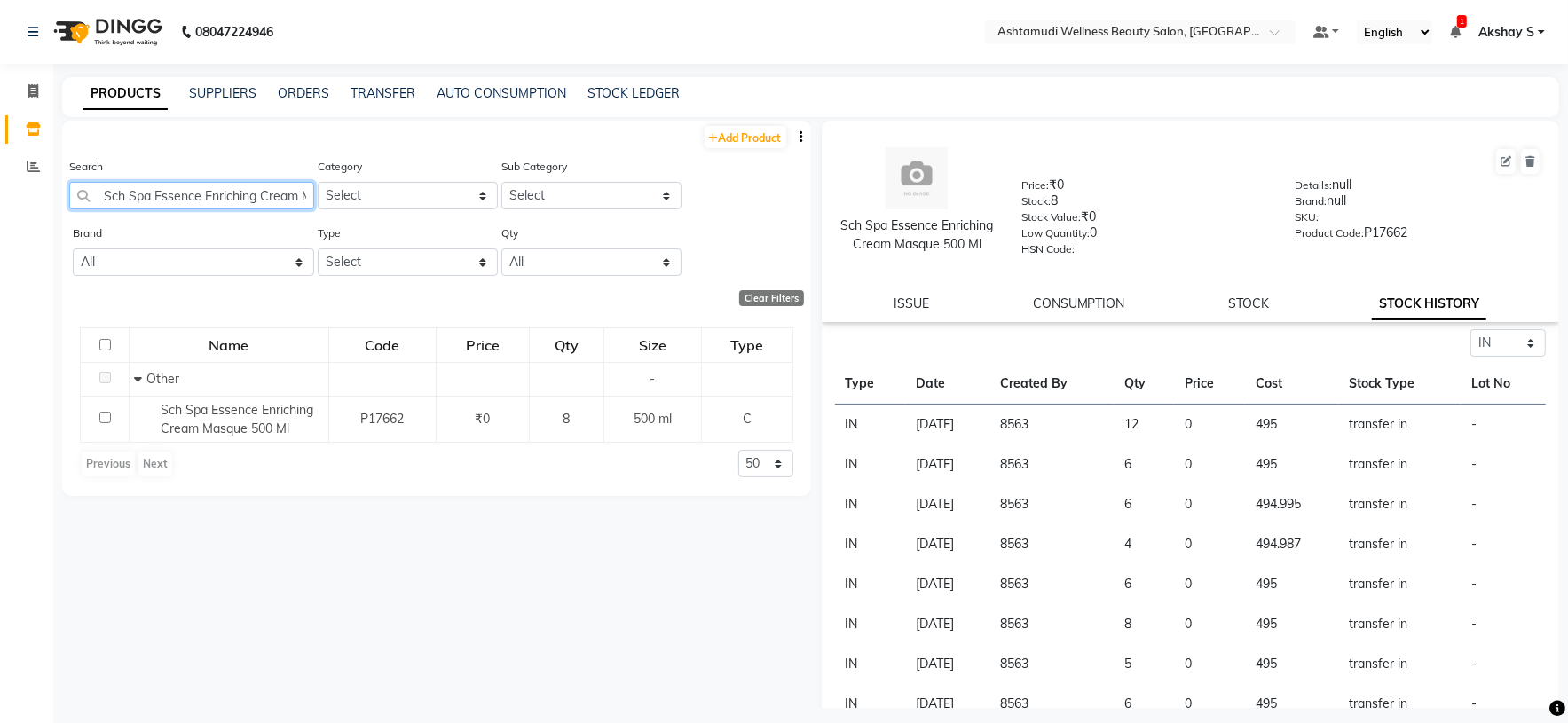
click at [194, 183] on input "Sch Spa Essence Enriching Cream Masque 500 Ml" at bounding box center [191, 195] width 245 height 28
paste input "Hydrat"
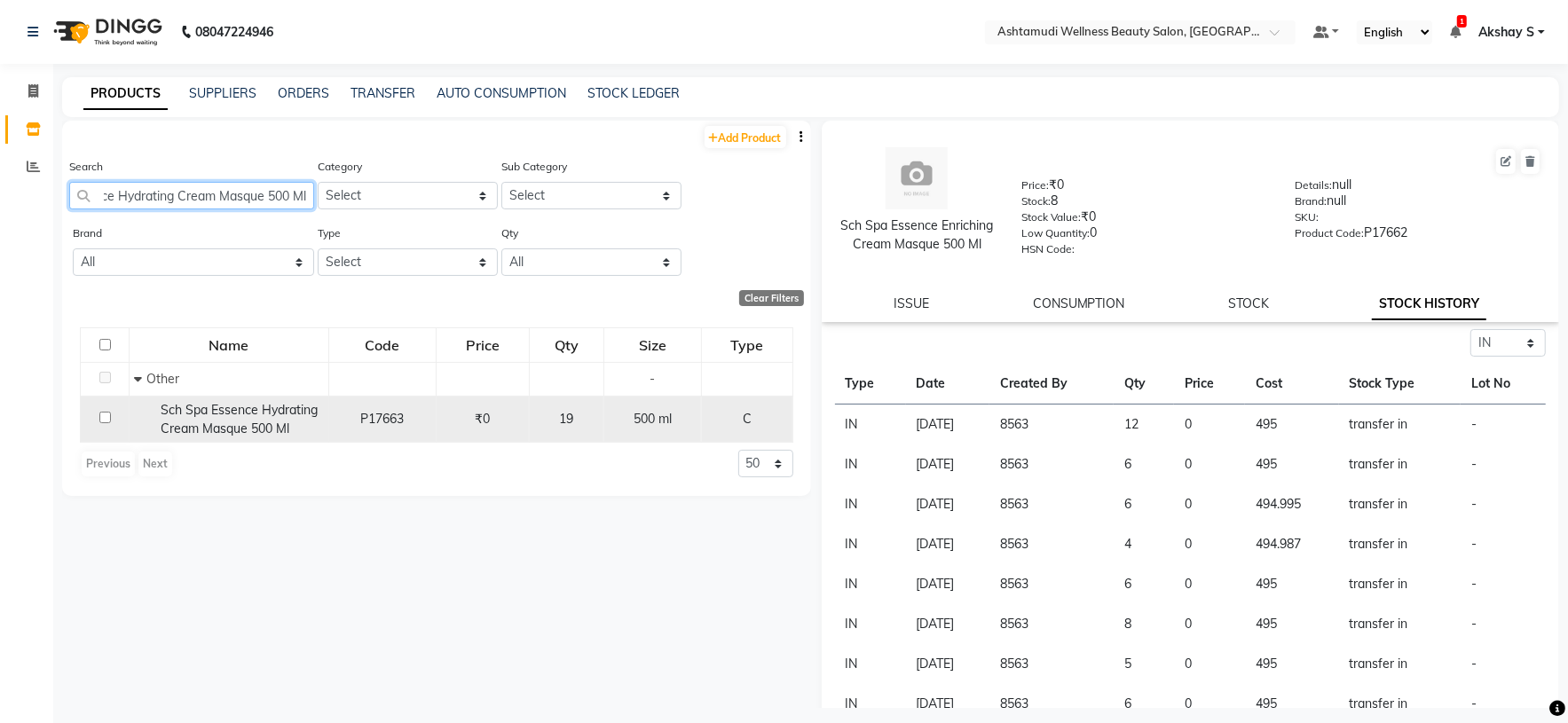
type input "Sch Spa Essence Hydrating Cream Masque 500 Ml"
click at [268, 422] on span "Sch Spa Essence Hydrating Cream Masque 500 Ml" at bounding box center [239, 418] width 157 height 35
select select "in"
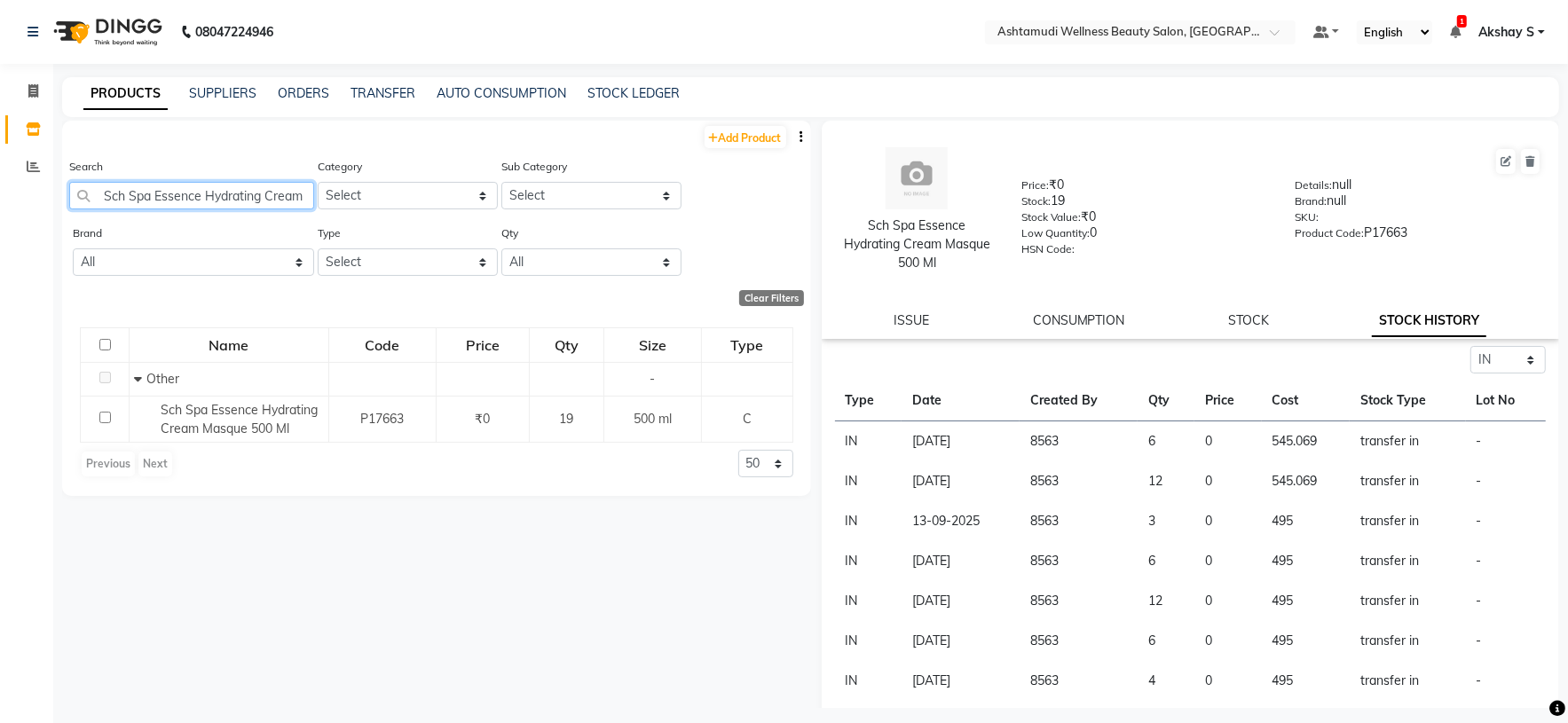
click at [208, 194] on input "Sch Spa Essence Hydrating Cream Masque 500 Ml" at bounding box center [191, 195] width 245 height 28
paste input "Anti Dandruf Serum 8X1"
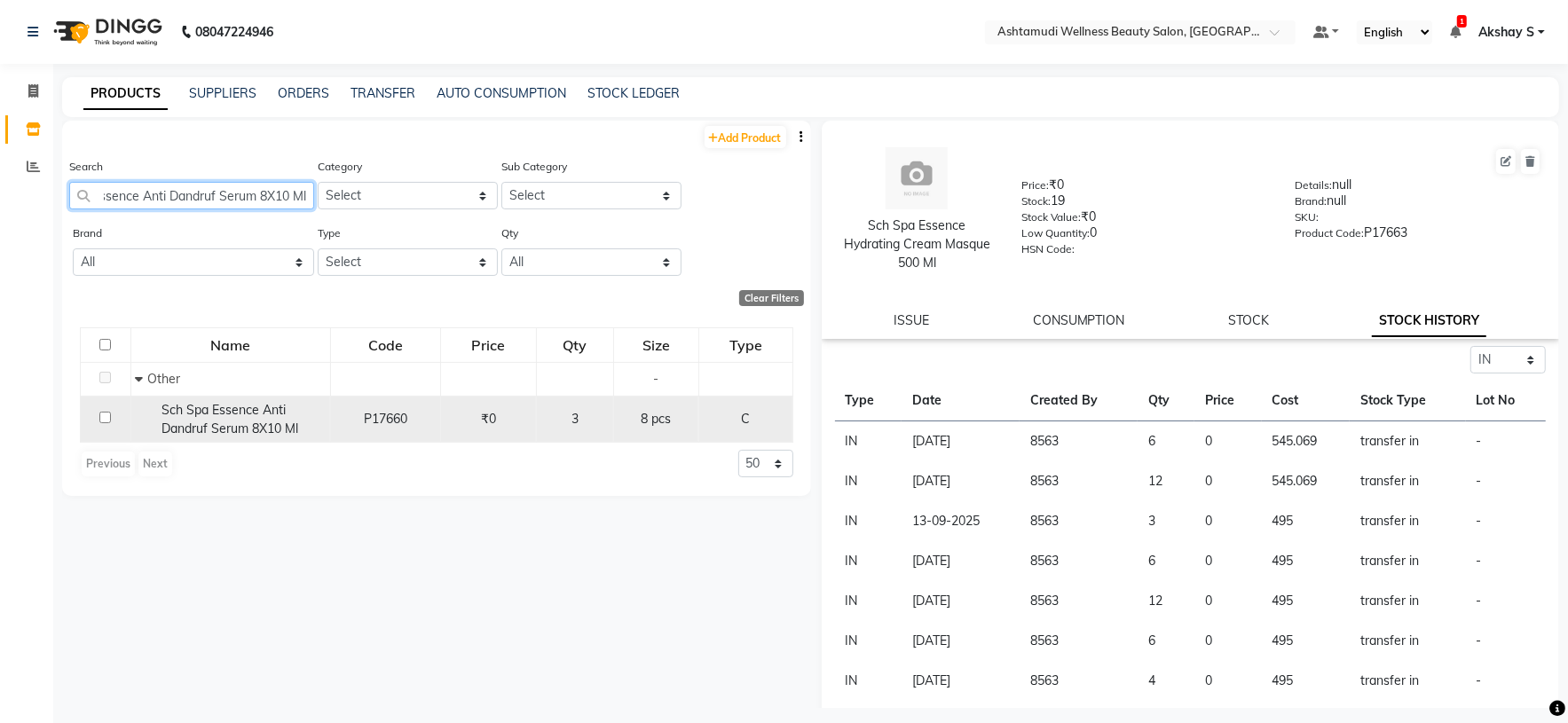
type input "Sch Spa Essence Anti Dandruf Serum 8X10 Ml"
click at [270, 401] on td "Sch Spa Essence Anti Dandruf Serum 8X10 Ml" at bounding box center [230, 419] width 199 height 47
click at [267, 410] on span "Sch Spa Essence Anti Dandruf Serum 8X10 Ml" at bounding box center [230, 418] width 137 height 35
select select "in"
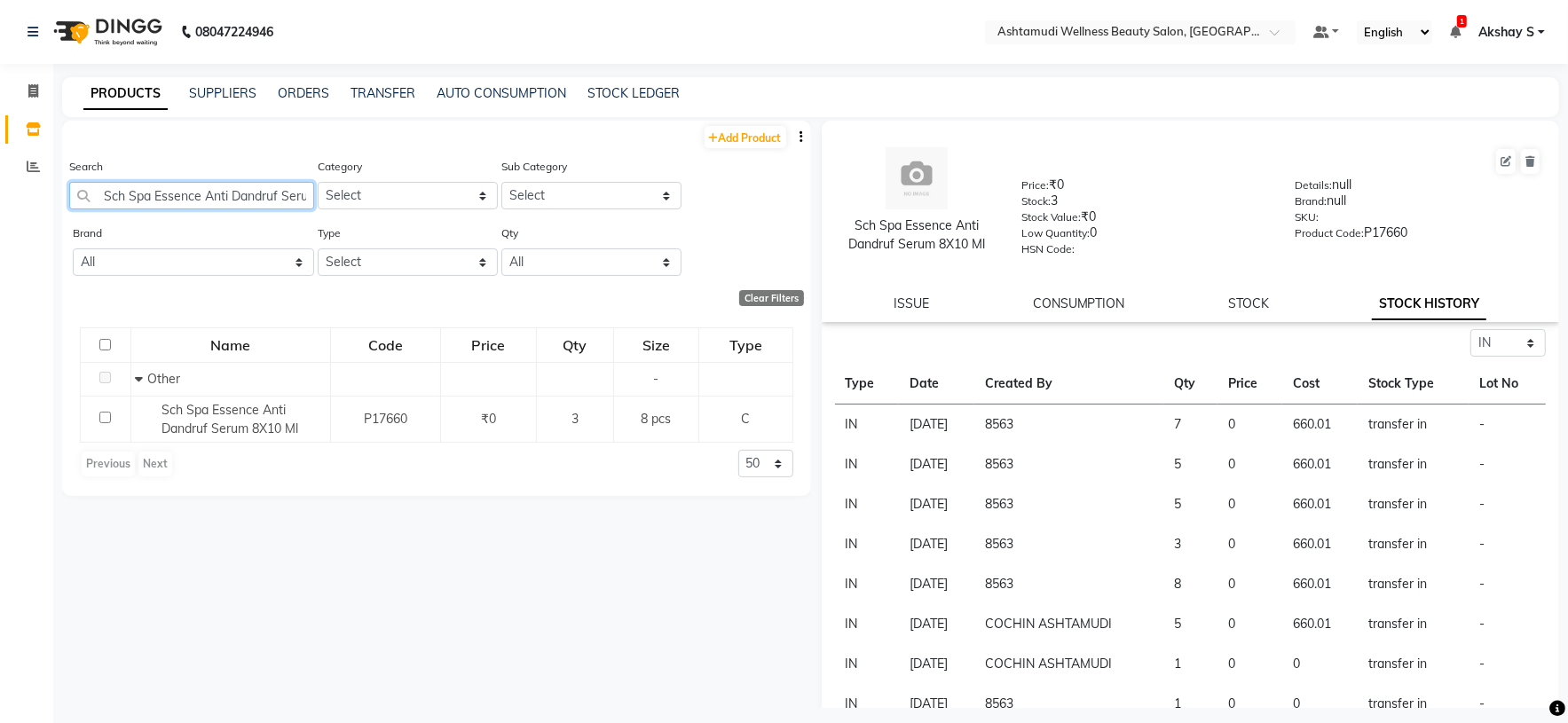
click at [218, 189] on input "Sch Spa Essence Anti Dandruf Serum 8X10 Ml" at bounding box center [191, 195] width 245 height 28
paste input "Hair Loss"
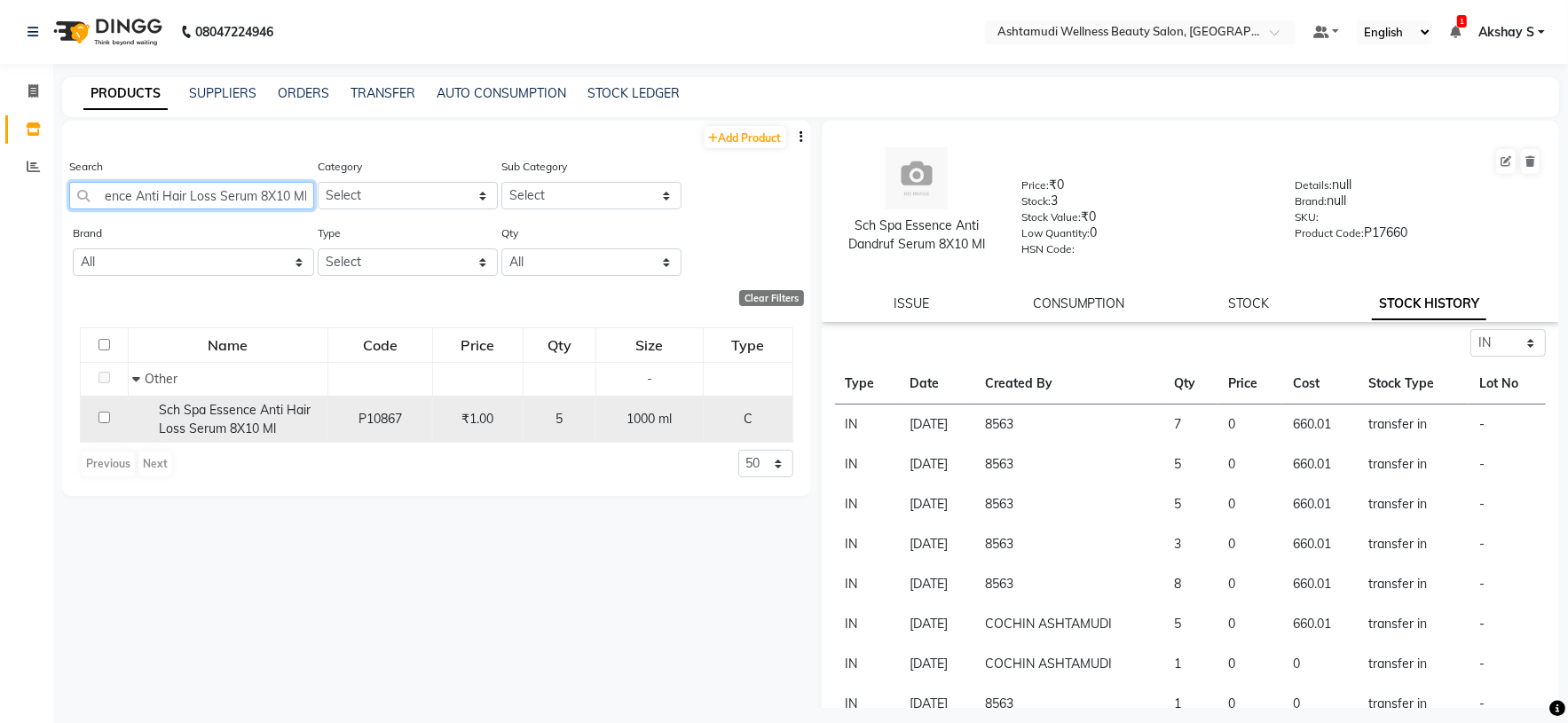
type input "Sch Spa Essence Anti Hair Loss Serum 8X10 Ml"
click at [240, 420] on div "Sch Spa Essence Anti Hair Loss Serum 8X10 Ml" at bounding box center [227, 420] width 190 height 37
select select "in"
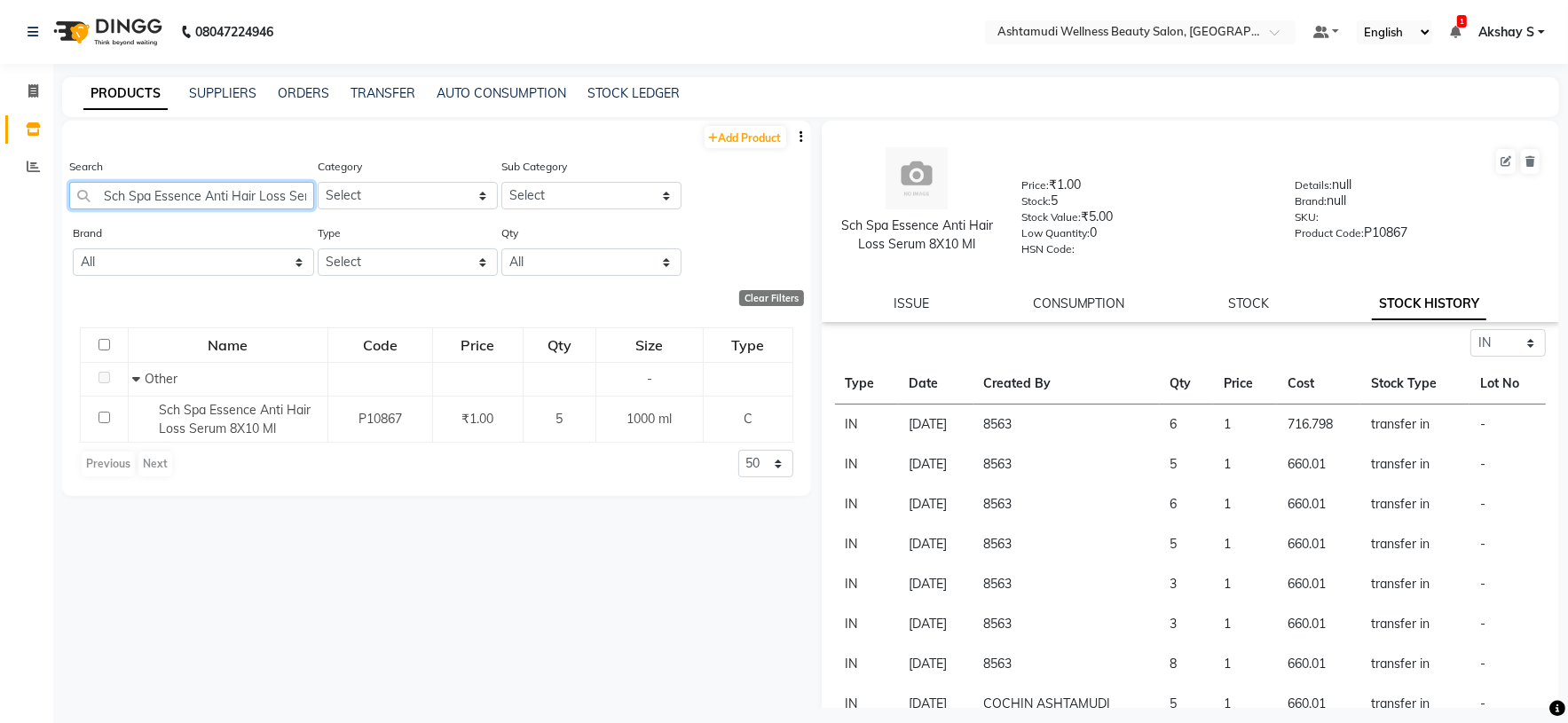
click at [184, 196] on input "Sch Spa Essence Anti Hair Loss Serum 8X10 Ml" at bounding box center [191, 195] width 245 height 28
paste input "CH Repair Rescue Conditioner200m"
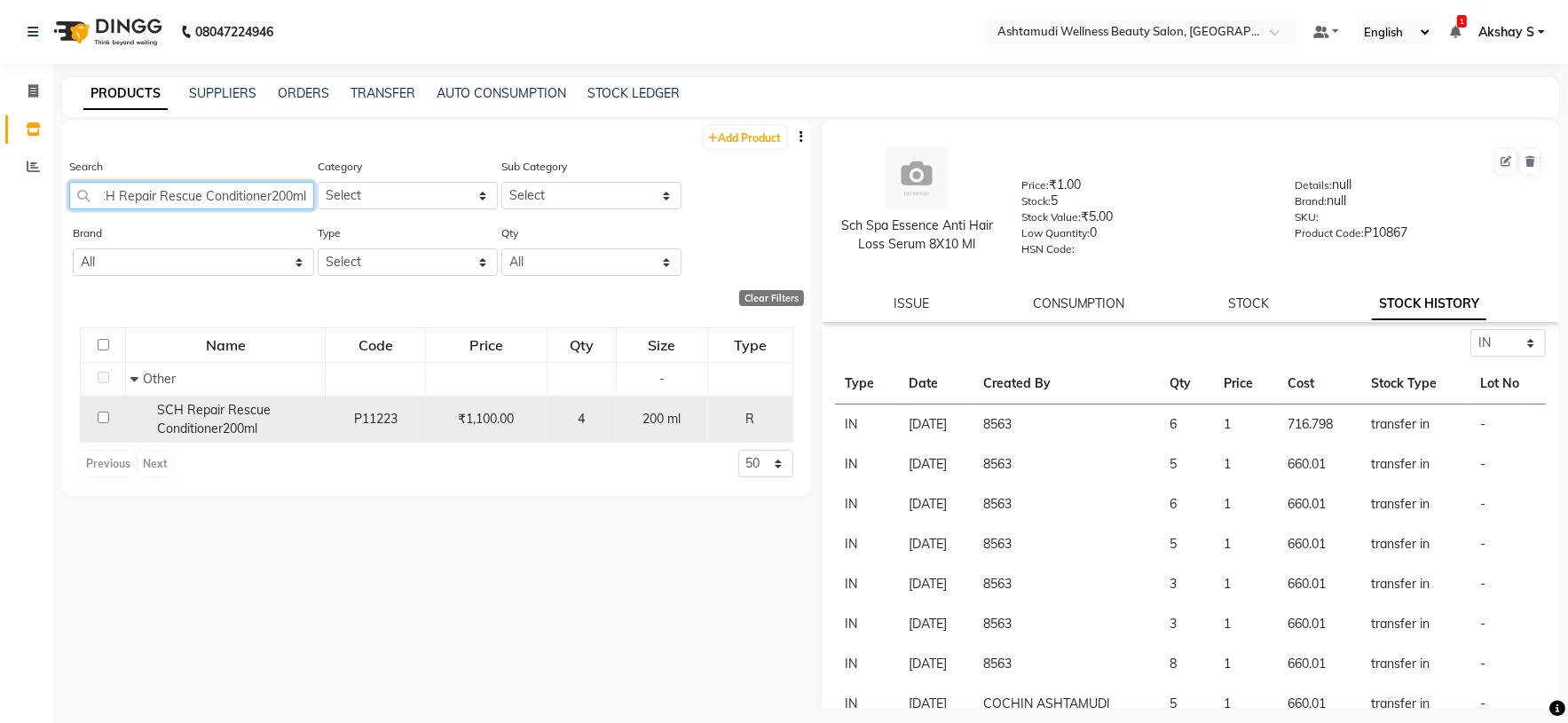
type input "SCH Repair Rescue Conditioner200ml"
click at [193, 420] on div "SCH Repair Rescue Conditioner200ml" at bounding box center [225, 420] width 190 height 37
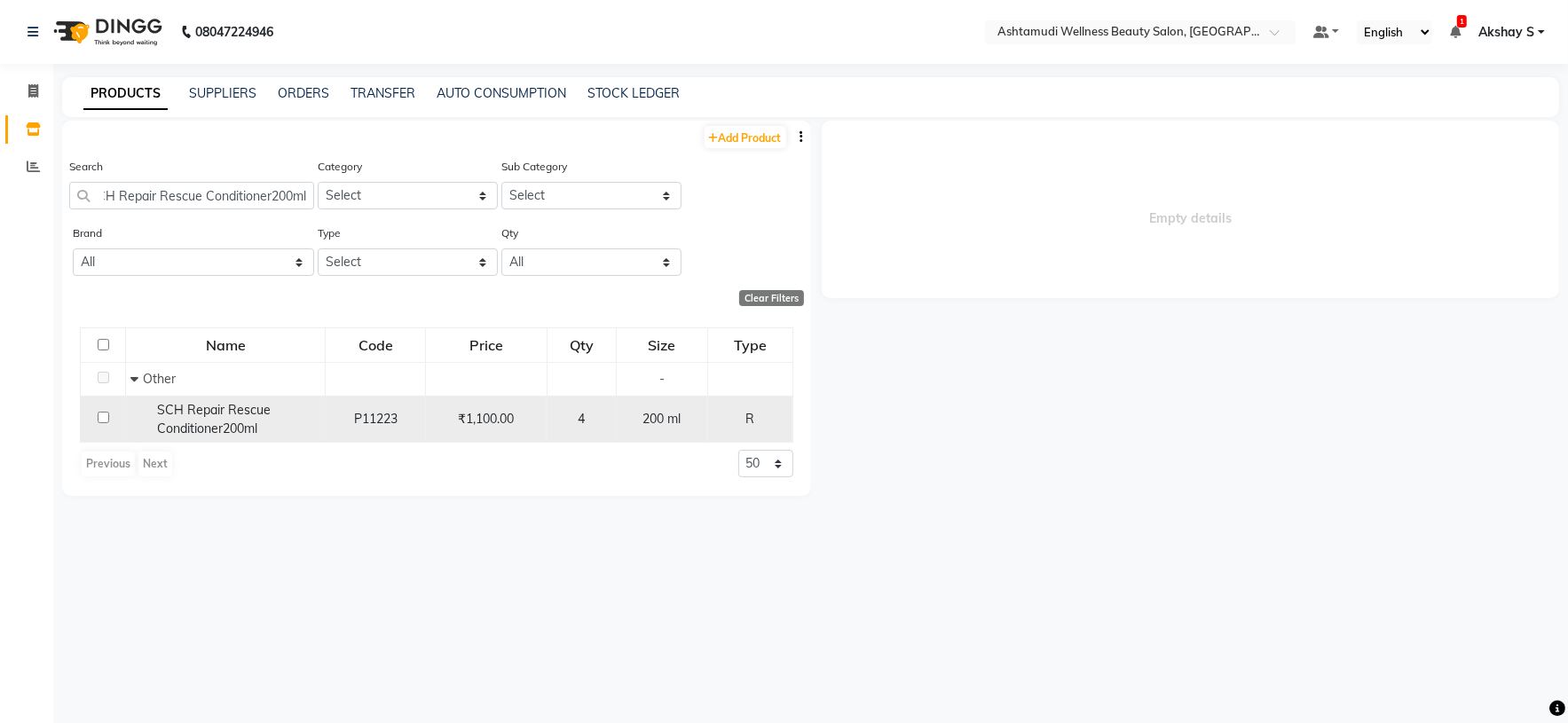
scroll to position [0, 0]
select select "in"
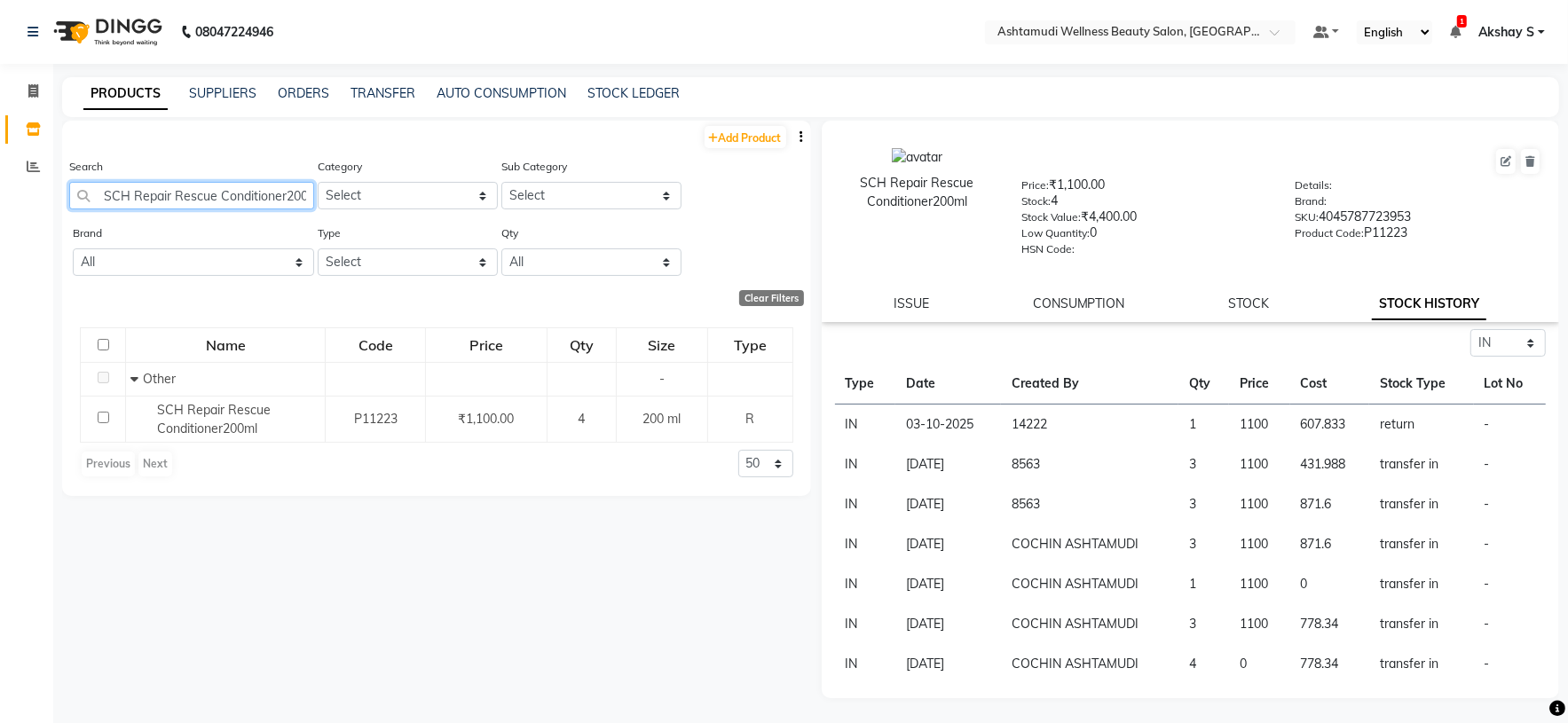
click at [163, 202] on input "SCH Repair Rescue Conditioner200ml" at bounding box center [191, 195] width 245 height 28
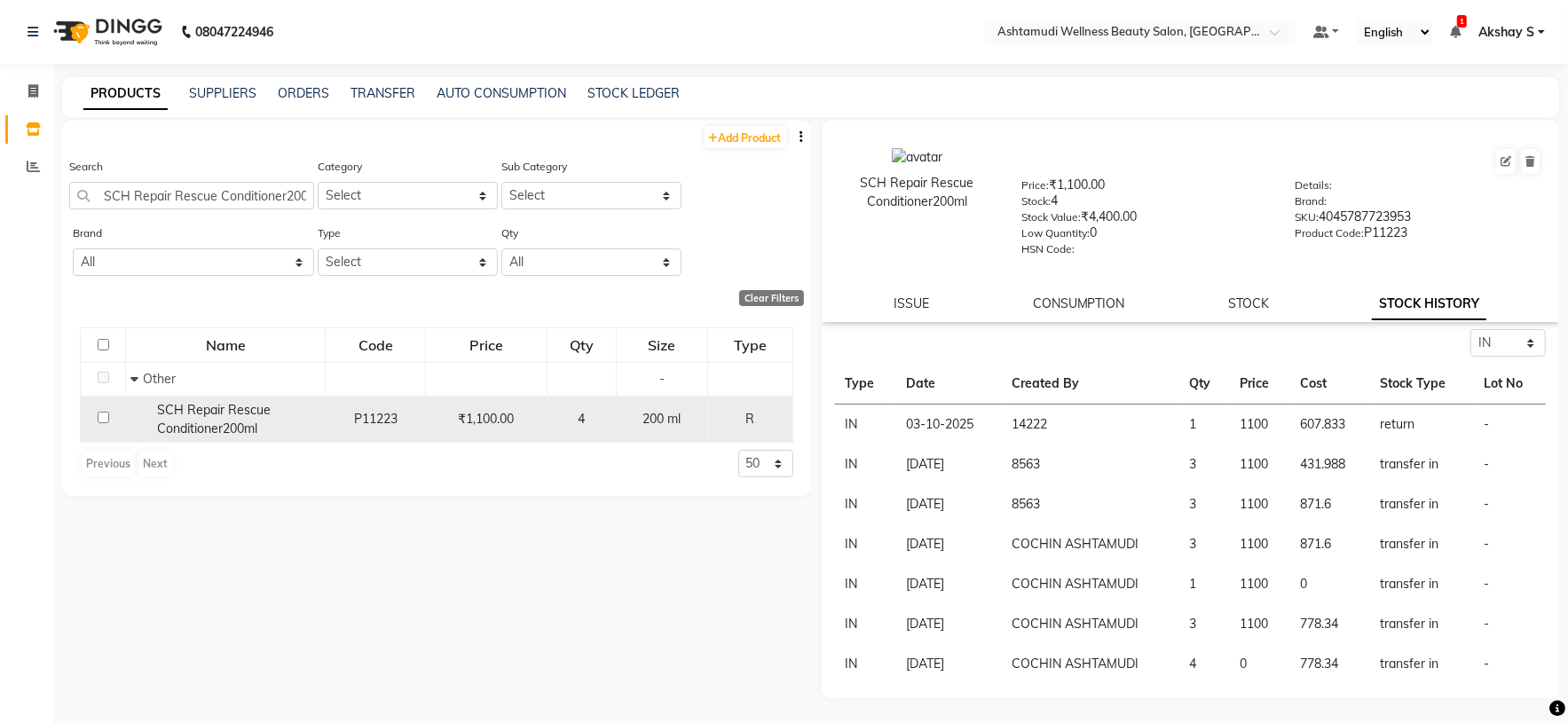
click at [235, 414] on span "SCH Repair Rescue Conditioner200ml" at bounding box center [213, 418] width 113 height 35
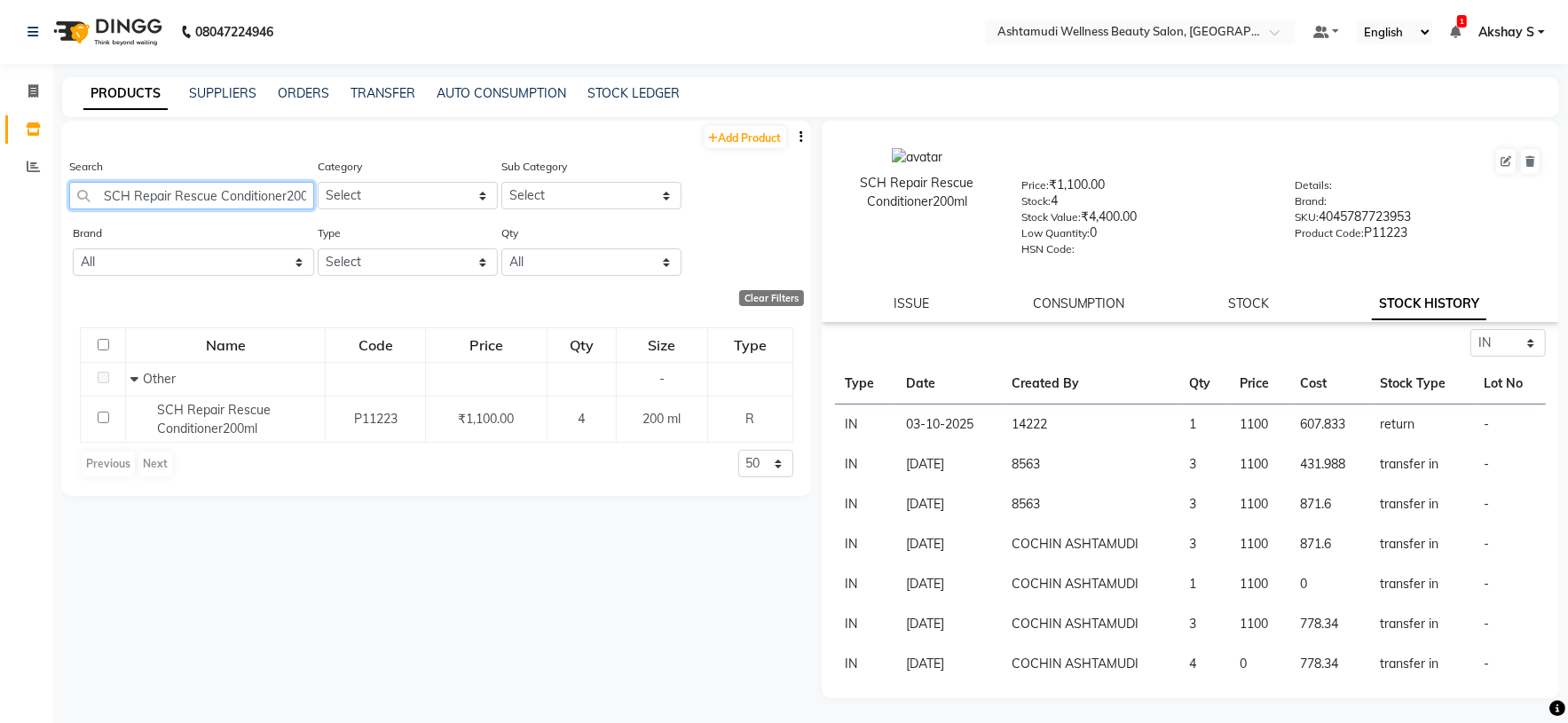
click at [222, 190] on input "SCH Repair Rescue Conditioner200ml" at bounding box center [191, 195] width 245 height 28
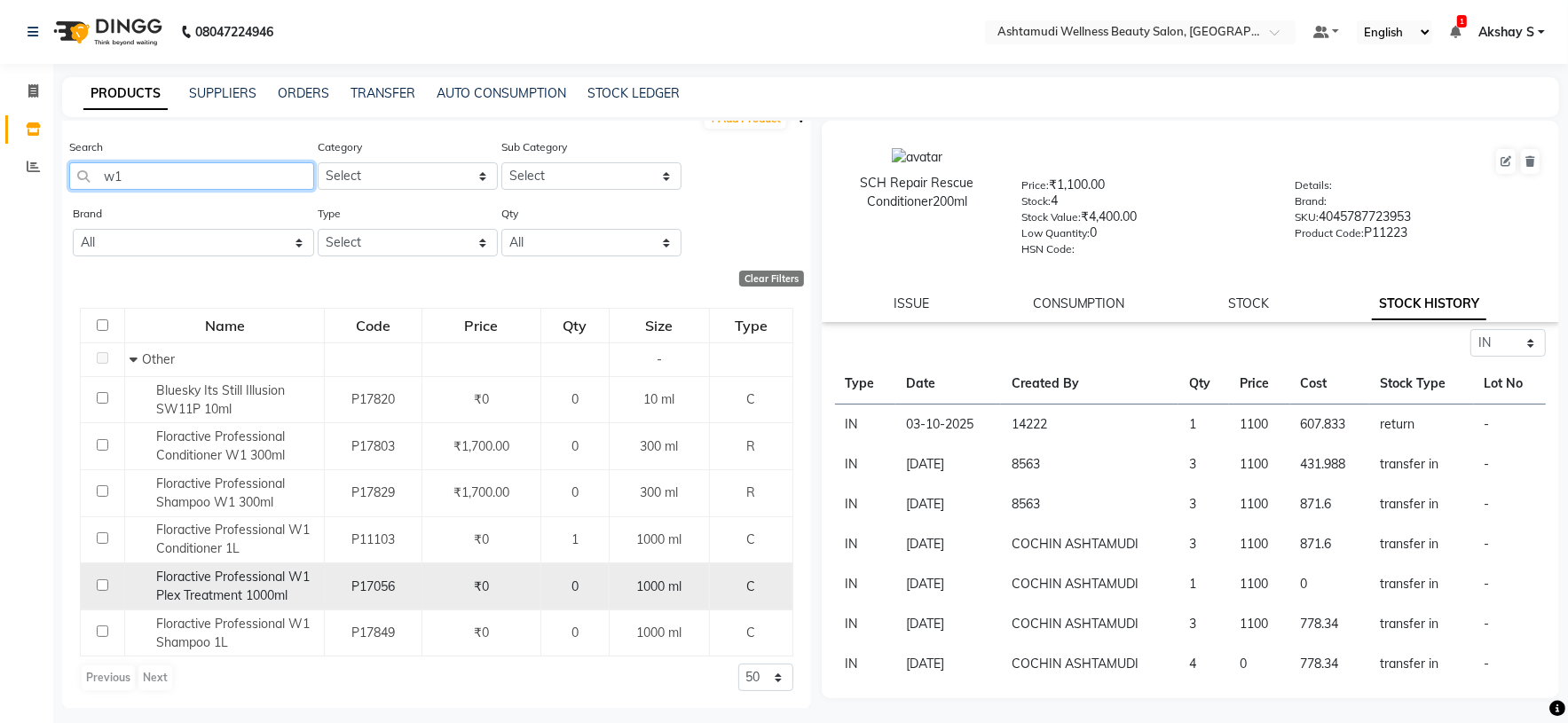
scroll to position [24, 0]
type input "w1"
